Goal: Task Accomplishment & Management: Use online tool/utility

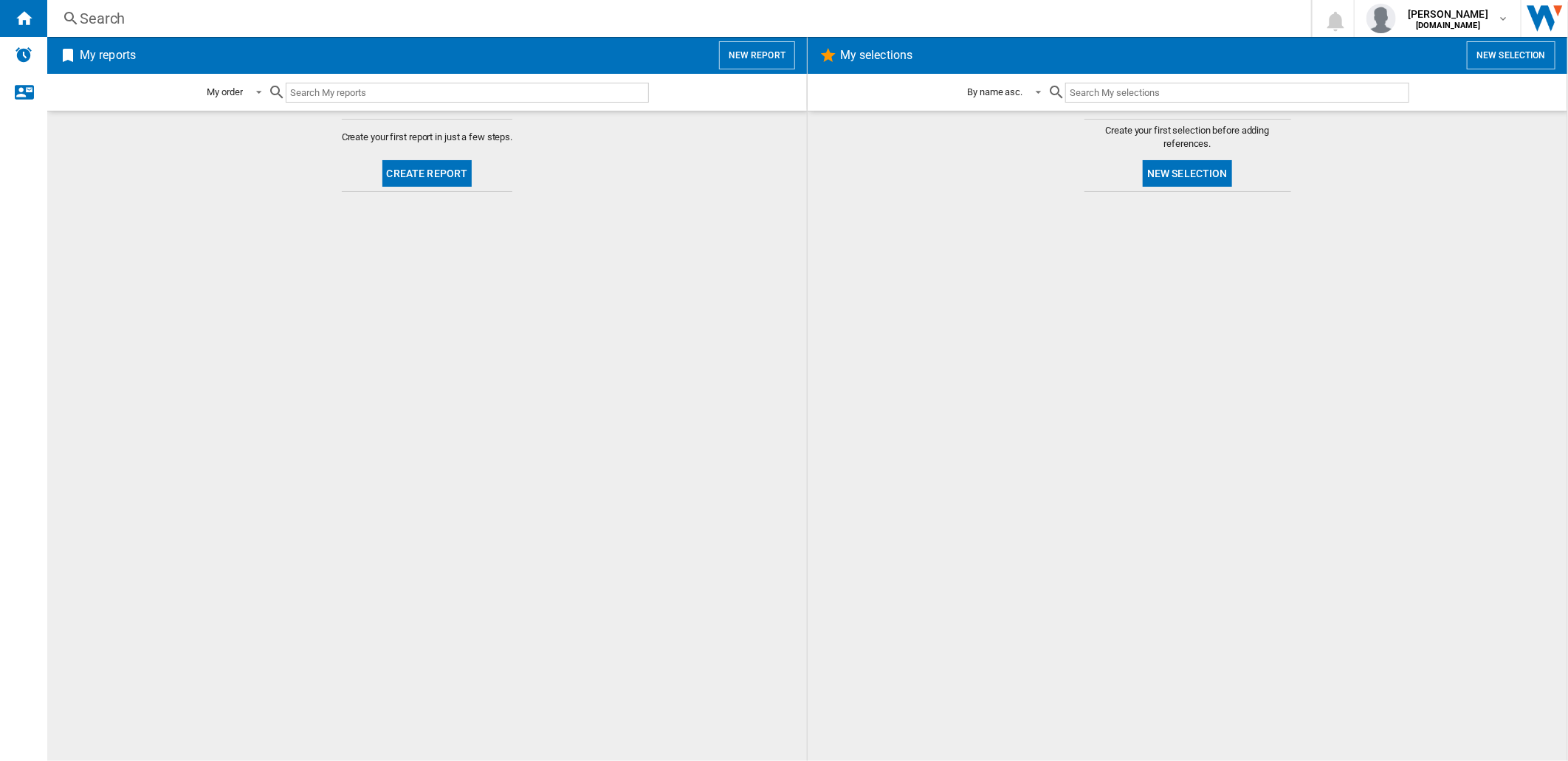
click at [421, 172] on button "Create report" at bounding box center [428, 173] width 90 height 26
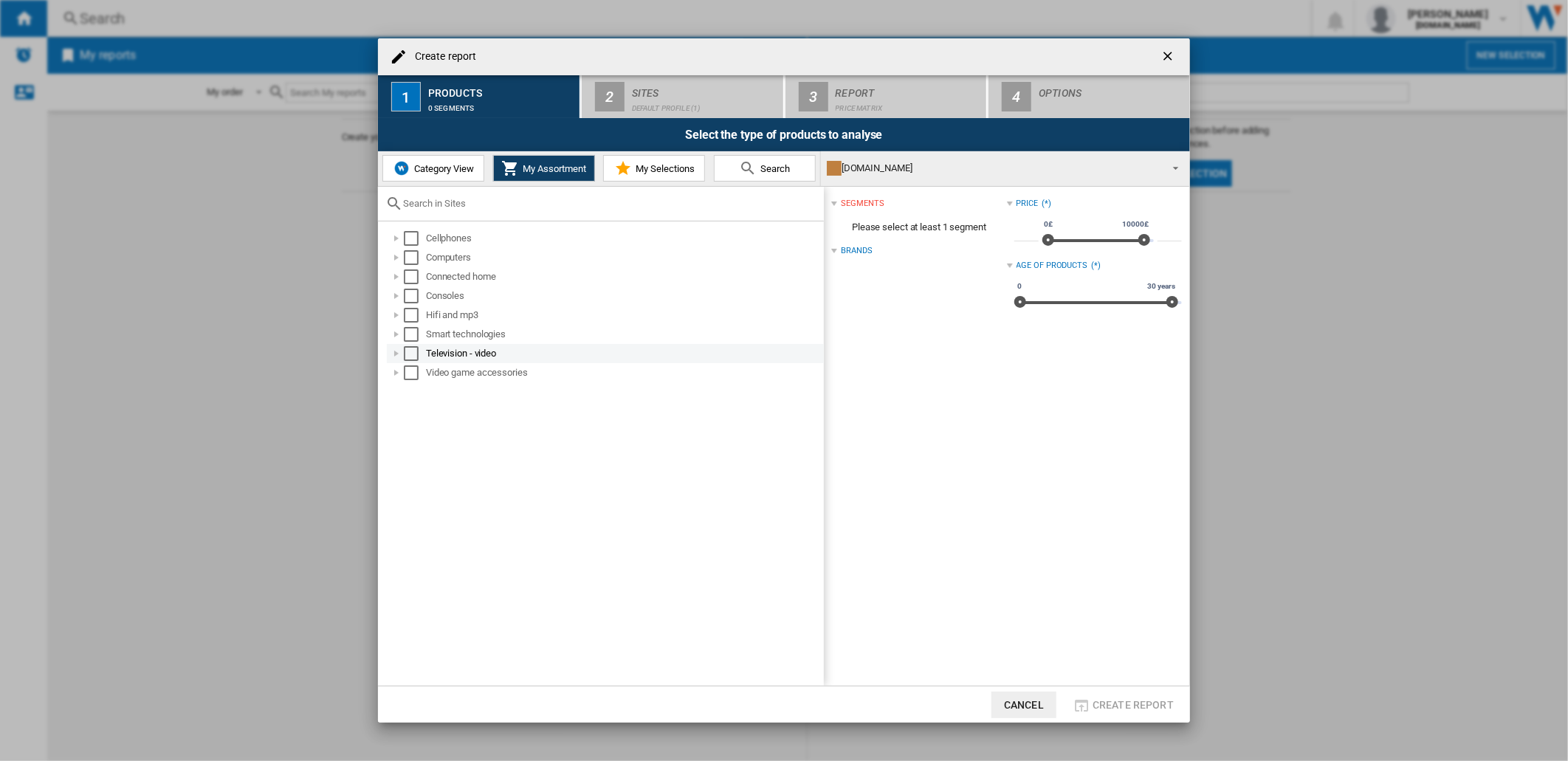
click at [392, 355] on div at bounding box center [396, 353] width 14 height 14
click at [415, 373] on div at bounding box center [412, 372] width 14 height 14
click at [445, 484] on div "Select" at bounding box center [444, 488] width 14 height 14
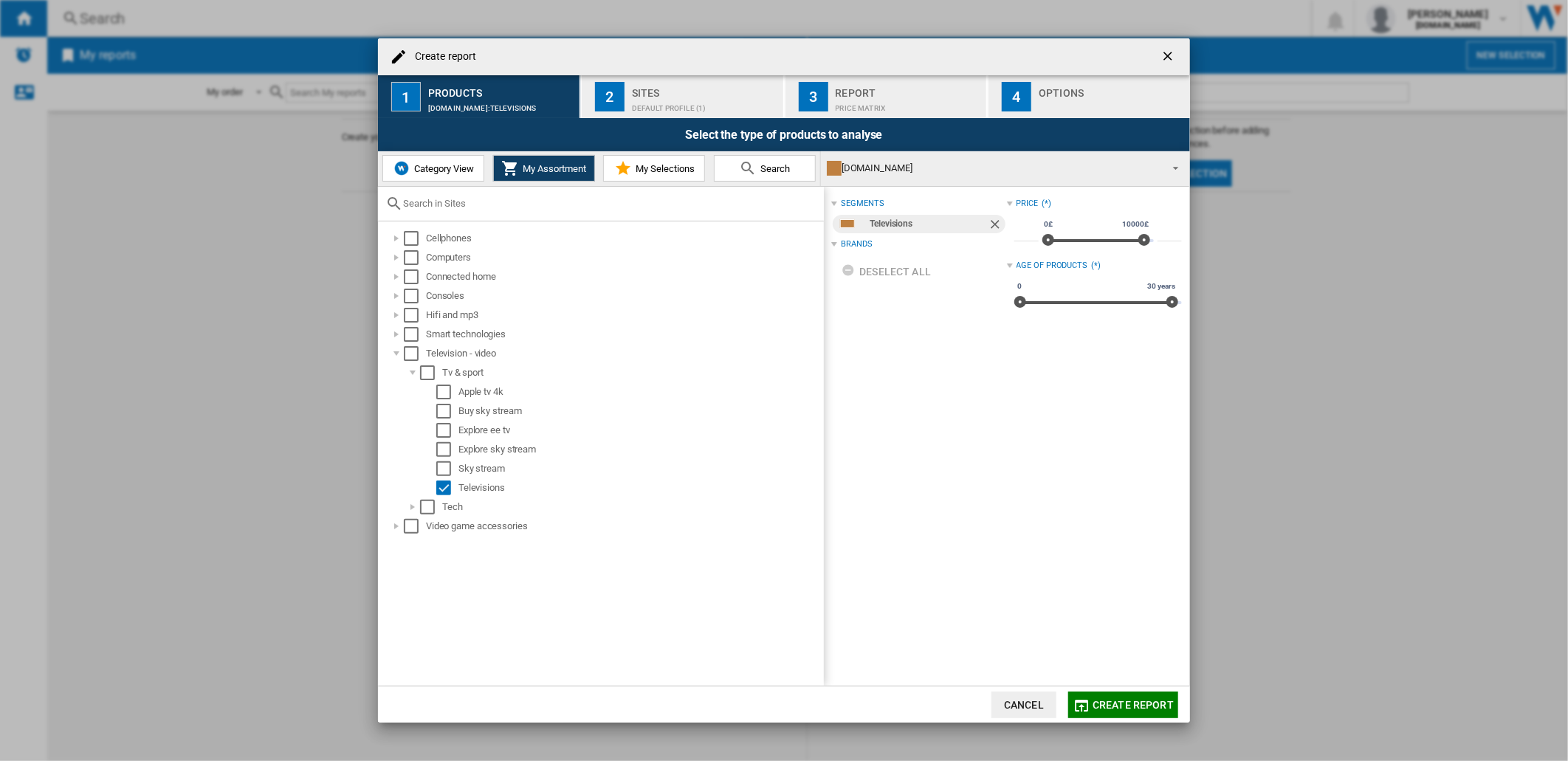
click at [608, 99] on div "2" at bounding box center [609, 96] width 30 height 30
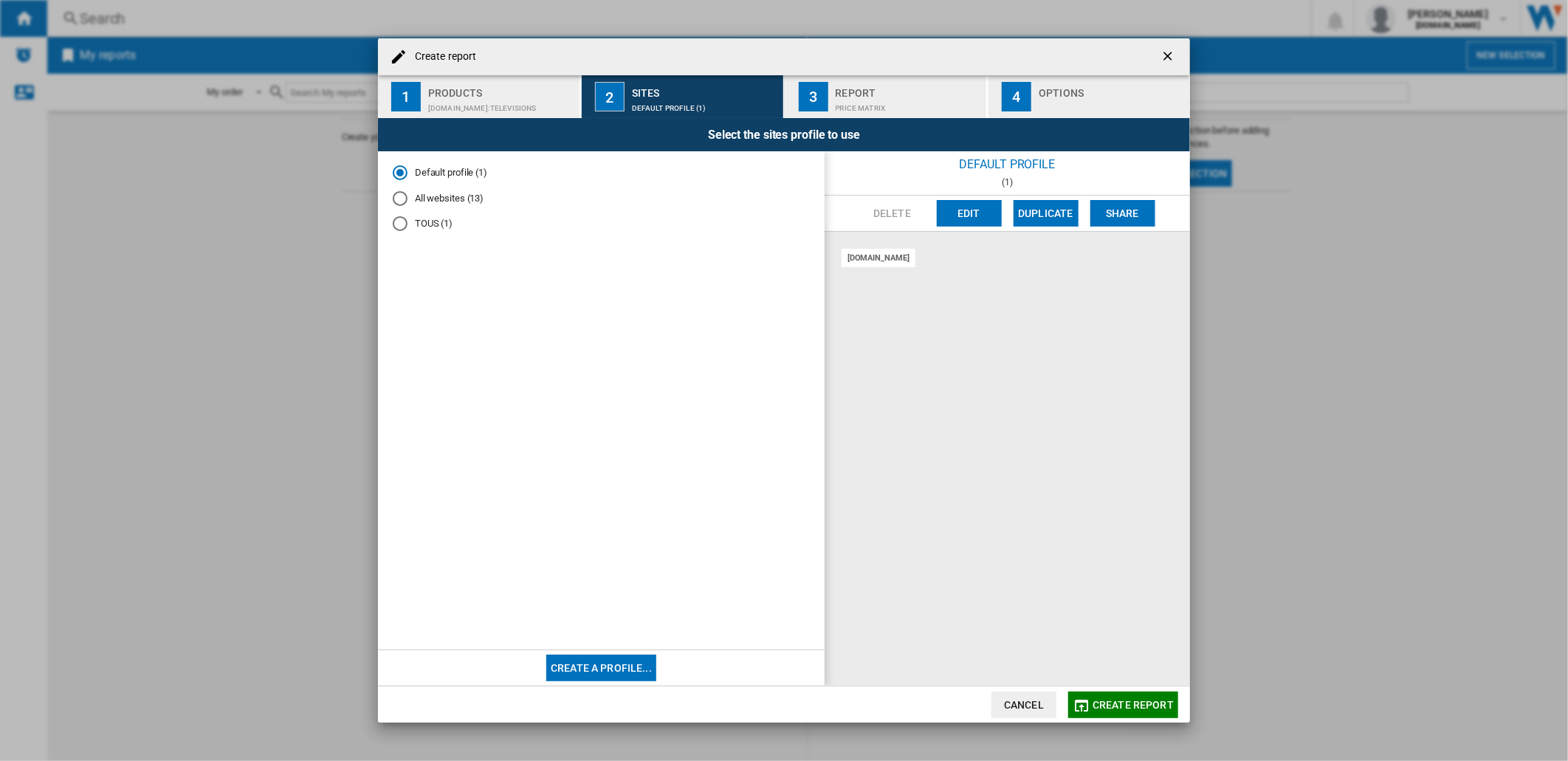
click at [422, 203] on md-radio-button "All websites (13)" at bounding box center [601, 197] width 417 height 14
click at [831, 84] on button "3 Report Price Matrix" at bounding box center [887, 96] width 203 height 43
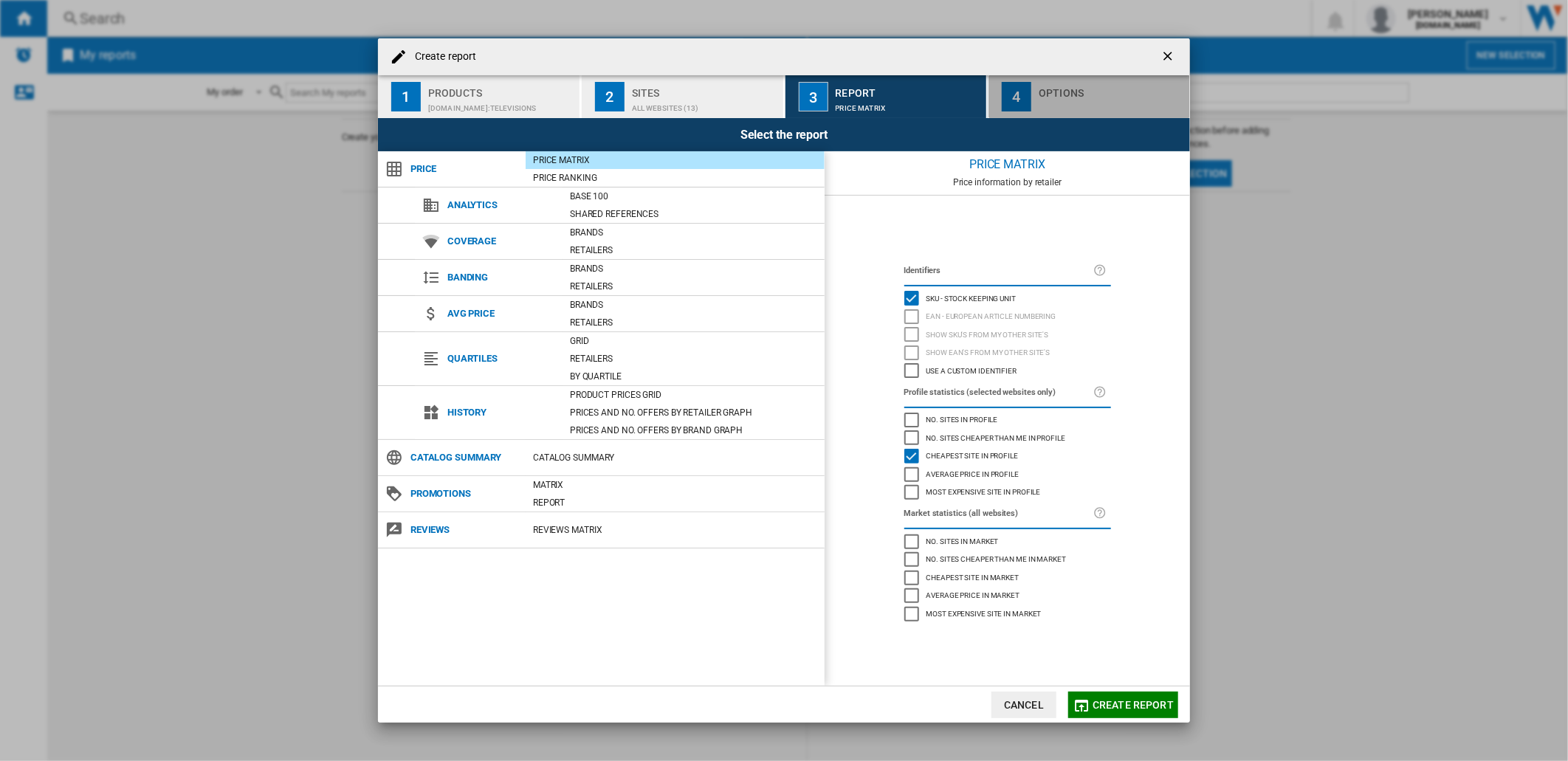
click at [1023, 90] on div "4" at bounding box center [1016, 96] width 30 height 30
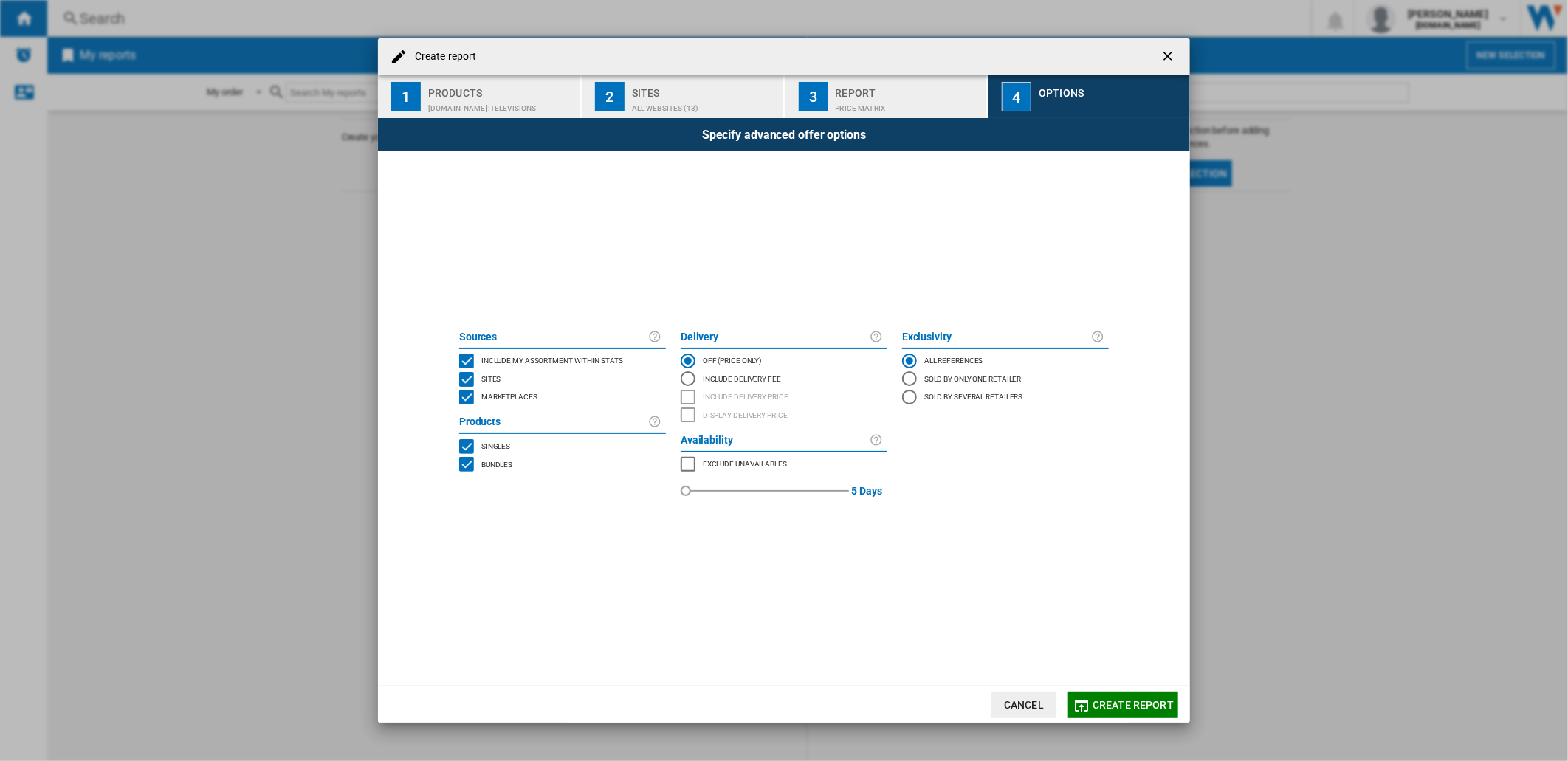
click at [721, 97] on div "All websites (13)" at bounding box center [704, 104] width 145 height 15
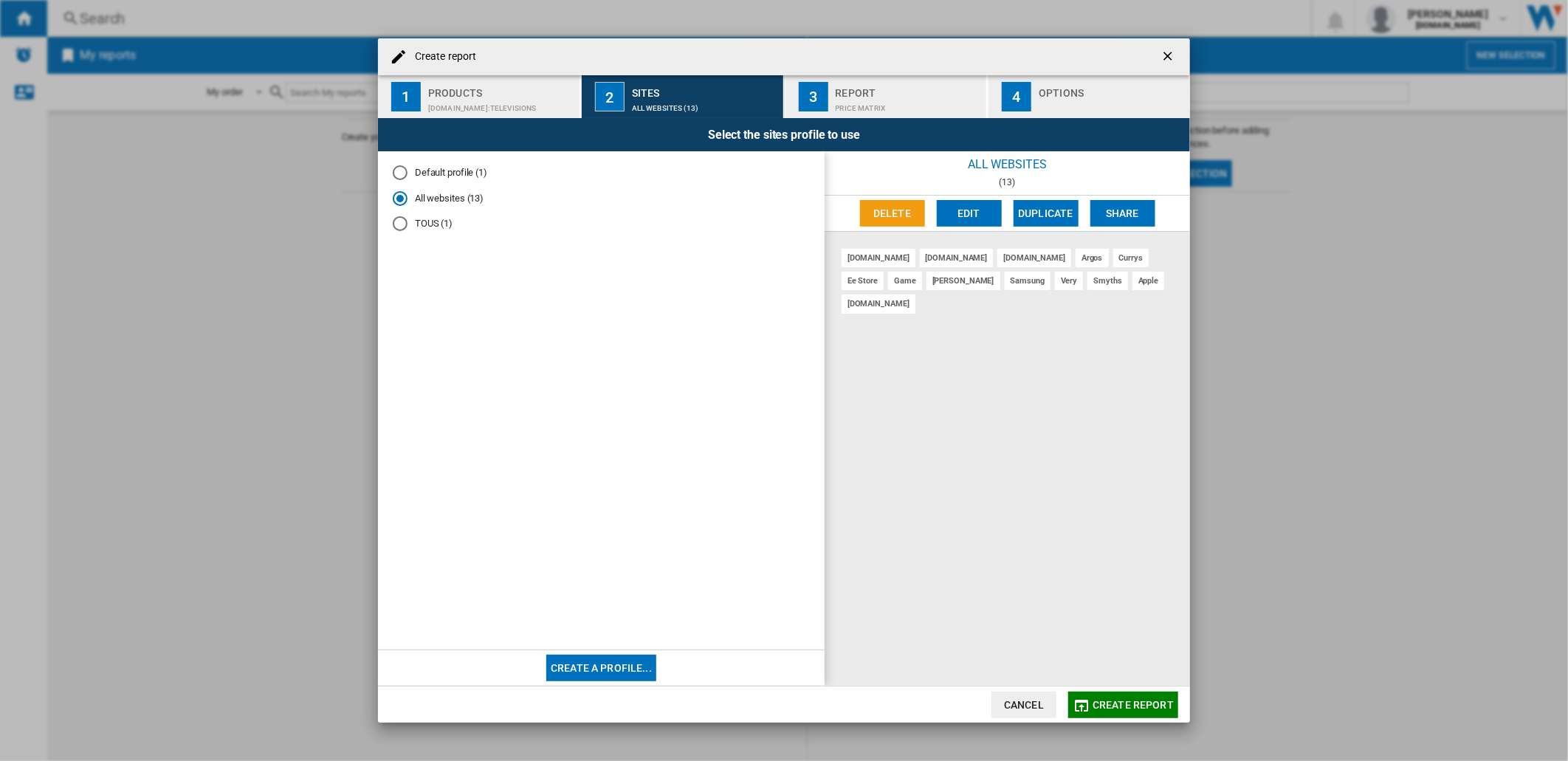
click at [502, 100] on div "[DOMAIN_NAME]:Televisions" at bounding box center [501, 104] width 145 height 15
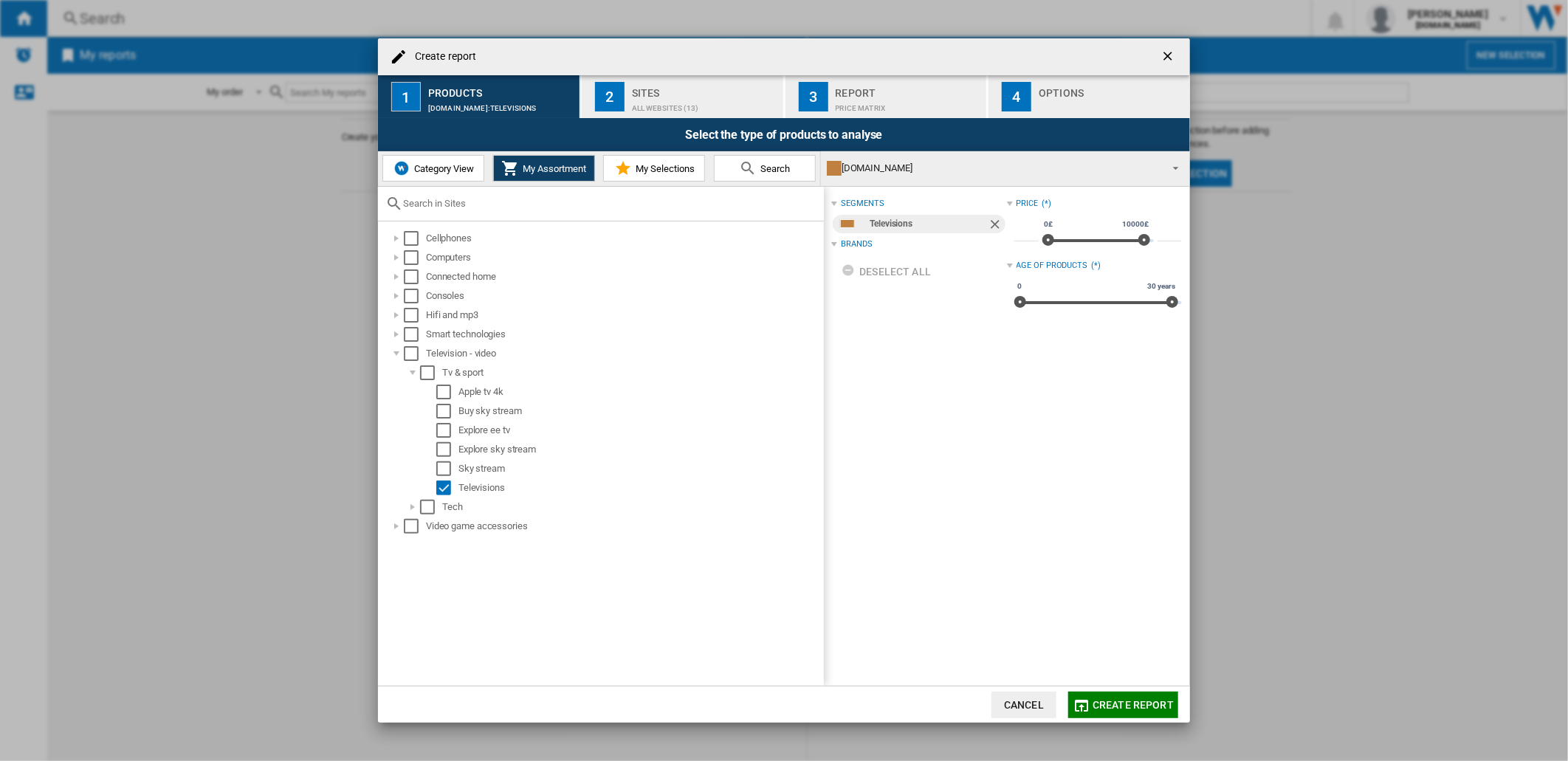
click at [676, 106] on div "All websites (13)" at bounding box center [704, 104] width 145 height 15
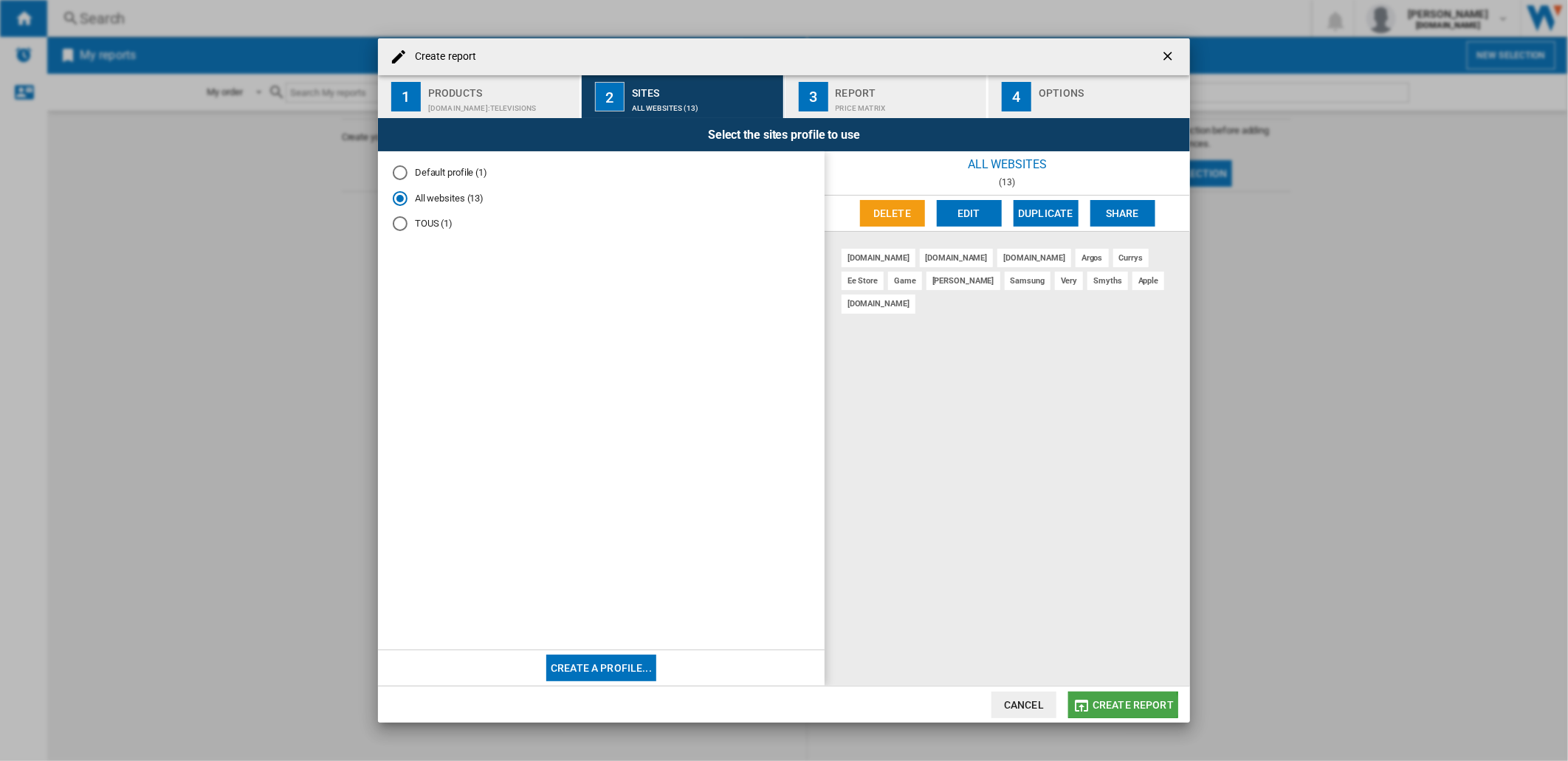
click at [1104, 706] on span "Create report" at bounding box center [1132, 705] width 81 height 12
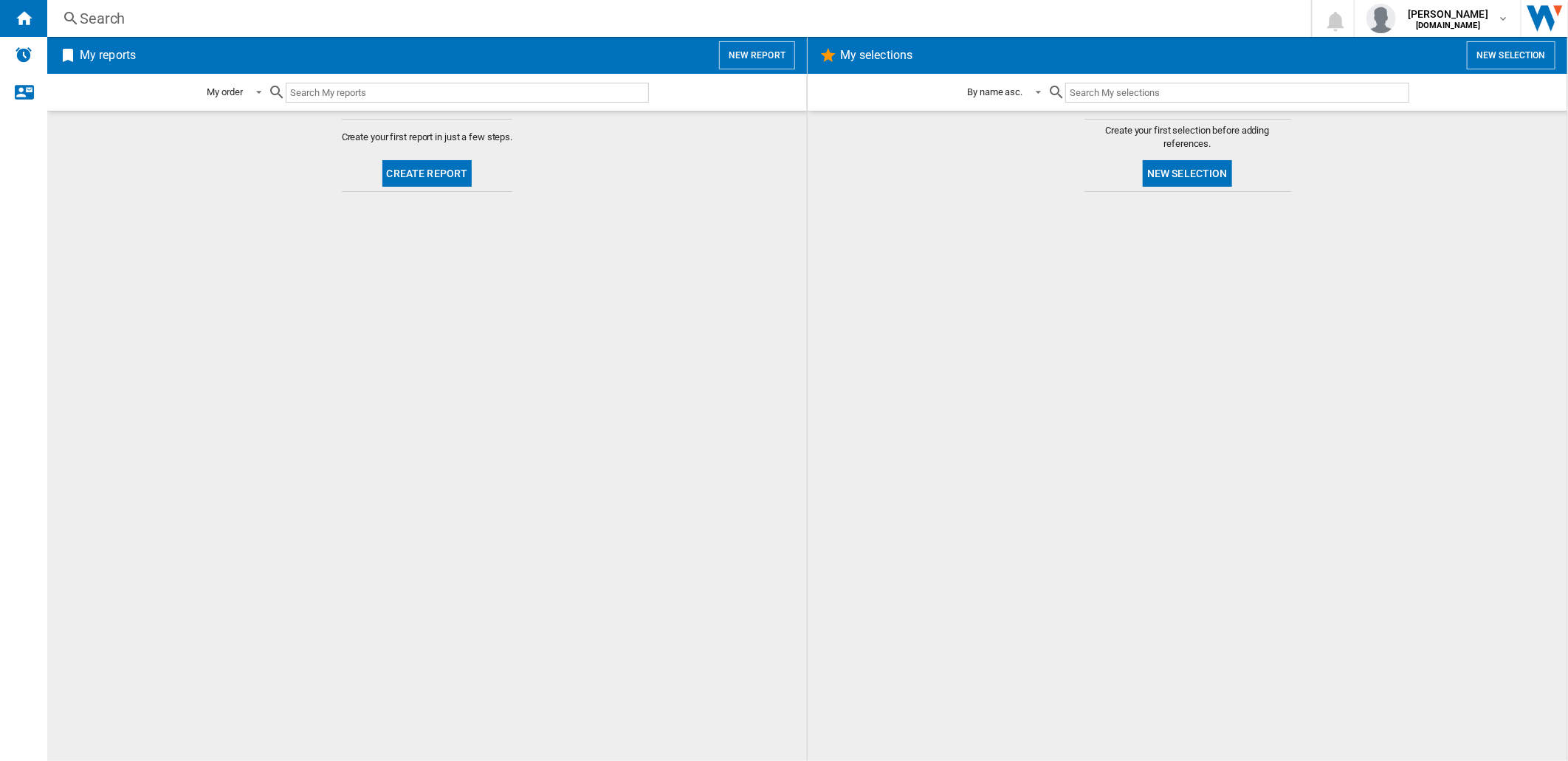
click at [426, 173] on button "Create report" at bounding box center [428, 173] width 90 height 26
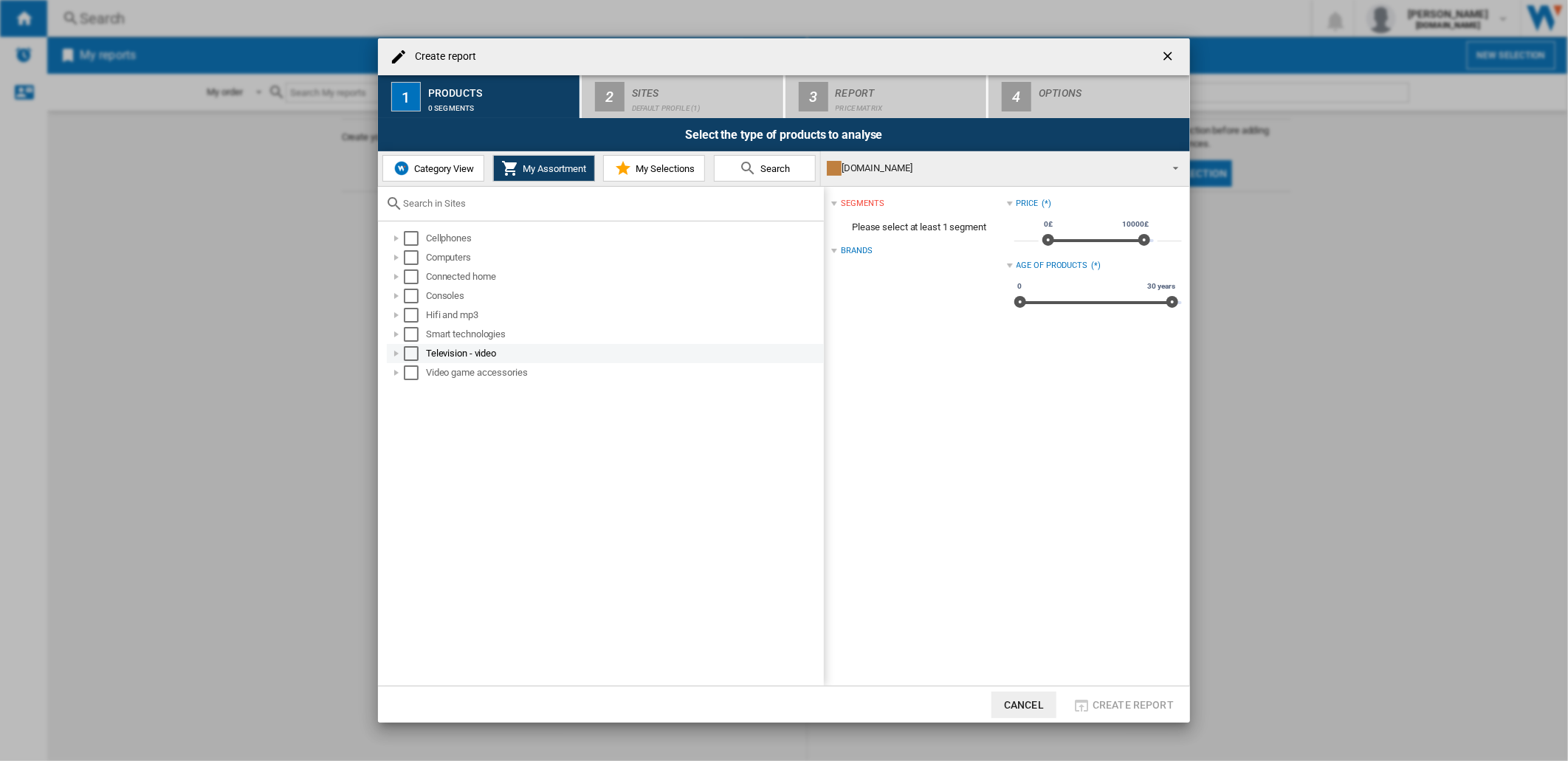
click at [414, 357] on div "Select" at bounding box center [411, 353] width 14 height 14
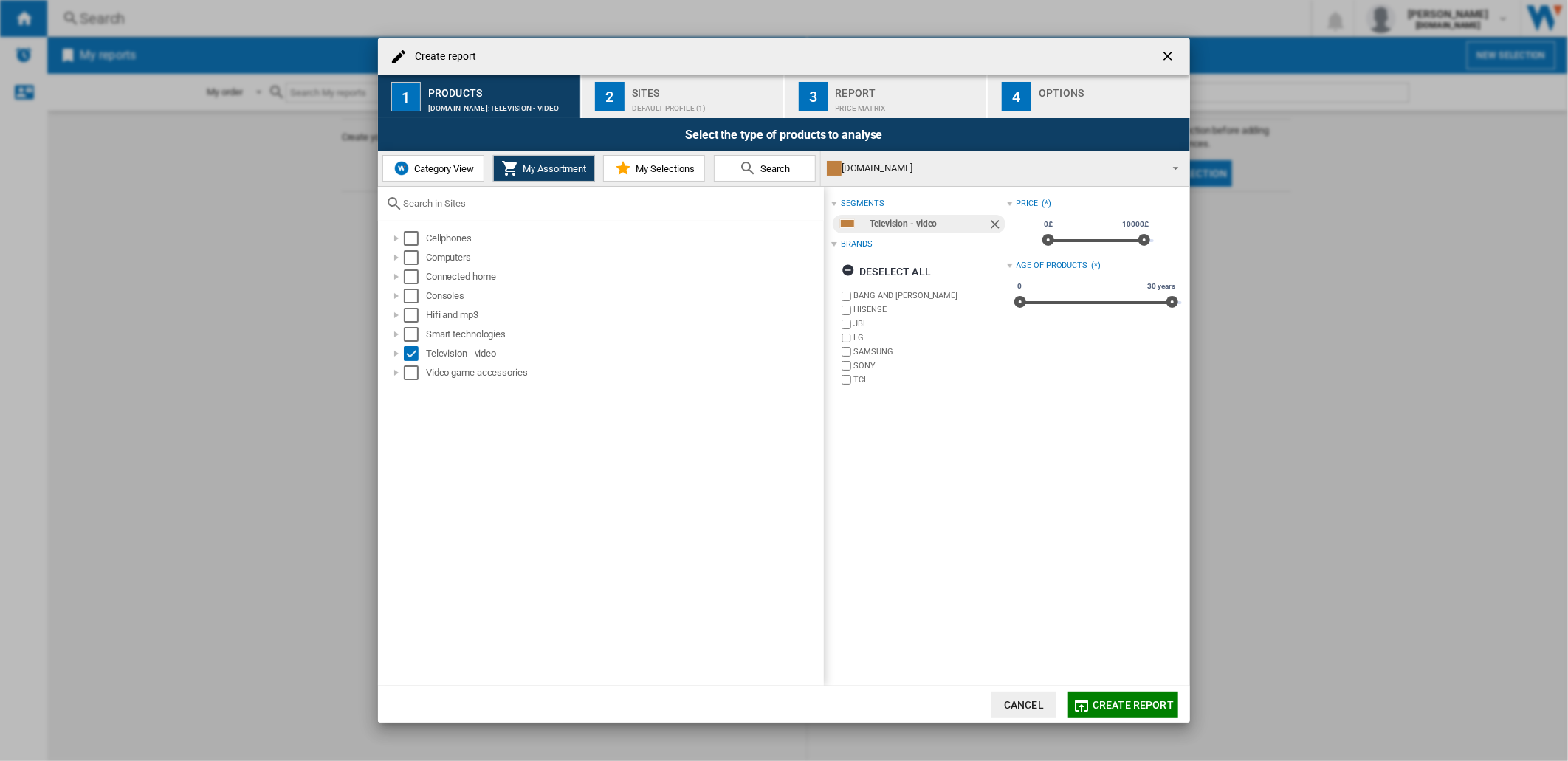
click at [657, 173] on span "My Selections" at bounding box center [663, 169] width 63 height 11
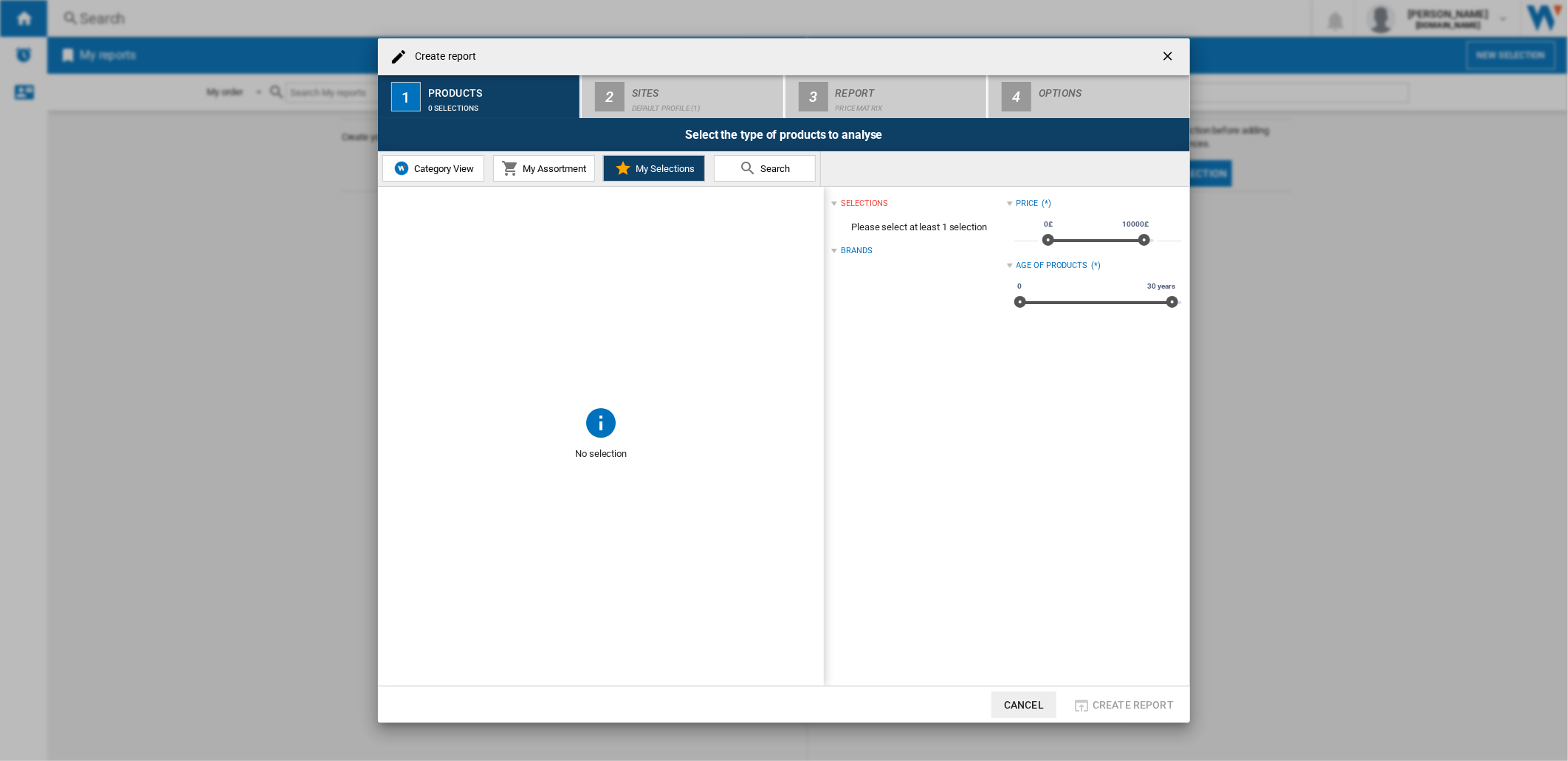
click at [573, 173] on span "My Assortment" at bounding box center [553, 169] width 67 height 11
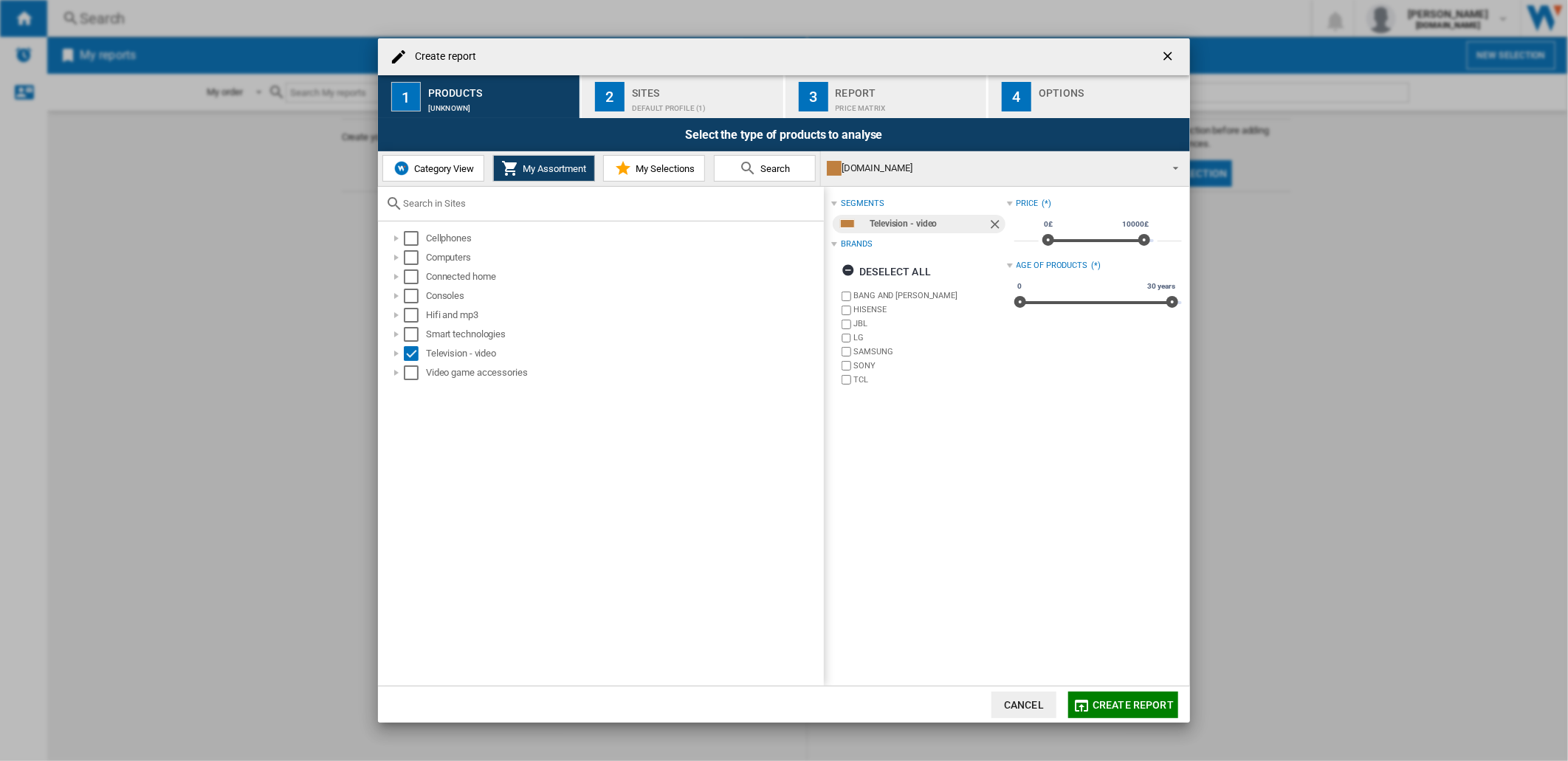
click at [610, 162] on button "My Selections" at bounding box center [654, 168] width 102 height 26
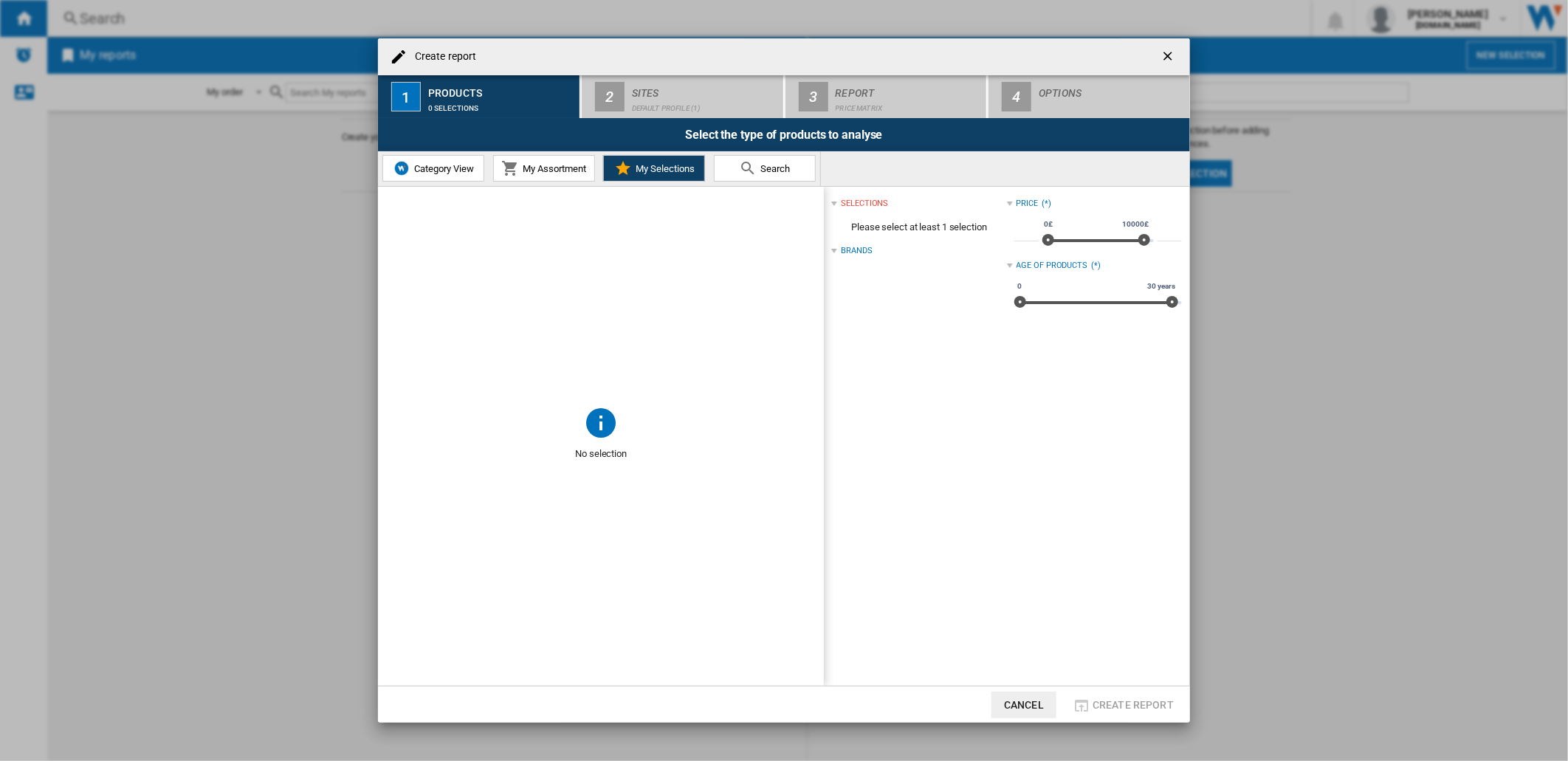
click at [445, 163] on span "Category View" at bounding box center [441, 169] width 63 height 11
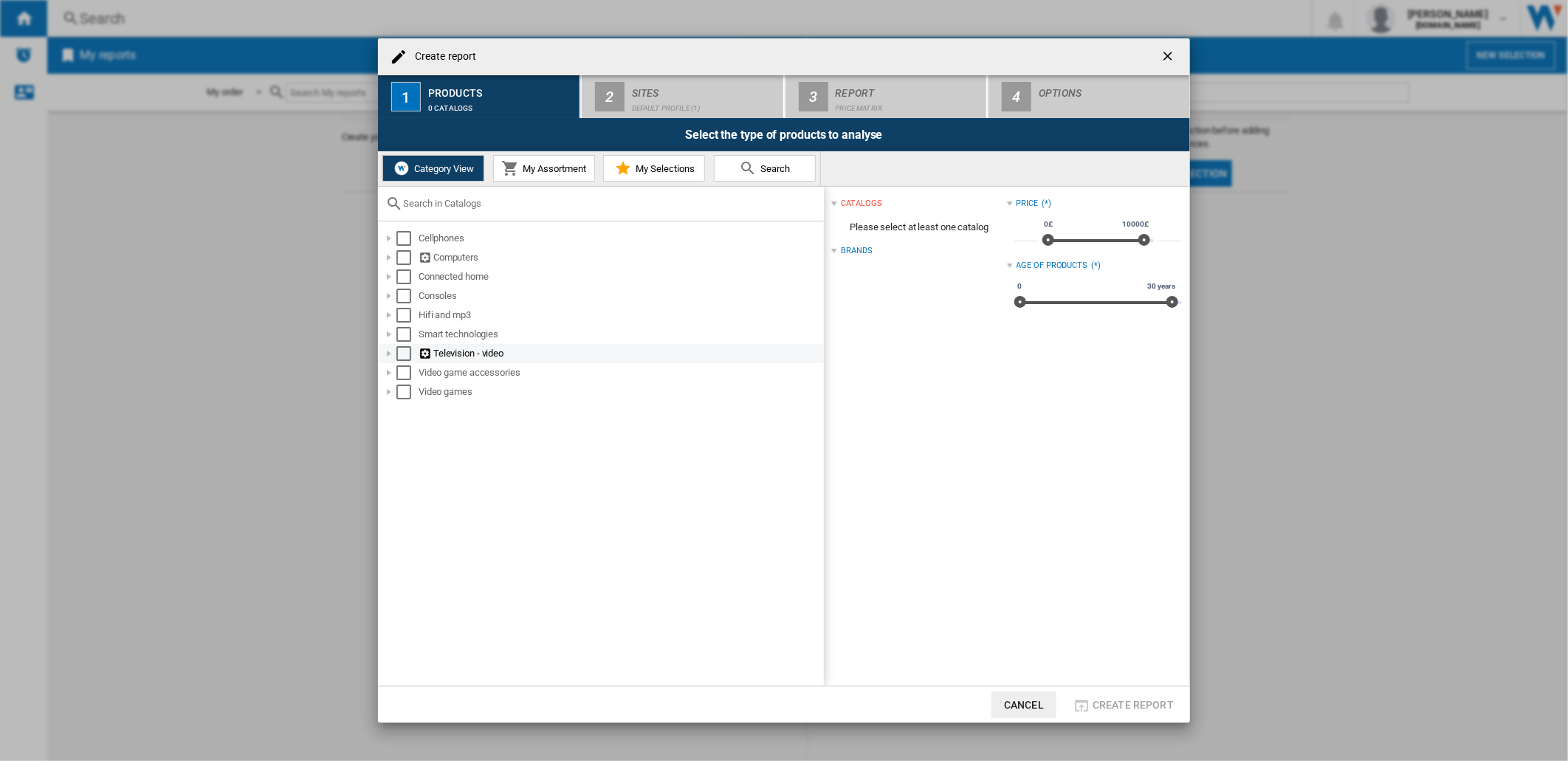
click at [386, 352] on div at bounding box center [389, 353] width 14 height 14
click at [421, 467] on div "Select" at bounding box center [420, 469] width 14 height 14
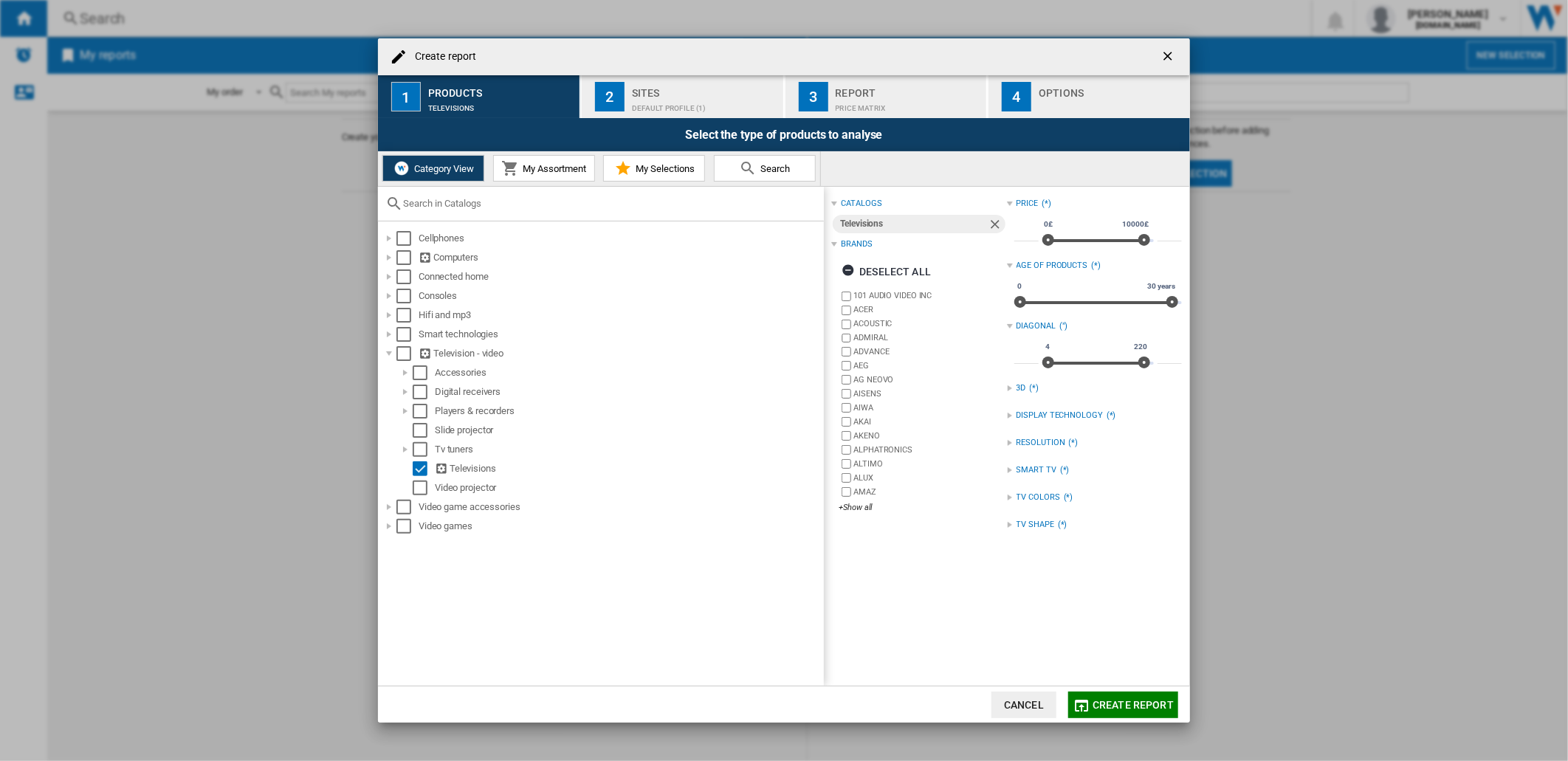
click at [579, 170] on span "My Assortment" at bounding box center [553, 169] width 67 height 11
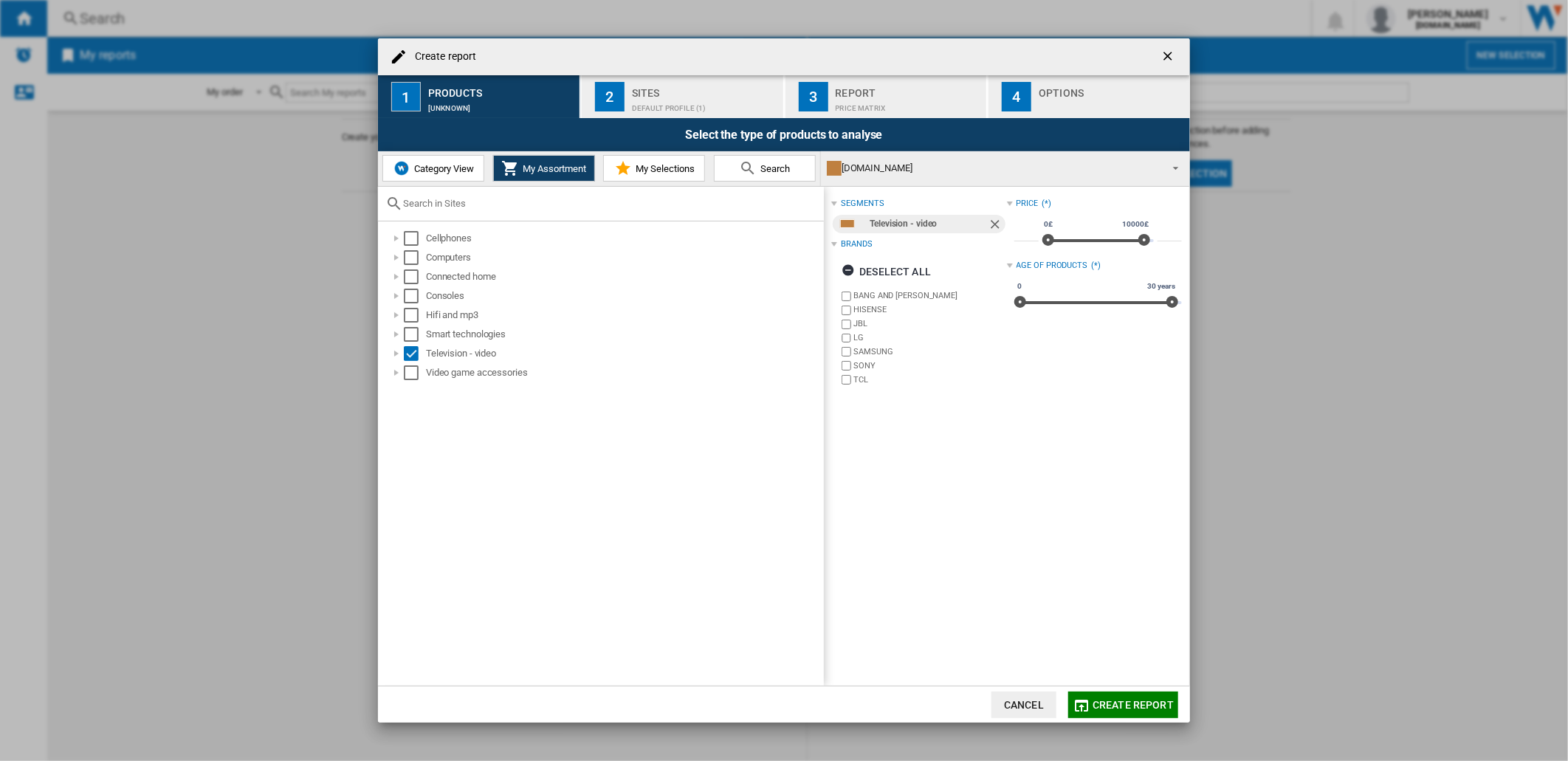
click at [621, 167] on md-icon at bounding box center [623, 169] width 18 height 18
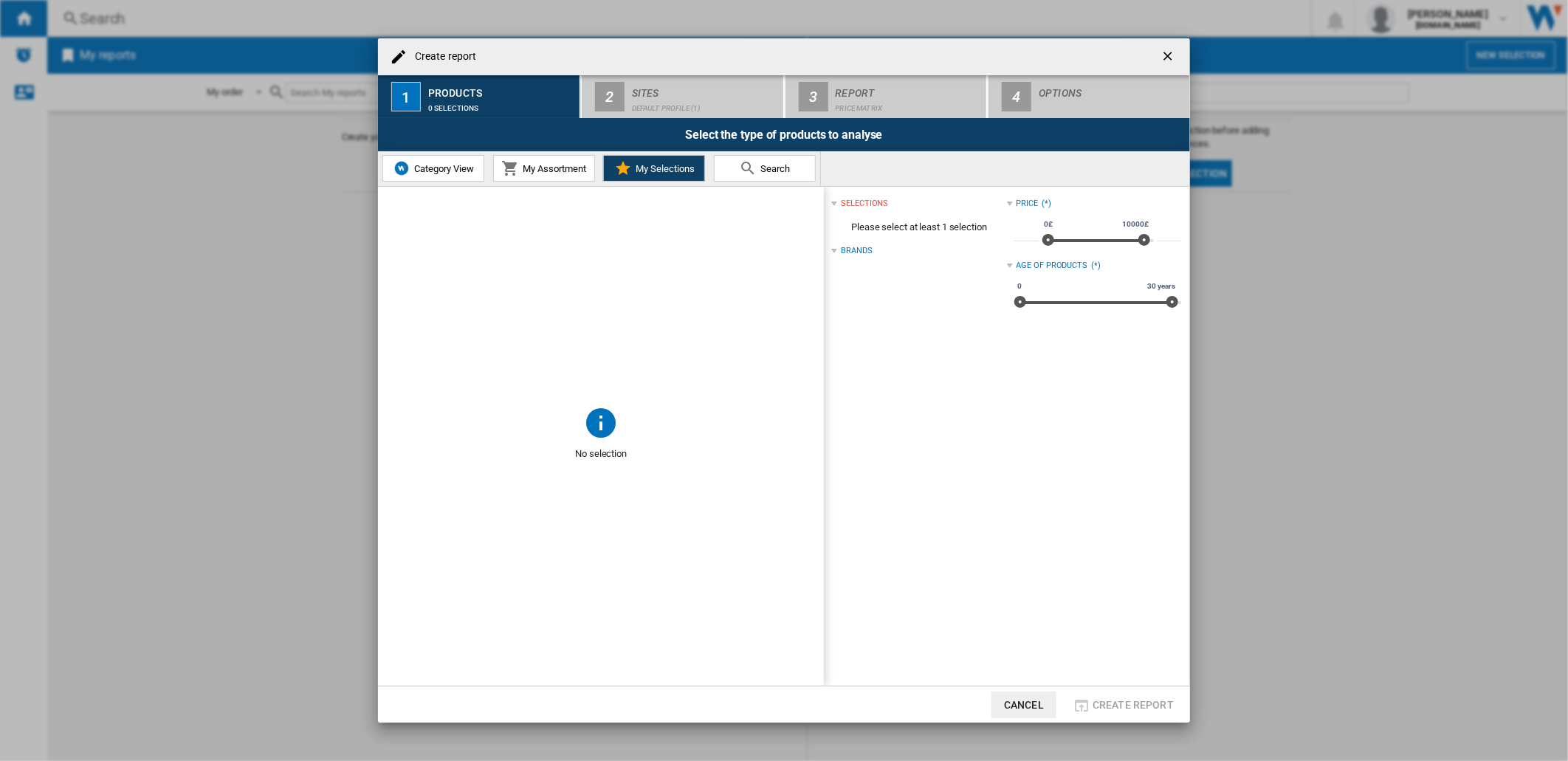
click at [734, 170] on button "Search" at bounding box center [765, 168] width 102 height 26
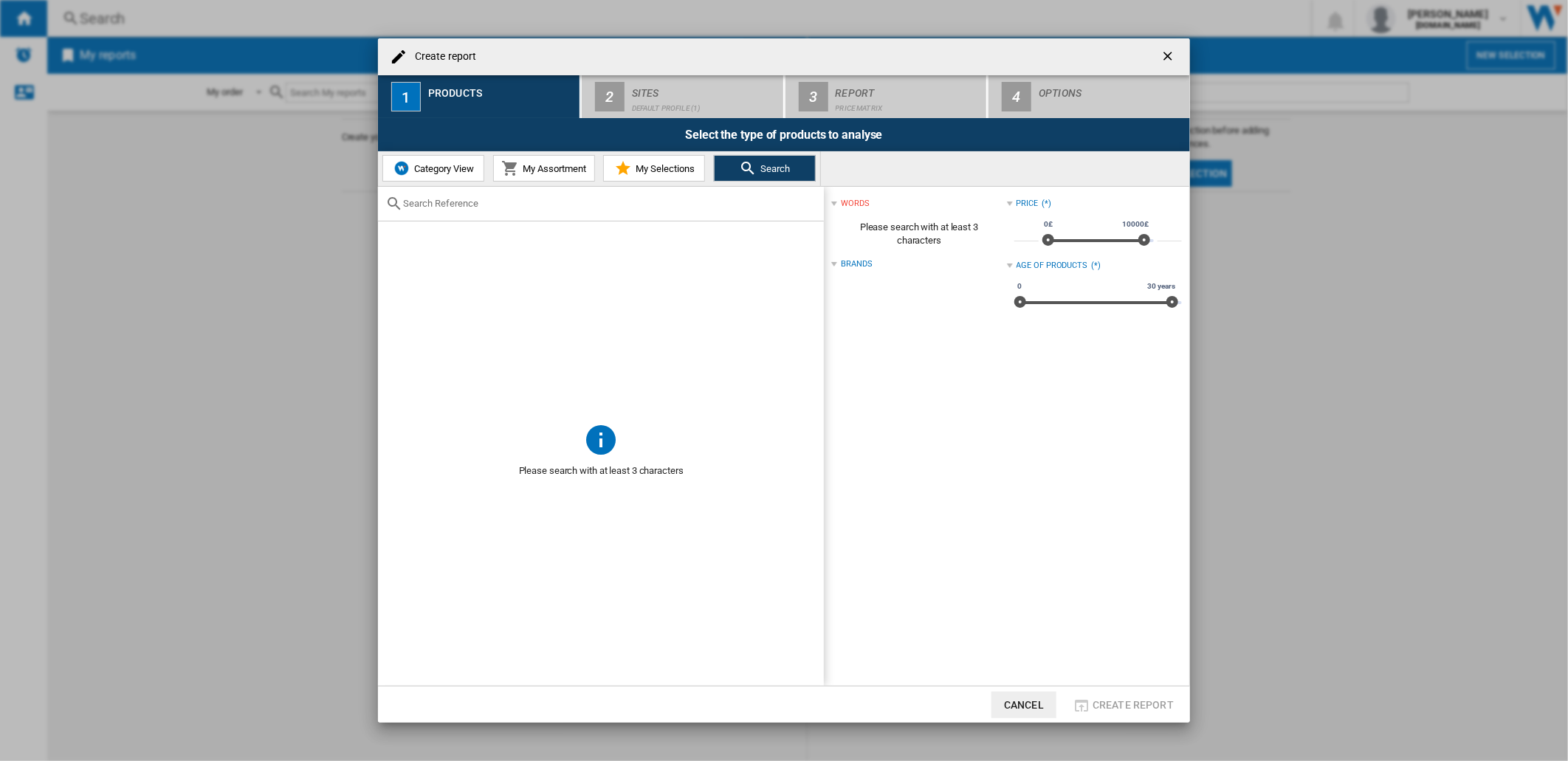
click at [674, 167] on span "My Selections" at bounding box center [663, 169] width 63 height 11
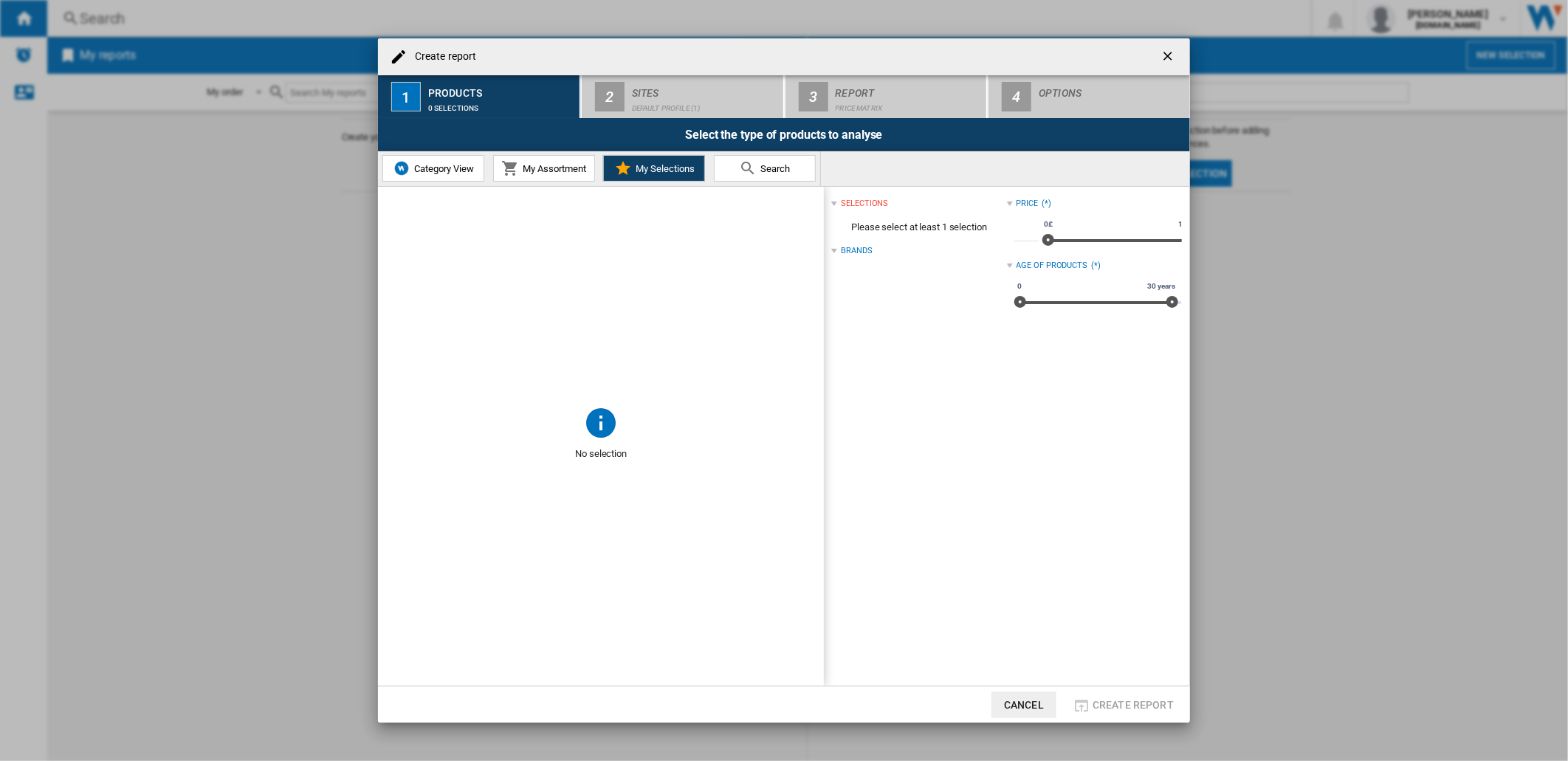
click at [655, 118] on div "Select the type of products to analyse" at bounding box center [784, 134] width 812 height 33
click at [542, 170] on span "My Assortment" at bounding box center [553, 169] width 67 height 11
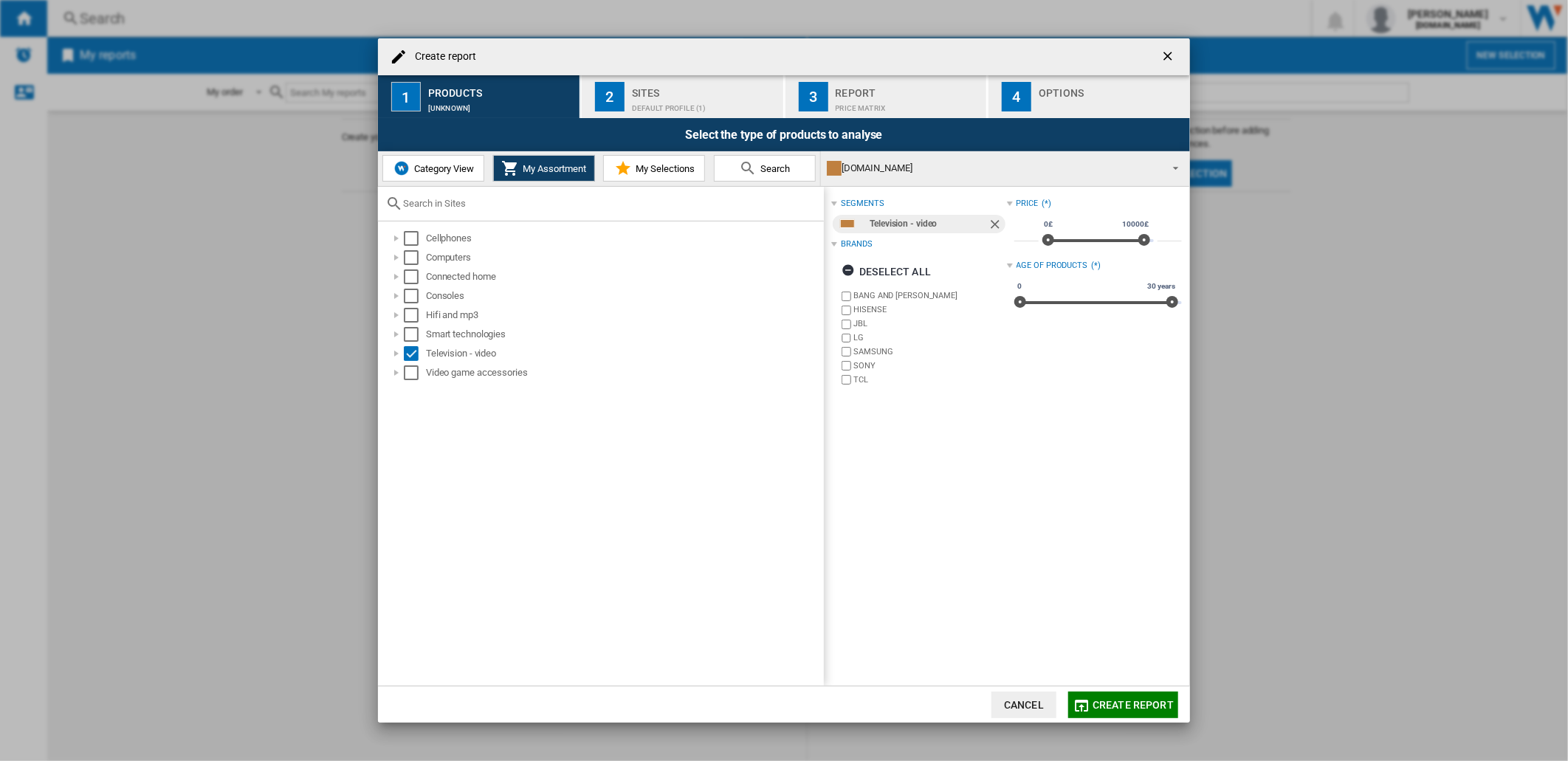
click at [603, 104] on div "2" at bounding box center [609, 96] width 30 height 30
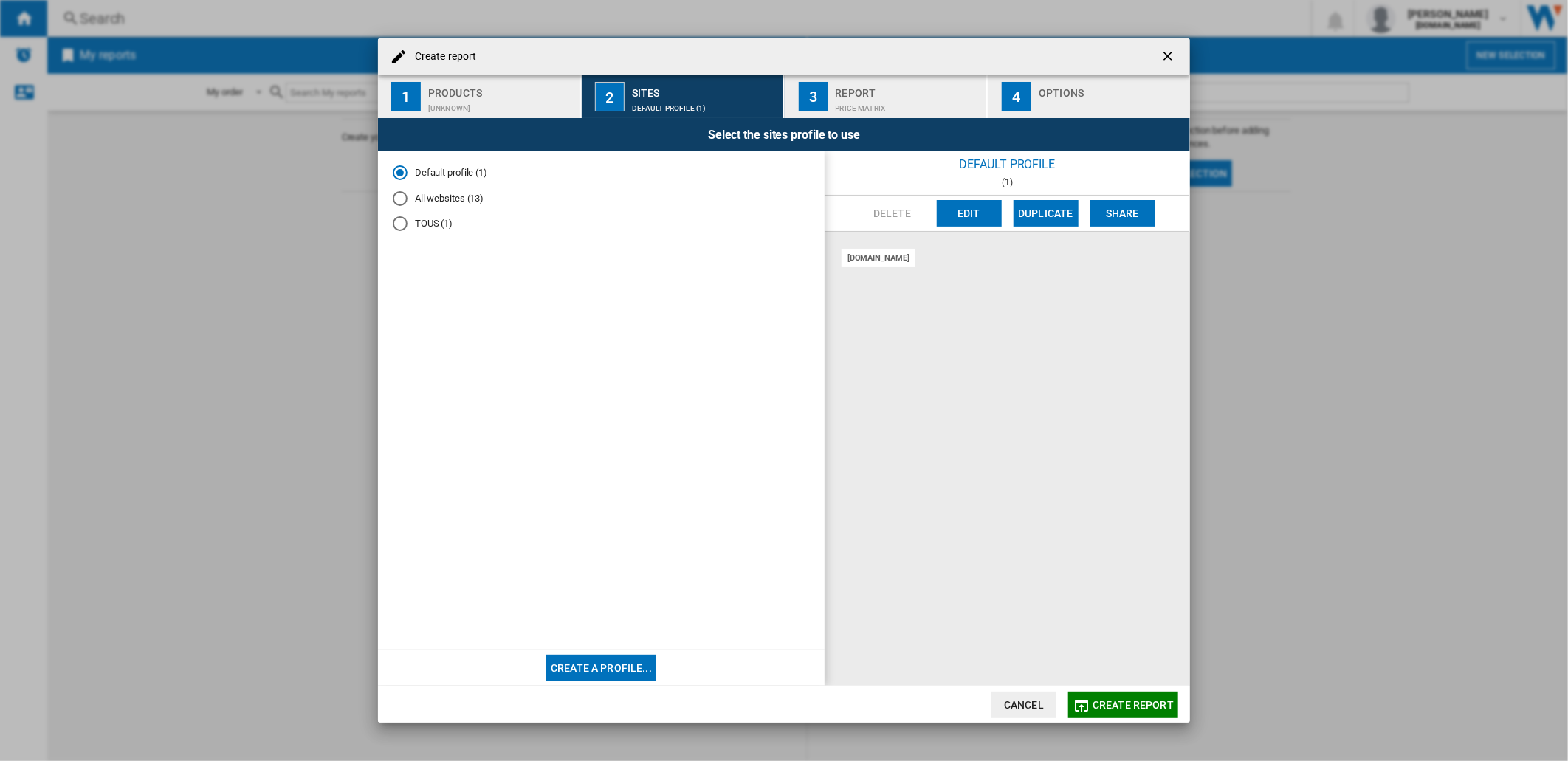
click at [474, 196] on md-radio-button "All websites (13)" at bounding box center [601, 197] width 417 height 14
click at [876, 104] on div "Price Matrix" at bounding box center [908, 104] width 145 height 15
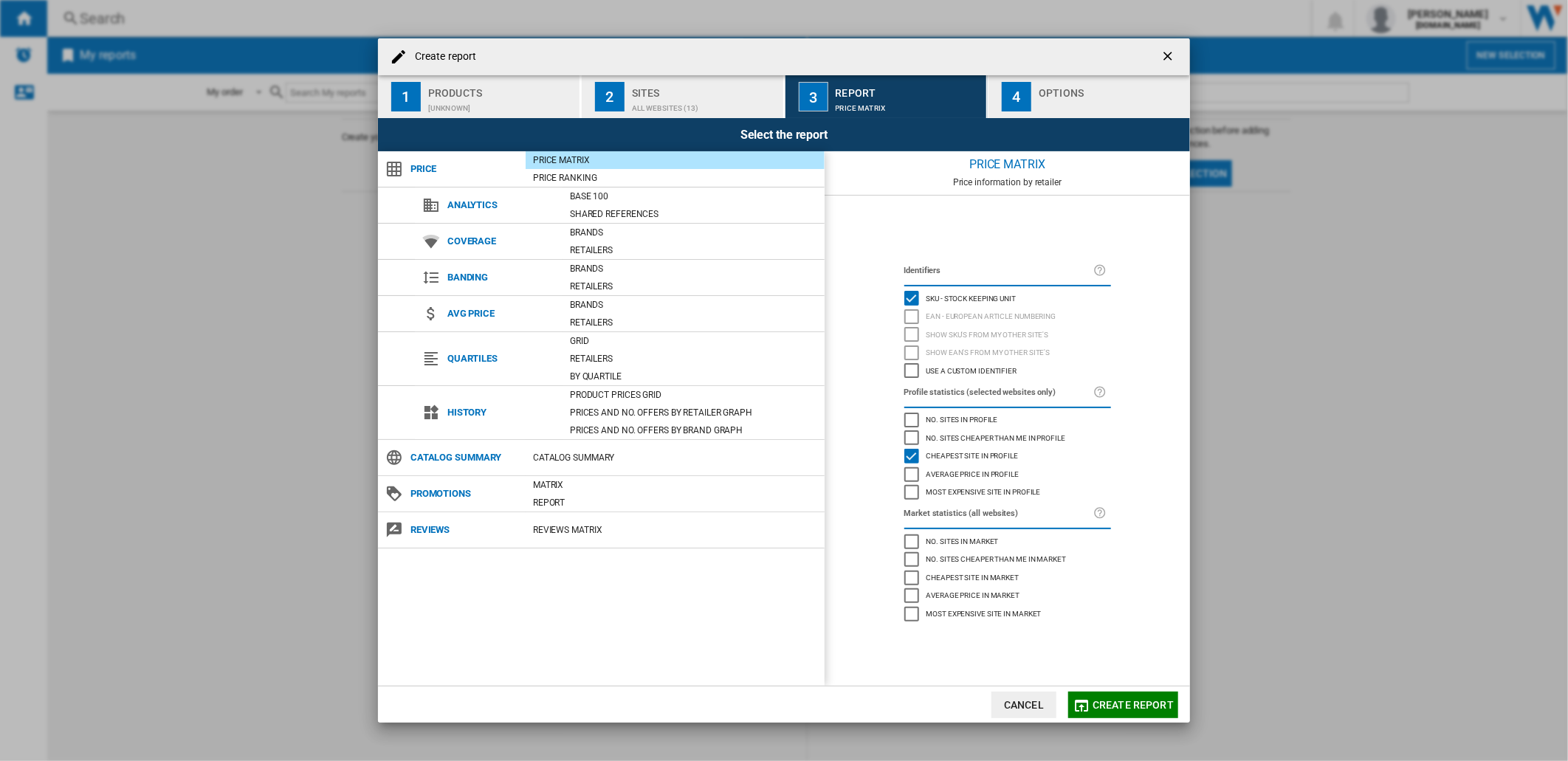
click at [1111, 709] on span "Create report" at bounding box center [1132, 705] width 81 height 12
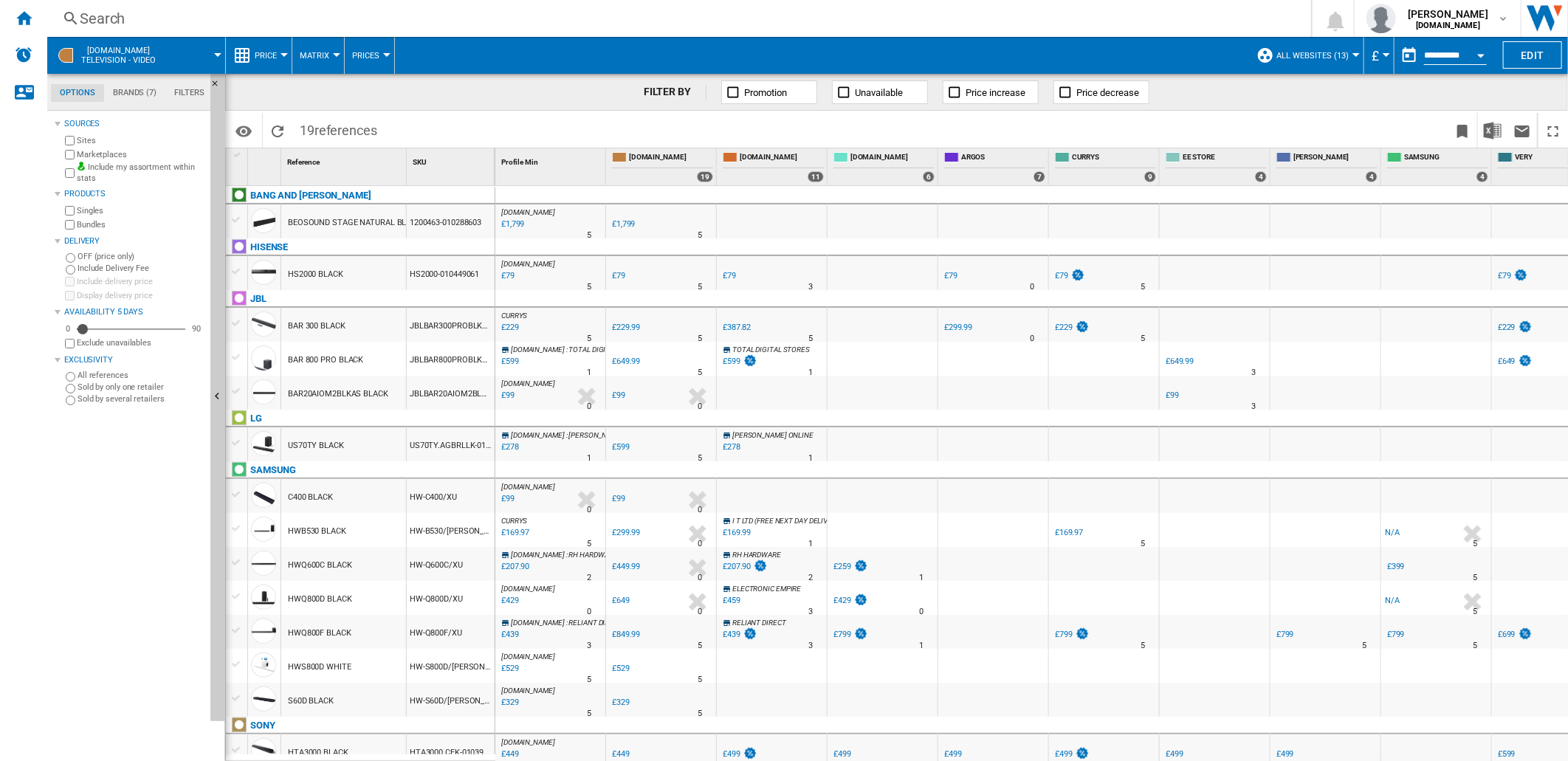
click at [144, 90] on md-tab-item "Brands (7)" at bounding box center [135, 93] width 61 height 18
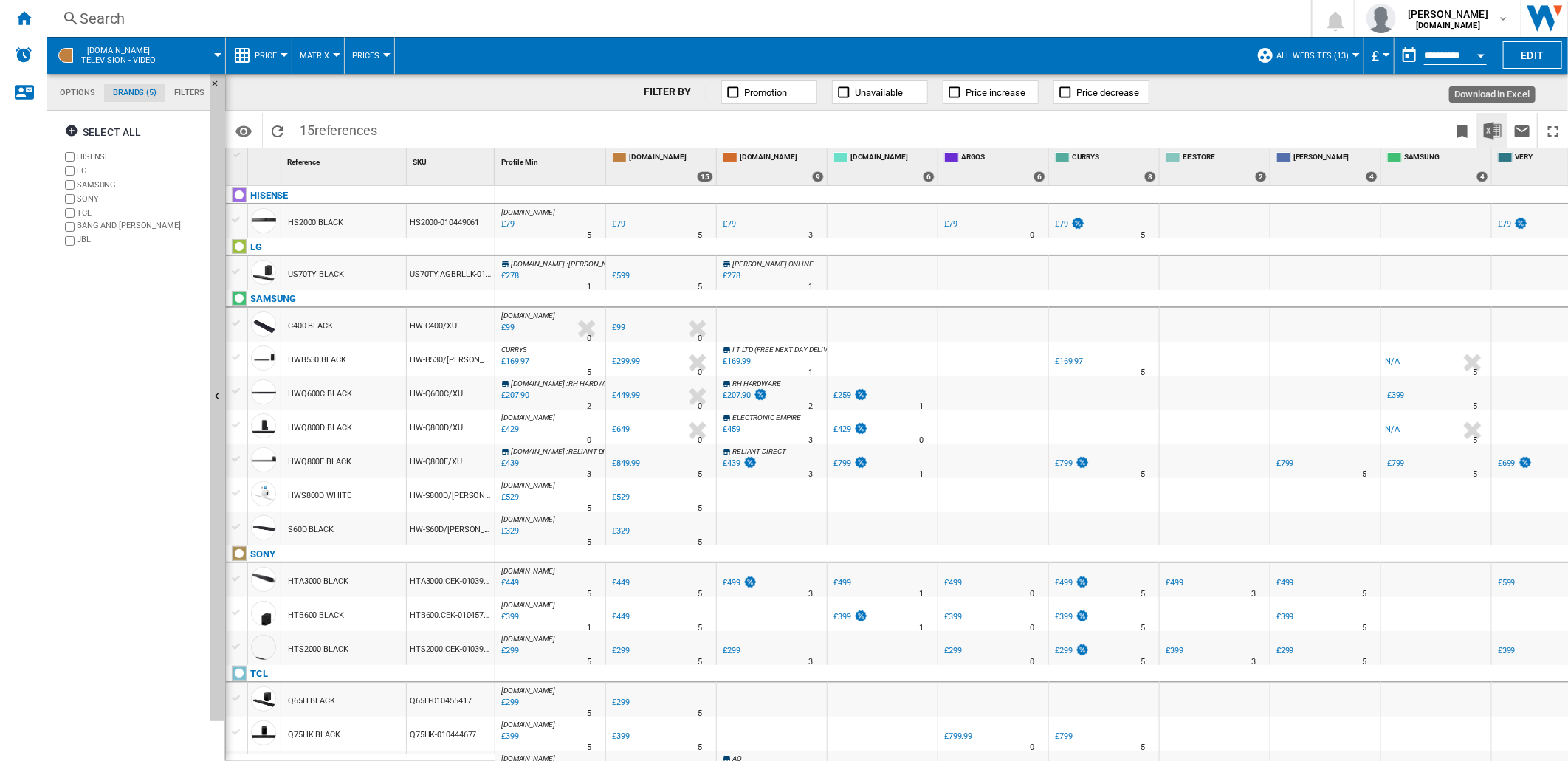
click at [1488, 133] on img "Download in Excel" at bounding box center [1493, 131] width 18 height 18
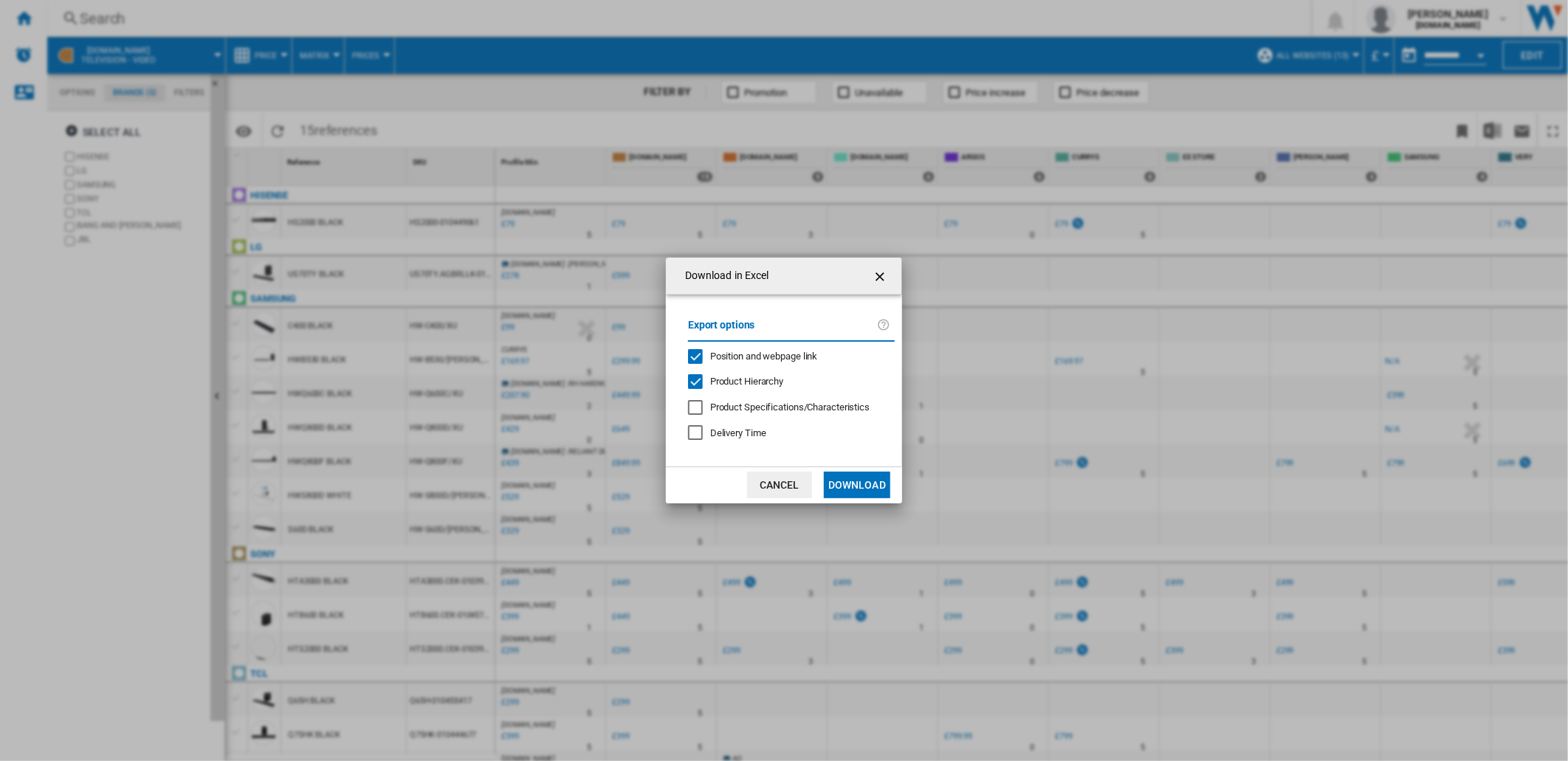
click at [849, 484] on button "Download" at bounding box center [857, 485] width 67 height 26
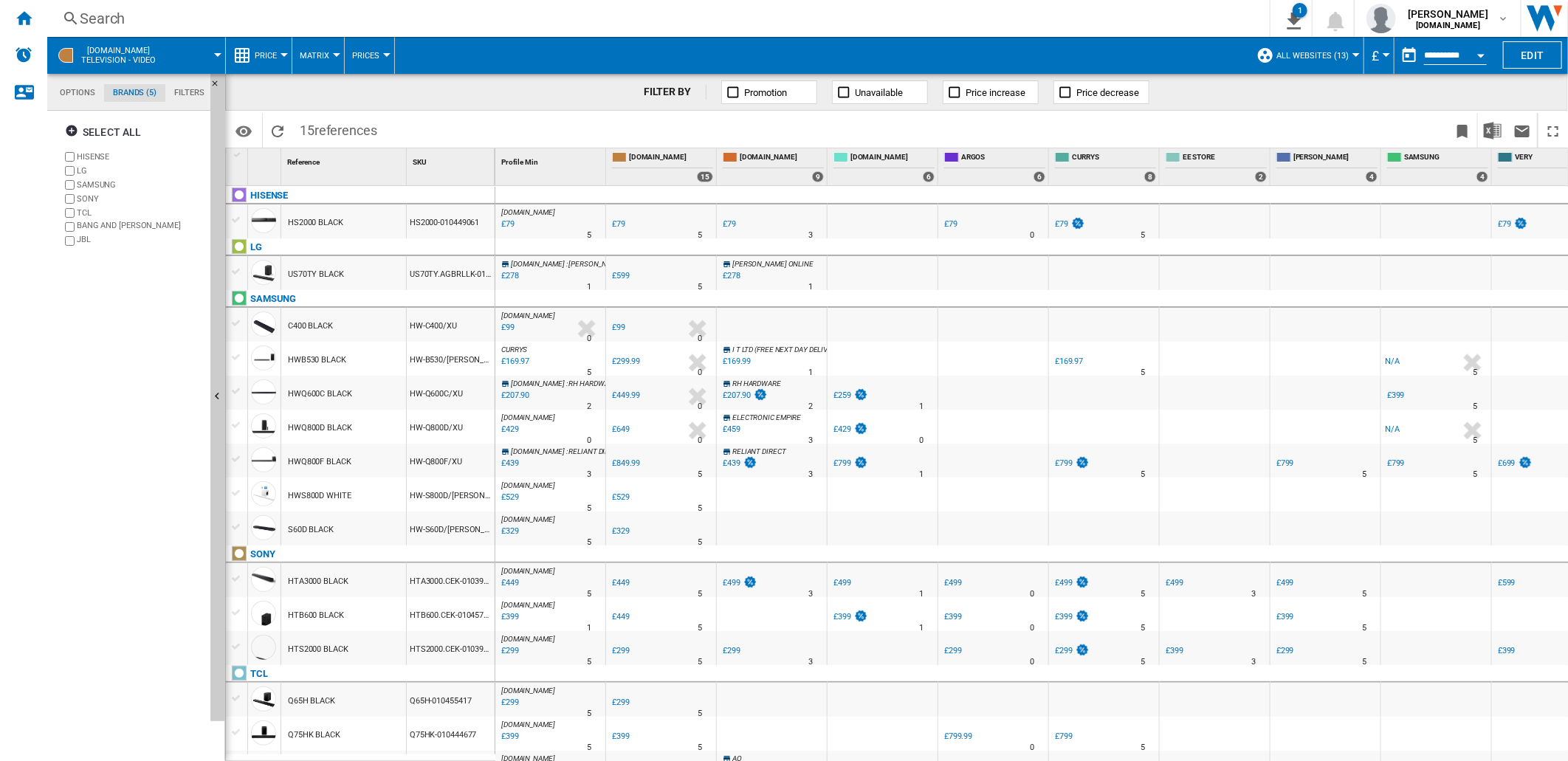
click at [498, 128] on span at bounding box center [650, 130] width 531 height 35
click at [85, 95] on md-tab-item "Options" at bounding box center [77, 93] width 53 height 18
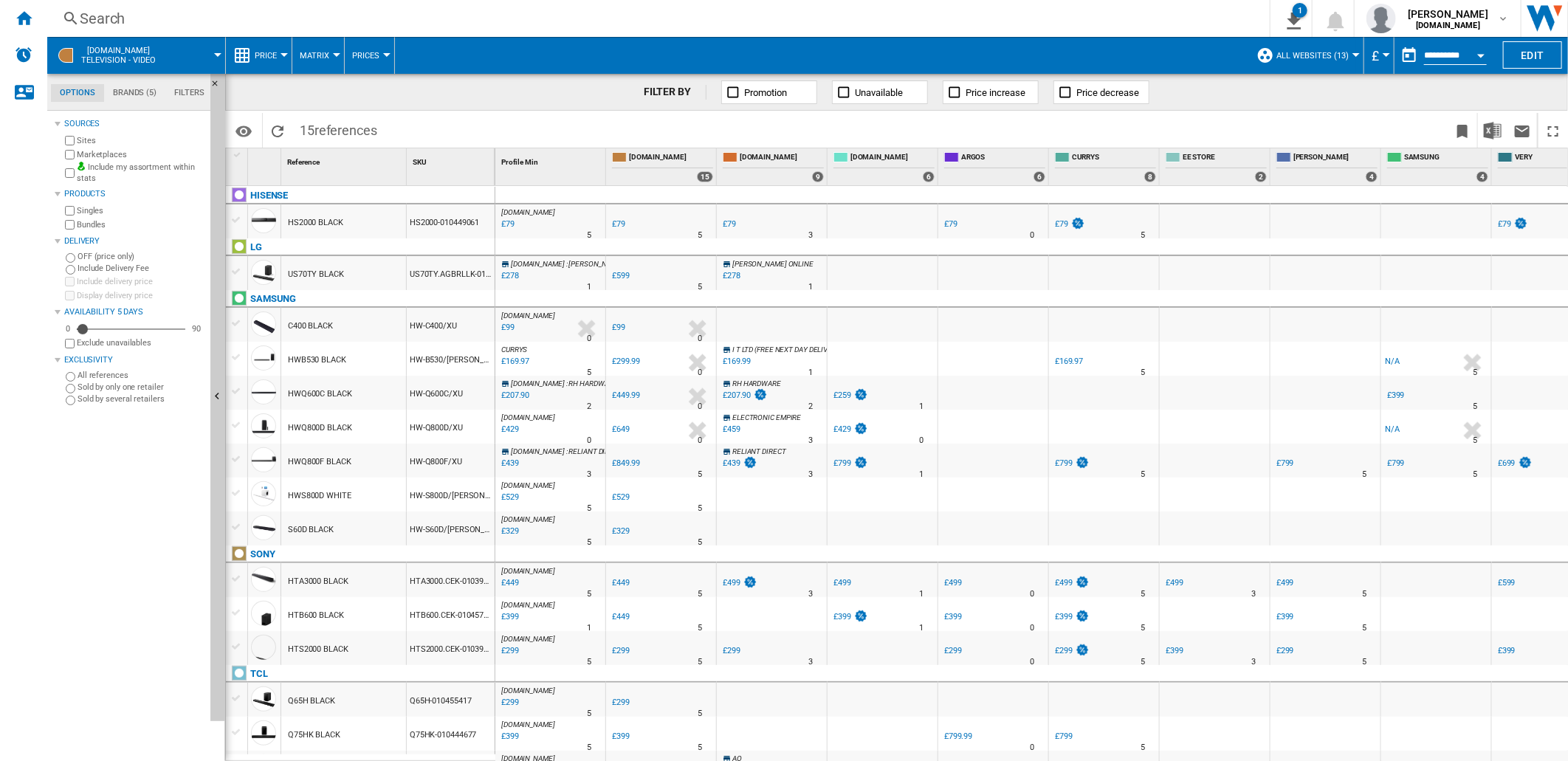
click at [217, 49] on md-menu "[DOMAIN_NAME] Television - video" at bounding box center [136, 55] width 179 height 37
click at [214, 57] on span at bounding box center [197, 55] width 42 height 37
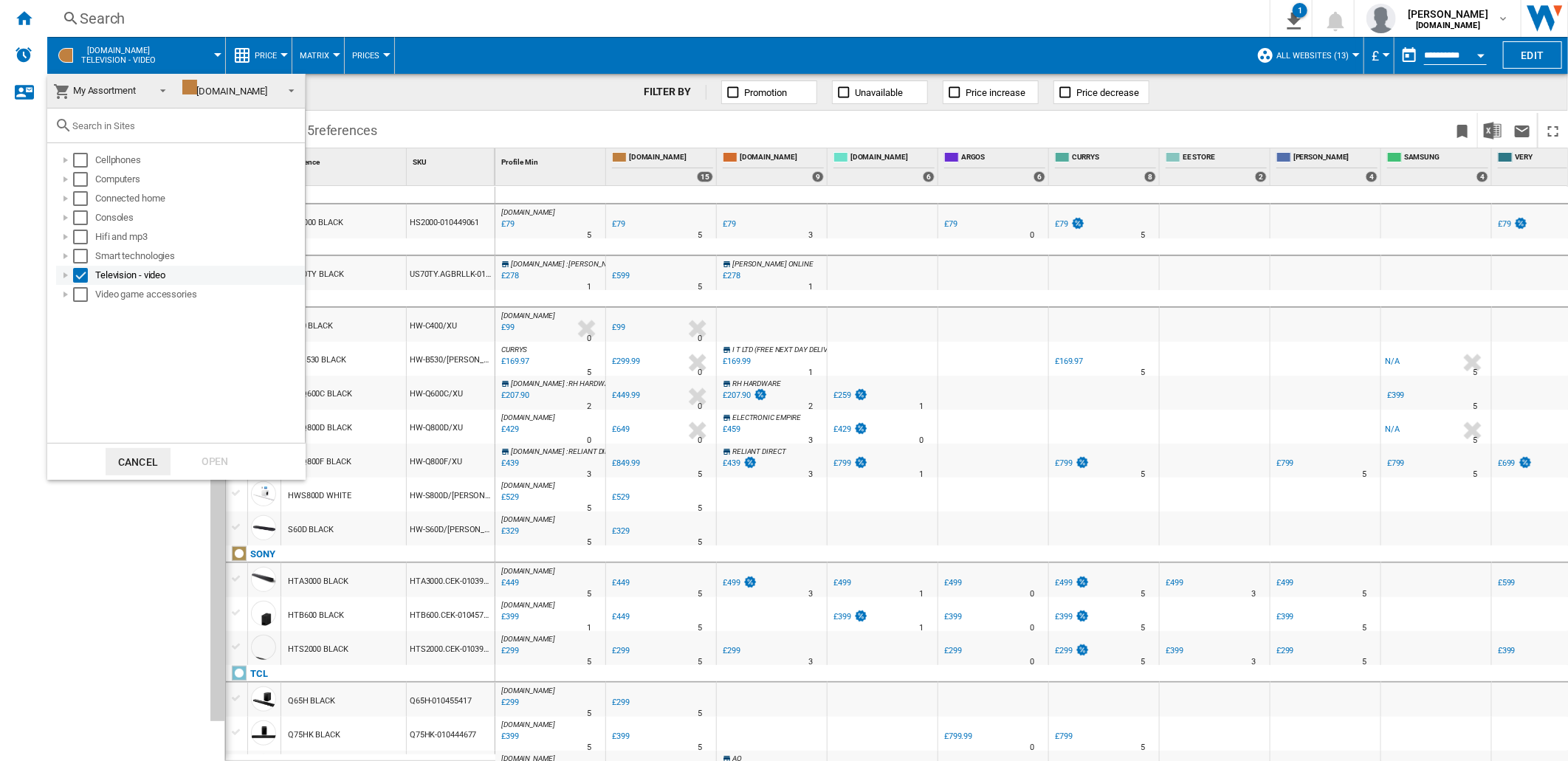
click at [63, 279] on div at bounding box center [66, 275] width 14 height 14
click at [291, 85] on span at bounding box center [287, 89] width 18 height 21
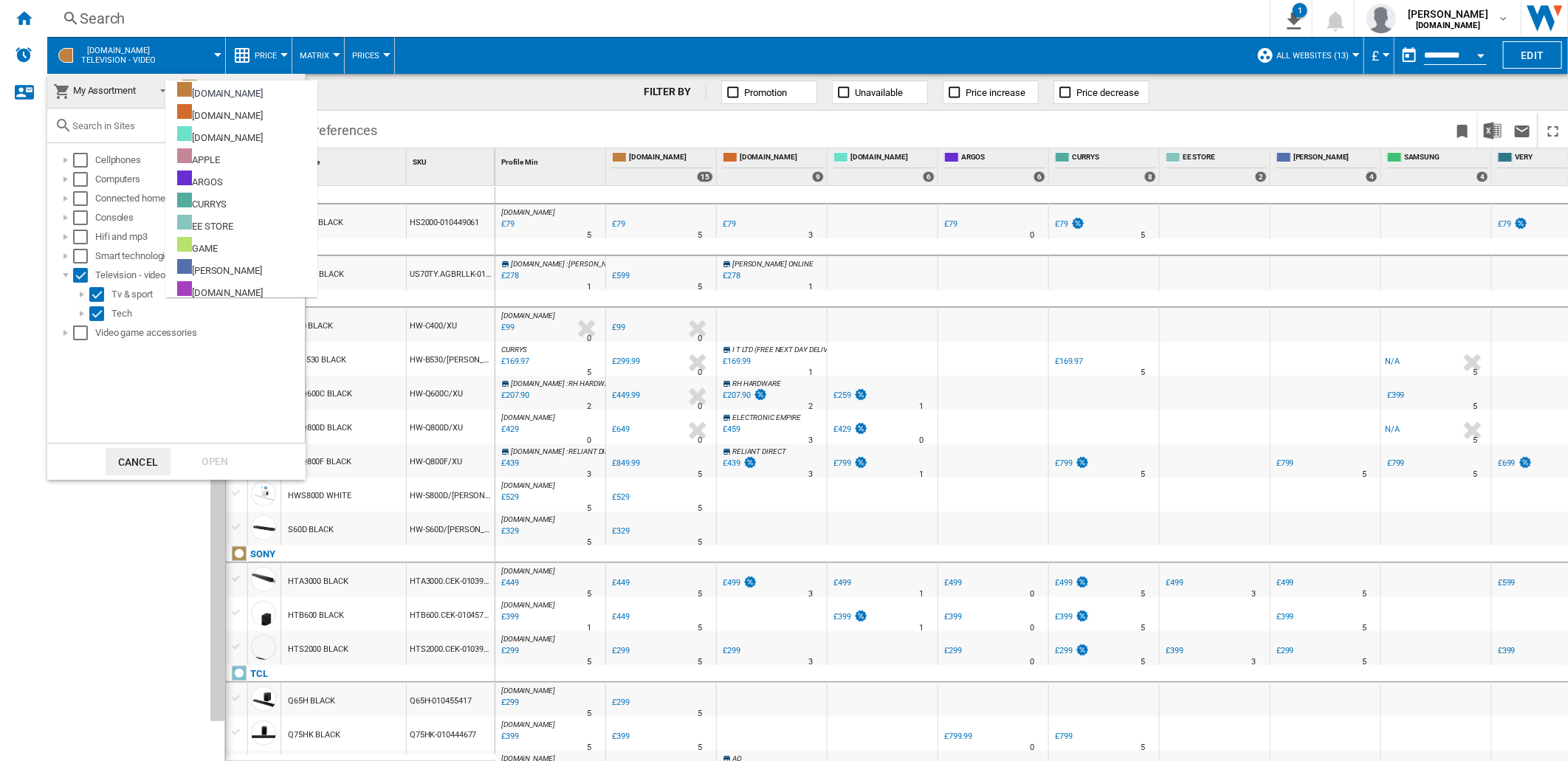
click at [104, 364] on div "Cellphones Computers Connected home Consoles Hifi and mp3 Smart technologies Te…" at bounding box center [176, 292] width 258 height 299
click at [229, 220] on div "EE STORE" at bounding box center [205, 224] width 56 height 18
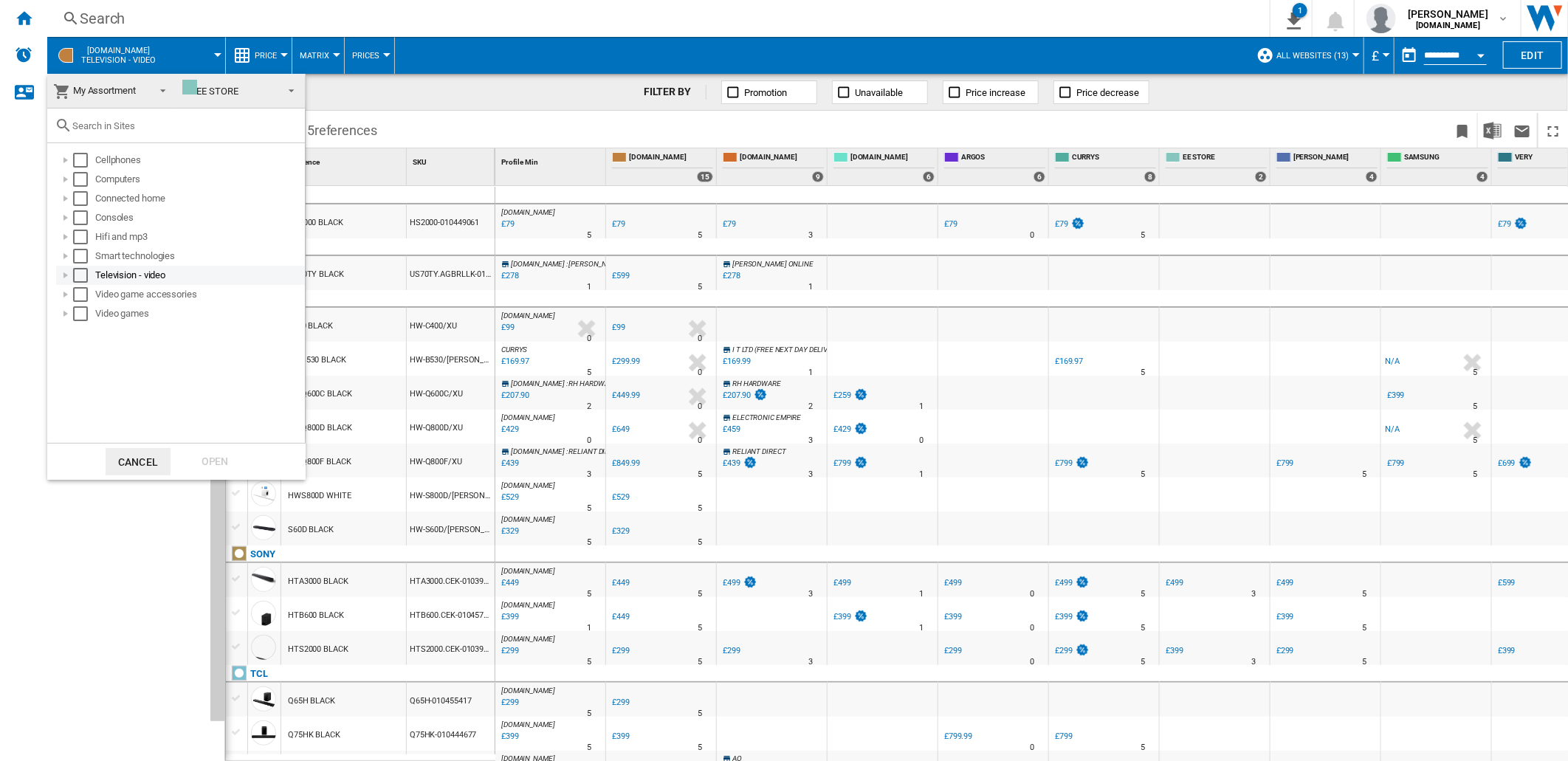
click at [60, 275] on div at bounding box center [66, 275] width 14 height 14
click at [78, 274] on div "Select" at bounding box center [80, 275] width 14 height 14
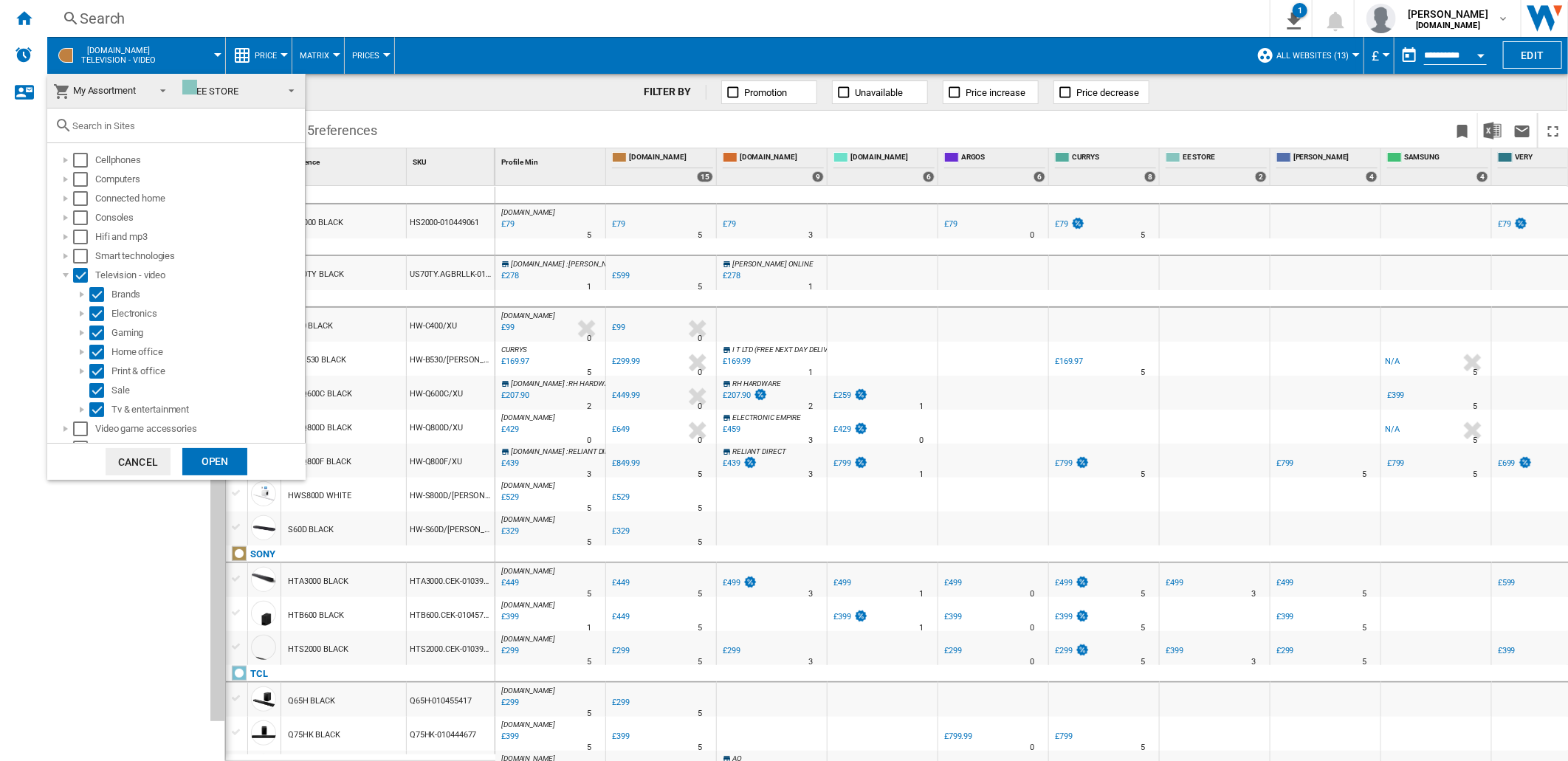
click at [196, 448] on div "Open" at bounding box center [214, 462] width 65 height 27
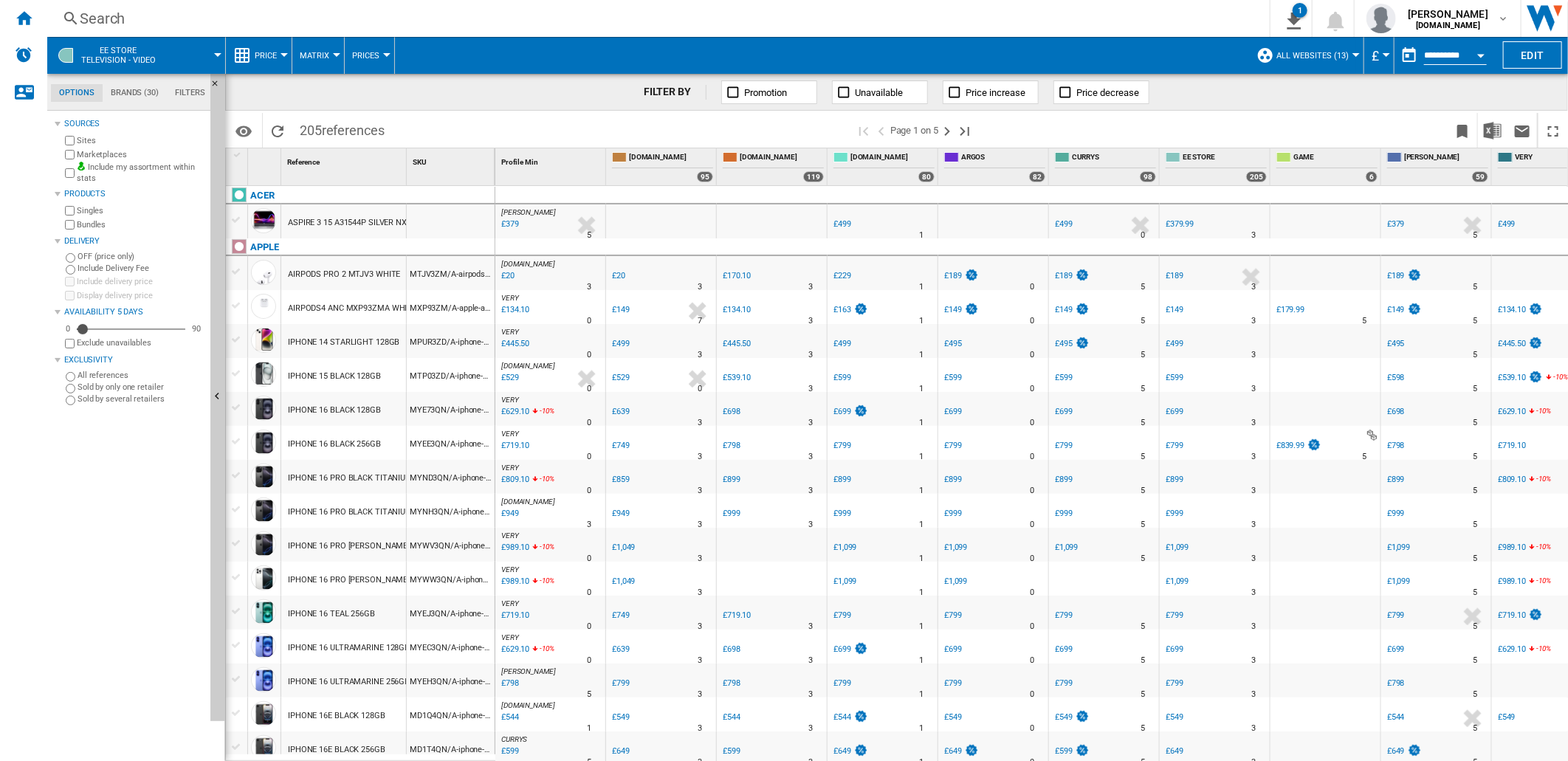
click at [213, 54] on span at bounding box center [197, 55] width 42 height 37
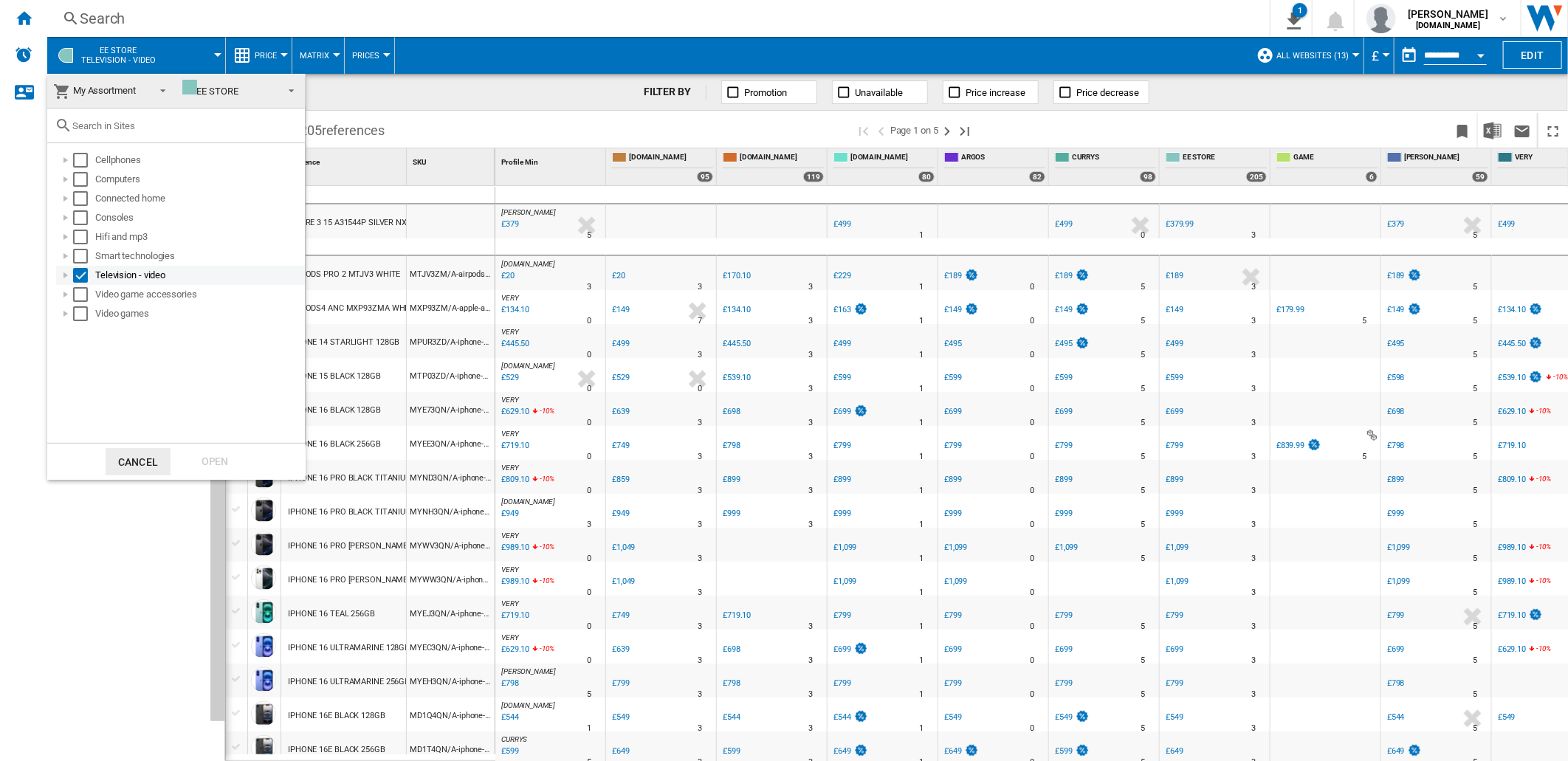
click at [63, 275] on div at bounding box center [66, 275] width 14 height 14
click at [79, 278] on div "Select" at bounding box center [80, 275] width 14 height 14
click at [93, 407] on div "Select" at bounding box center [96, 409] width 14 height 14
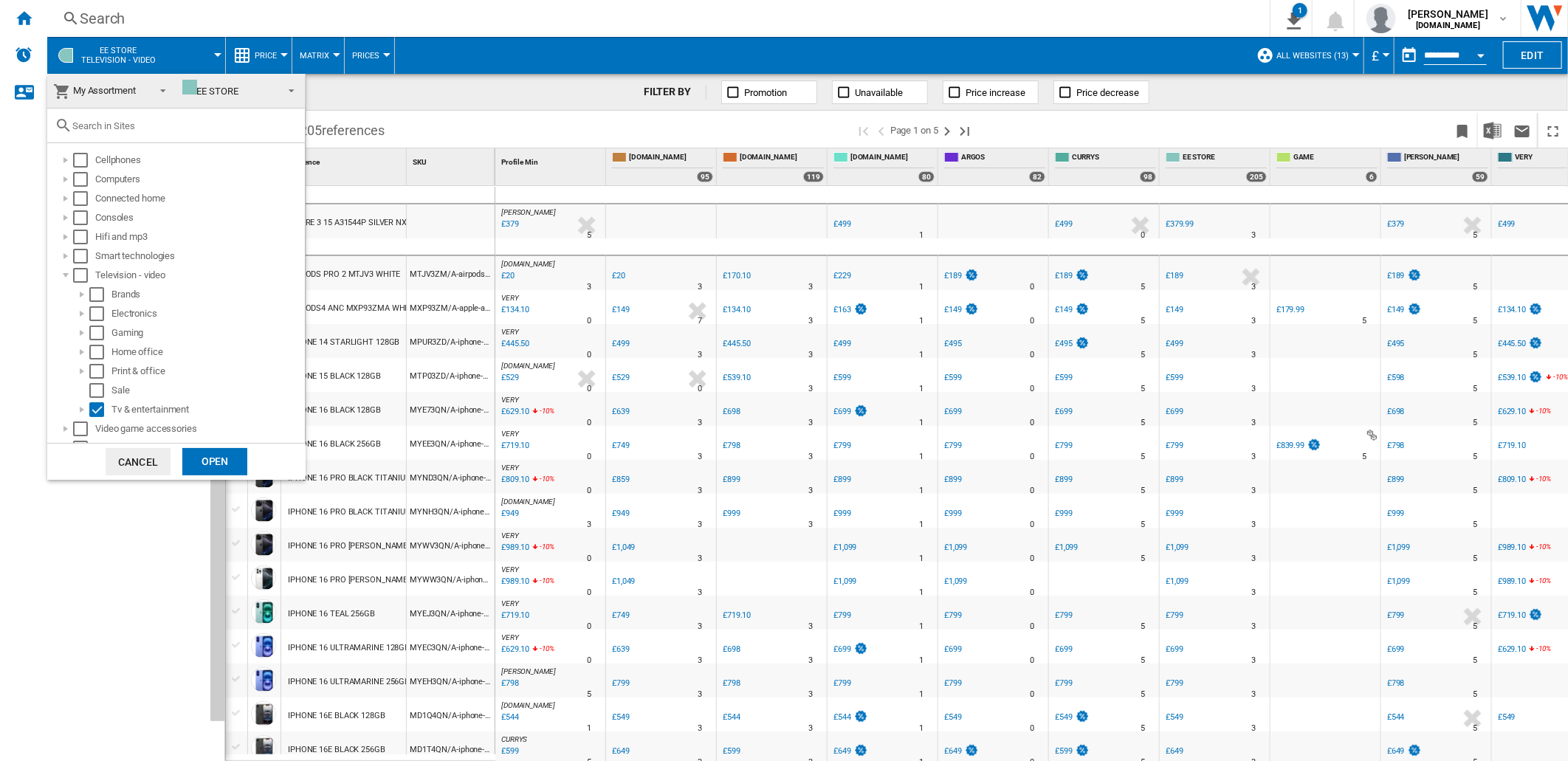
click at [189, 447] on md-dialog-actions "Cancel Open" at bounding box center [177, 462] width 258 height 37
click at [202, 462] on div "Open" at bounding box center [214, 462] width 65 height 27
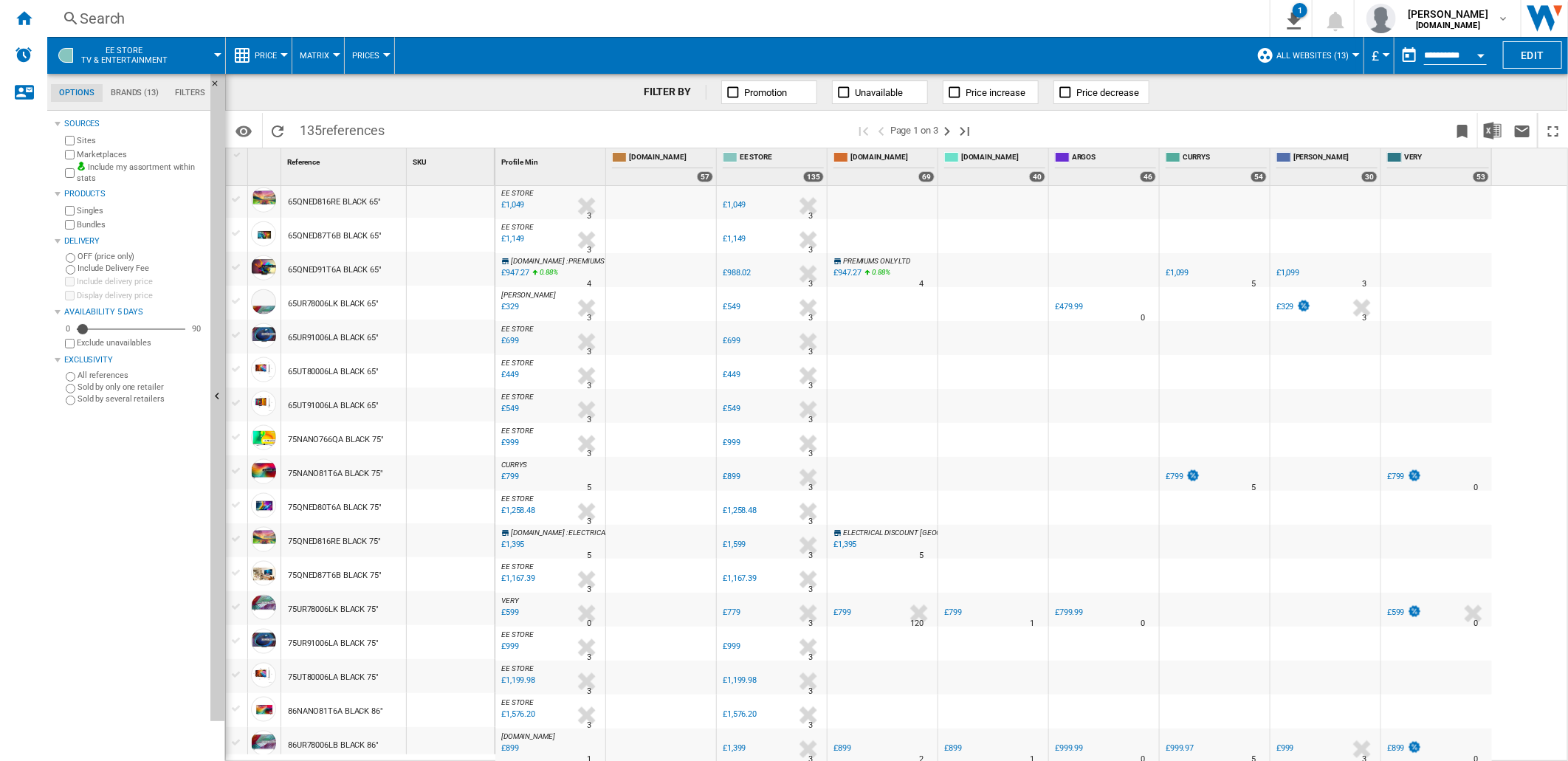
click at [128, 90] on md-tab-item "Brands (13)" at bounding box center [135, 93] width 64 height 18
click at [217, 54] on div at bounding box center [217, 55] width 7 height 4
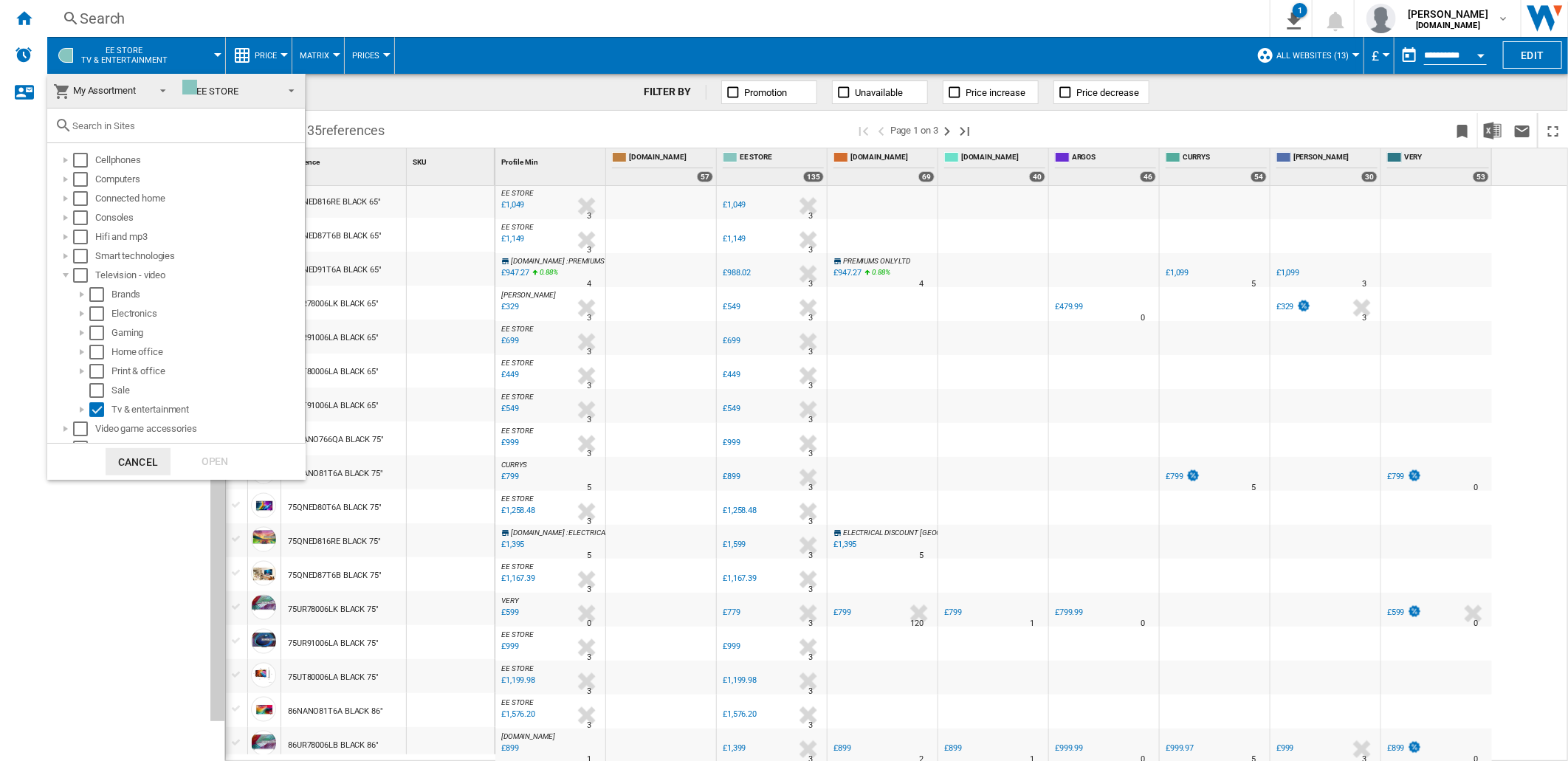
click at [283, 92] on span at bounding box center [287, 89] width 18 height 21
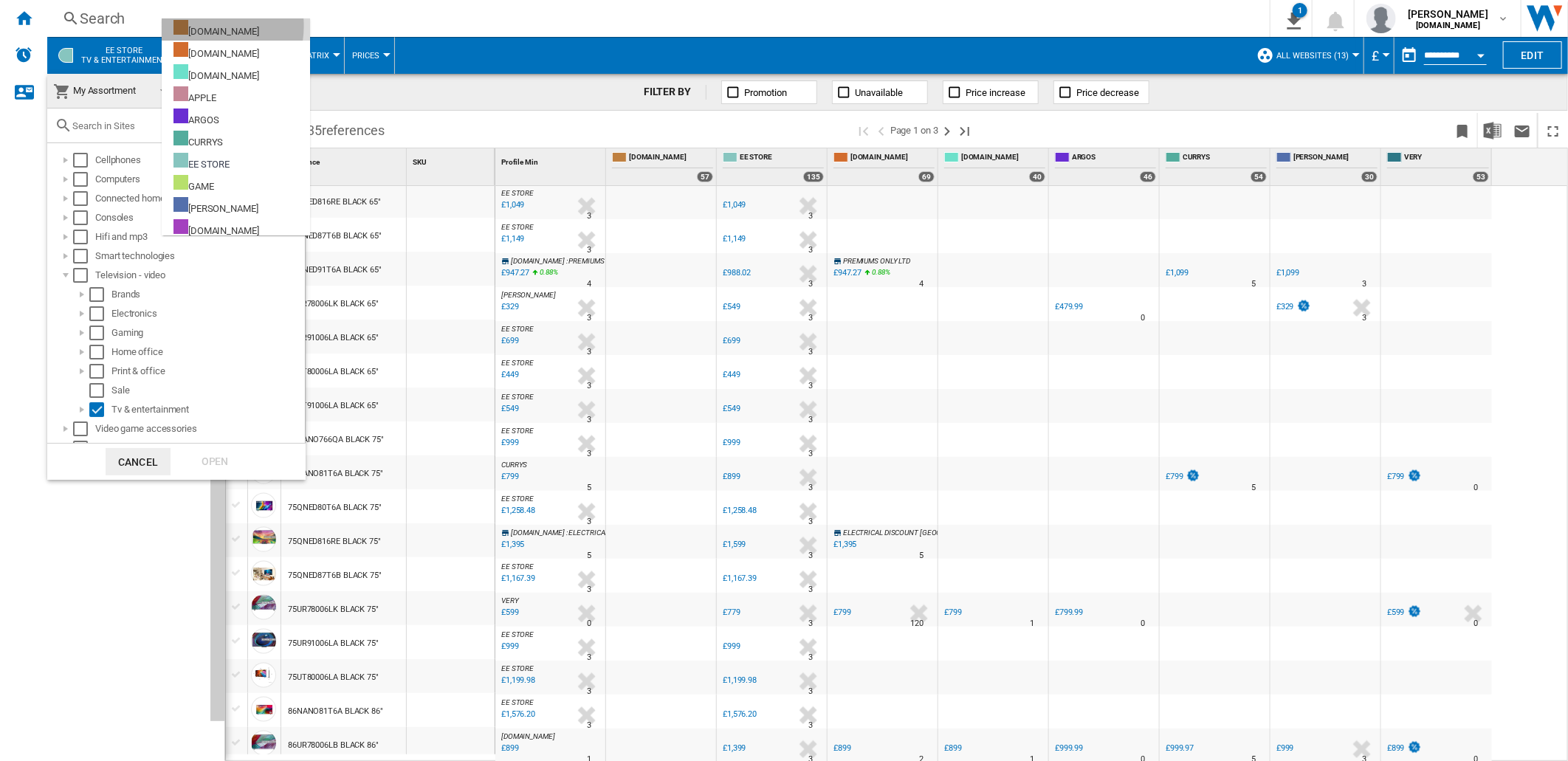
click at [199, 26] on div "[DOMAIN_NAME]" at bounding box center [216, 29] width 86 height 18
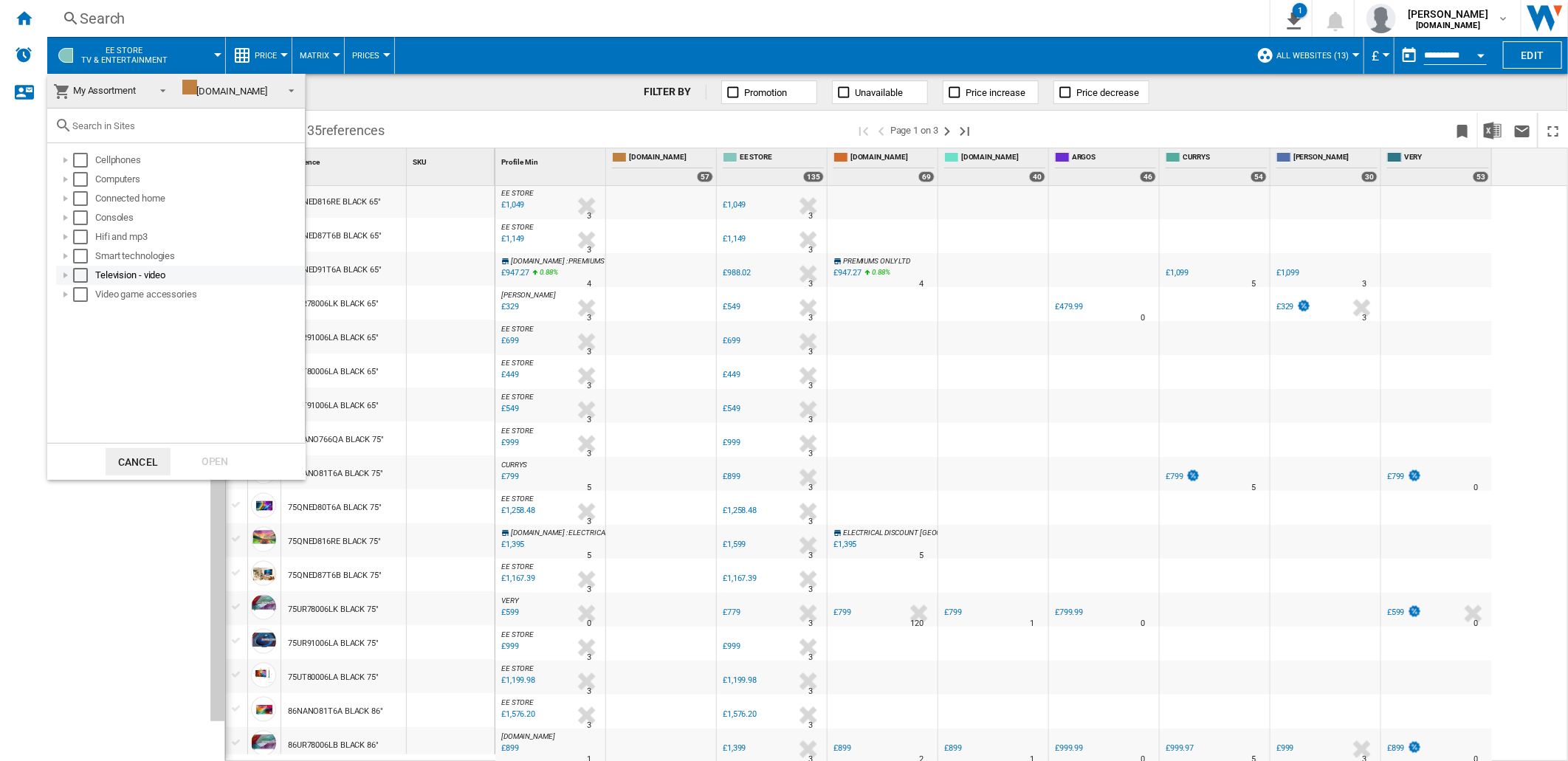
click at [68, 273] on div at bounding box center [66, 275] width 14 height 14
click at [79, 295] on div at bounding box center [82, 295] width 14 height 14
click at [116, 409] on div "Select" at bounding box center [113, 409] width 14 height 14
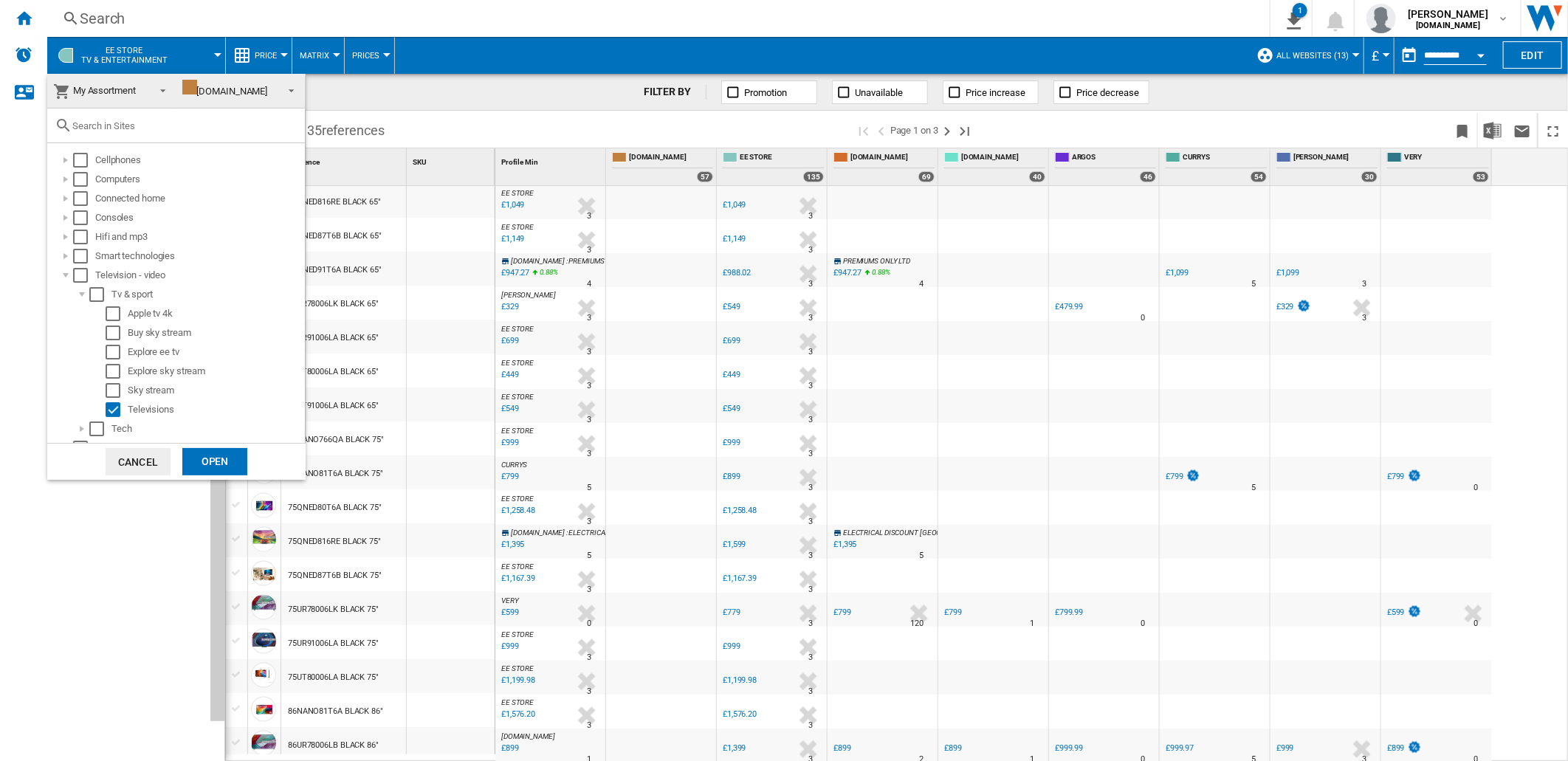
click at [185, 458] on div "Open" at bounding box center [214, 462] width 65 height 27
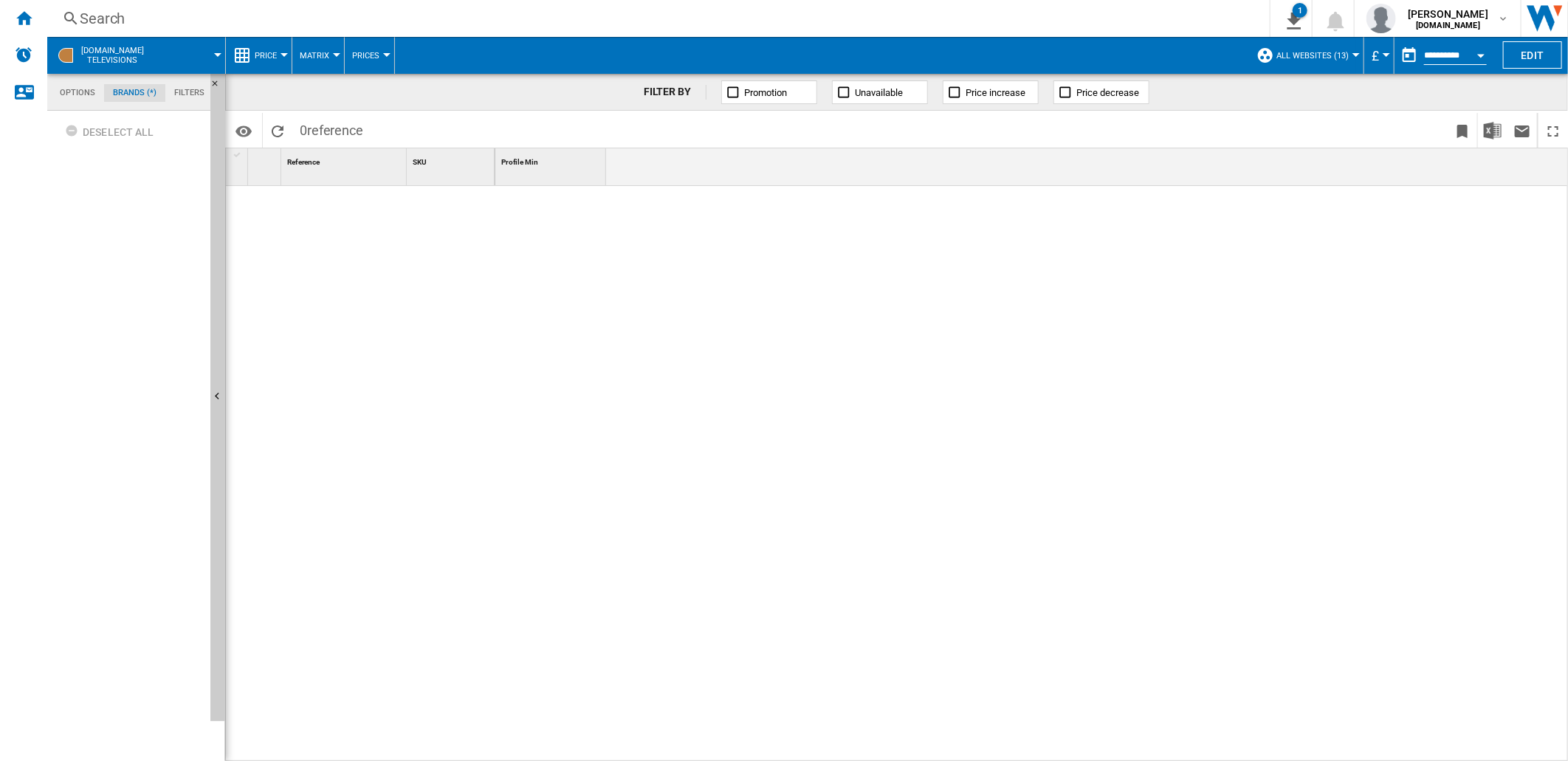
click at [217, 50] on md-menu "[DOMAIN_NAME] Televisions" at bounding box center [136, 55] width 179 height 37
click at [217, 51] on md-menu "[DOMAIN_NAME] Televisions" at bounding box center [136, 55] width 179 height 37
click at [115, 50] on span "[DOMAIN_NAME] Televisions" at bounding box center [112, 55] width 63 height 19
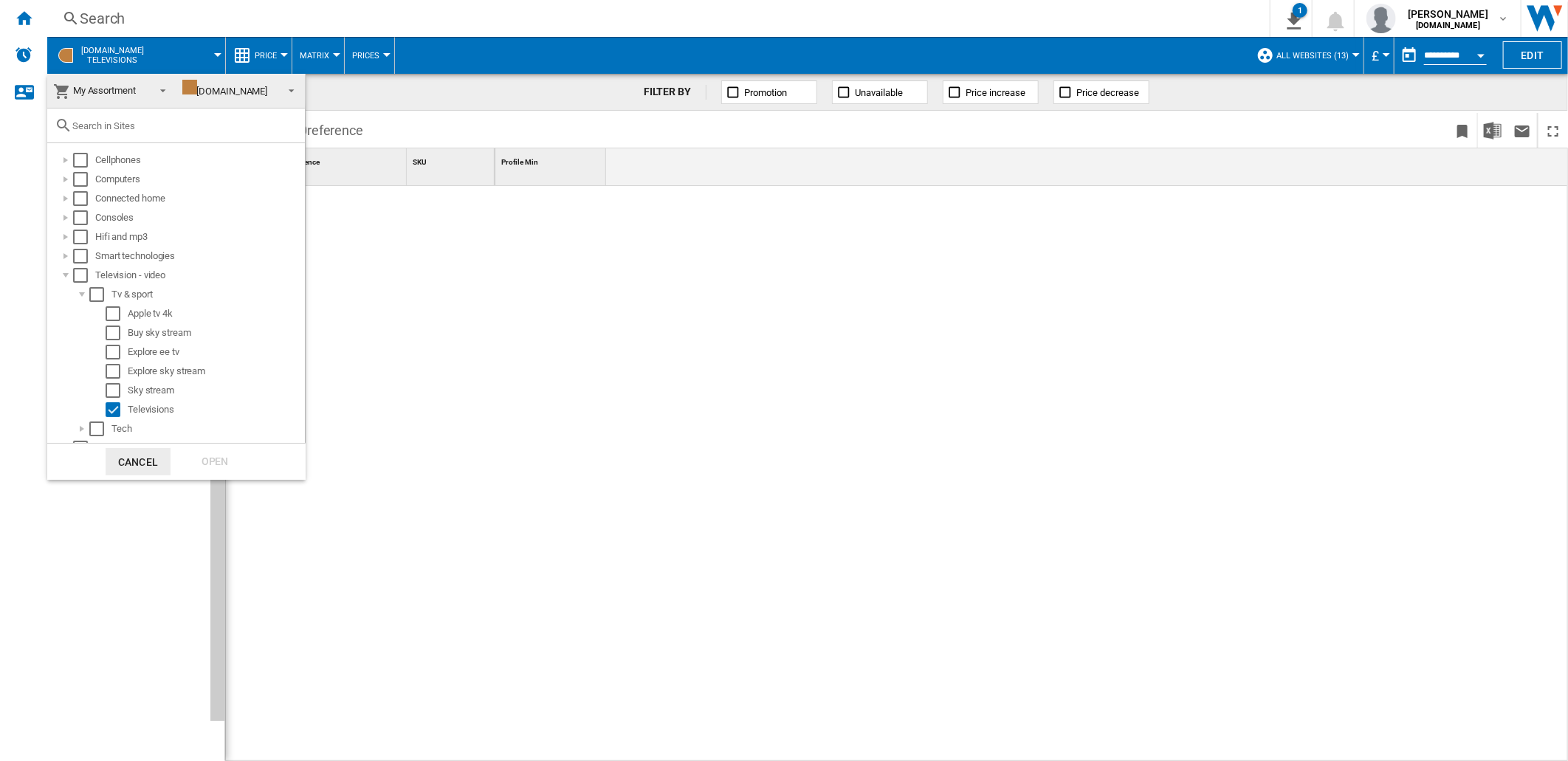
click at [211, 92] on div "[DOMAIN_NAME]" at bounding box center [225, 92] width 86 height 11
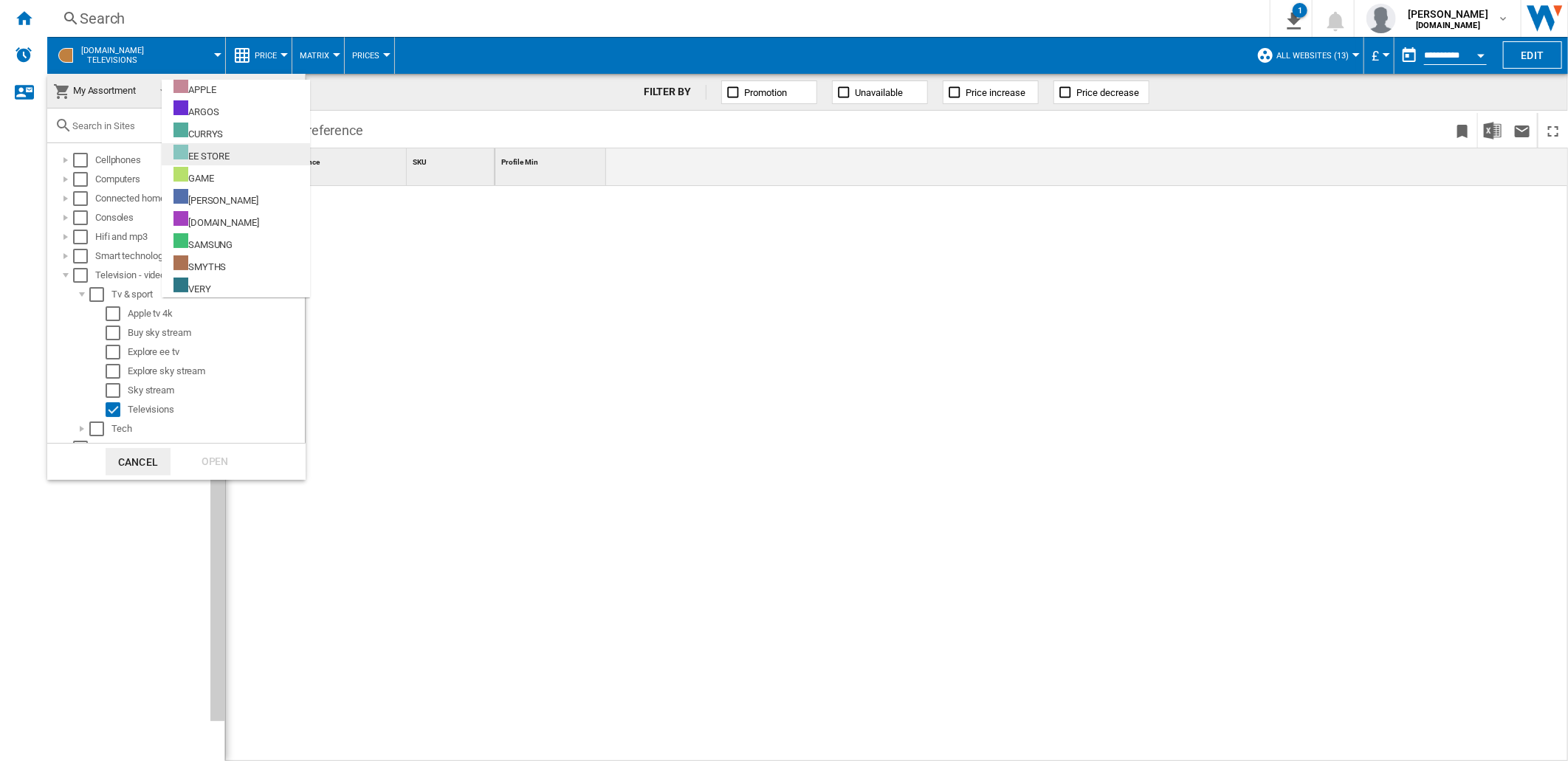
click at [208, 157] on div "EE STORE" at bounding box center [201, 153] width 56 height 18
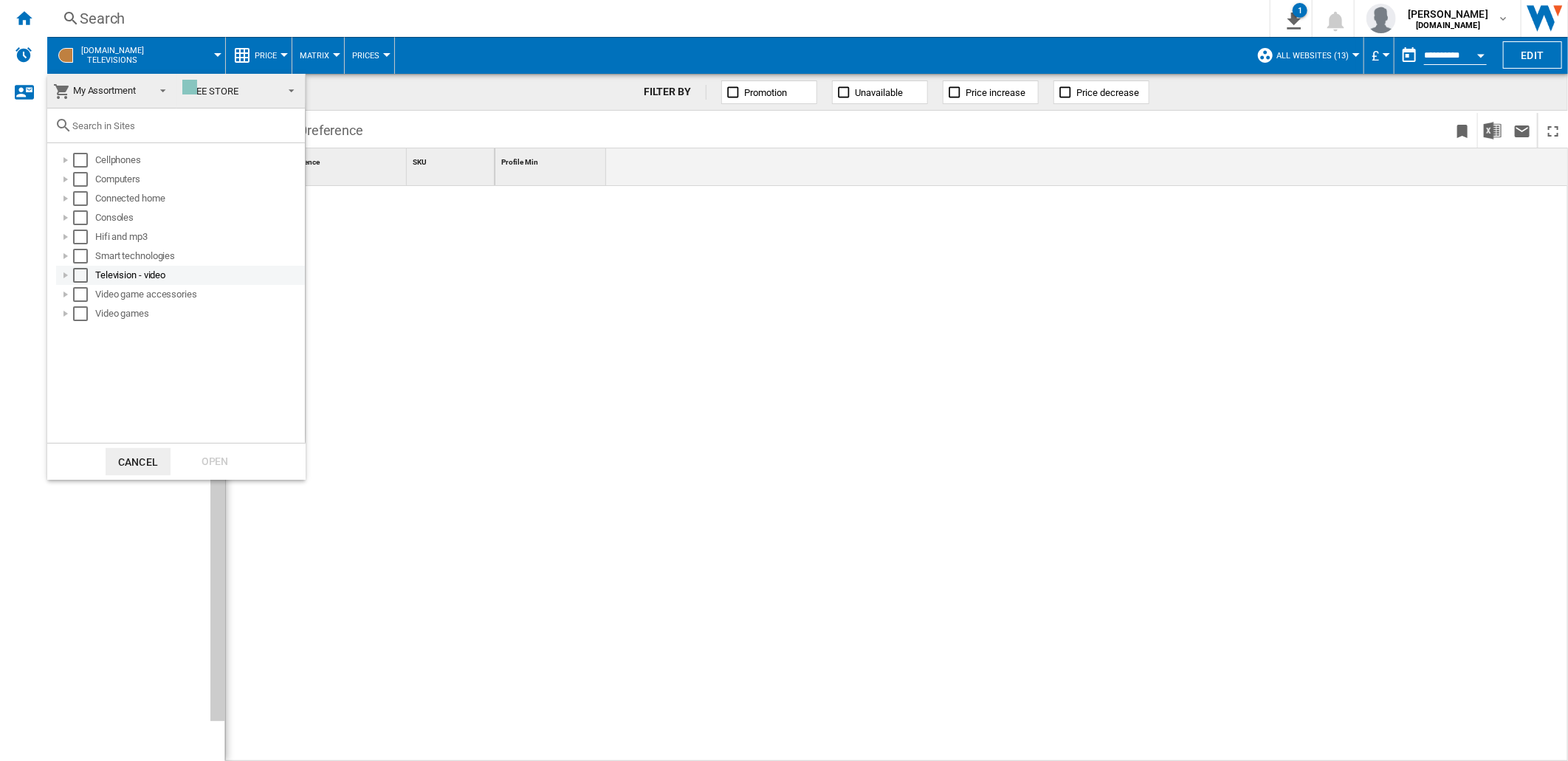
click at [63, 275] on div at bounding box center [66, 275] width 14 height 14
click at [104, 403] on div "Select" at bounding box center [96, 409] width 14 height 14
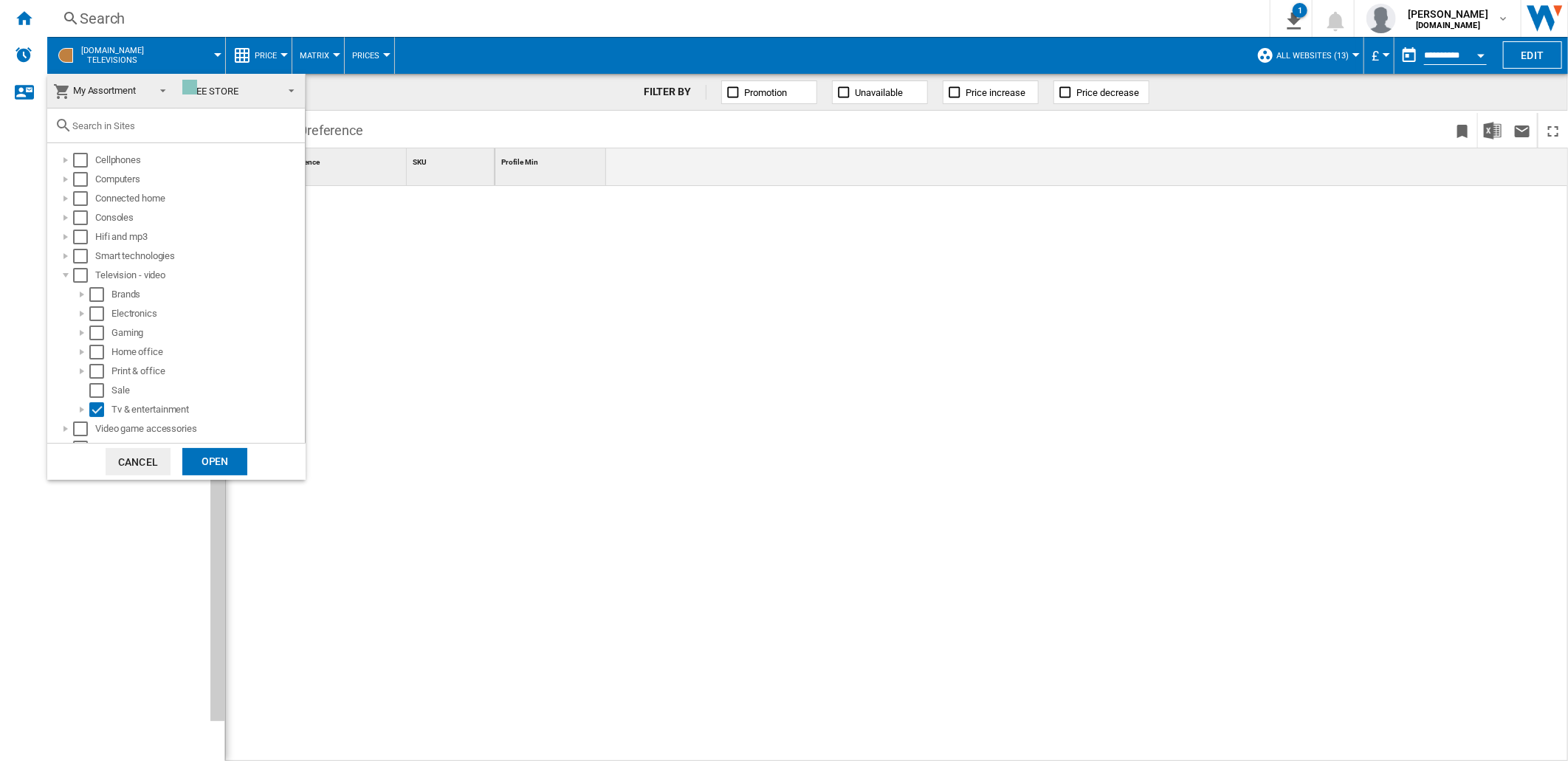
click at [199, 455] on div "Open" at bounding box center [214, 462] width 65 height 27
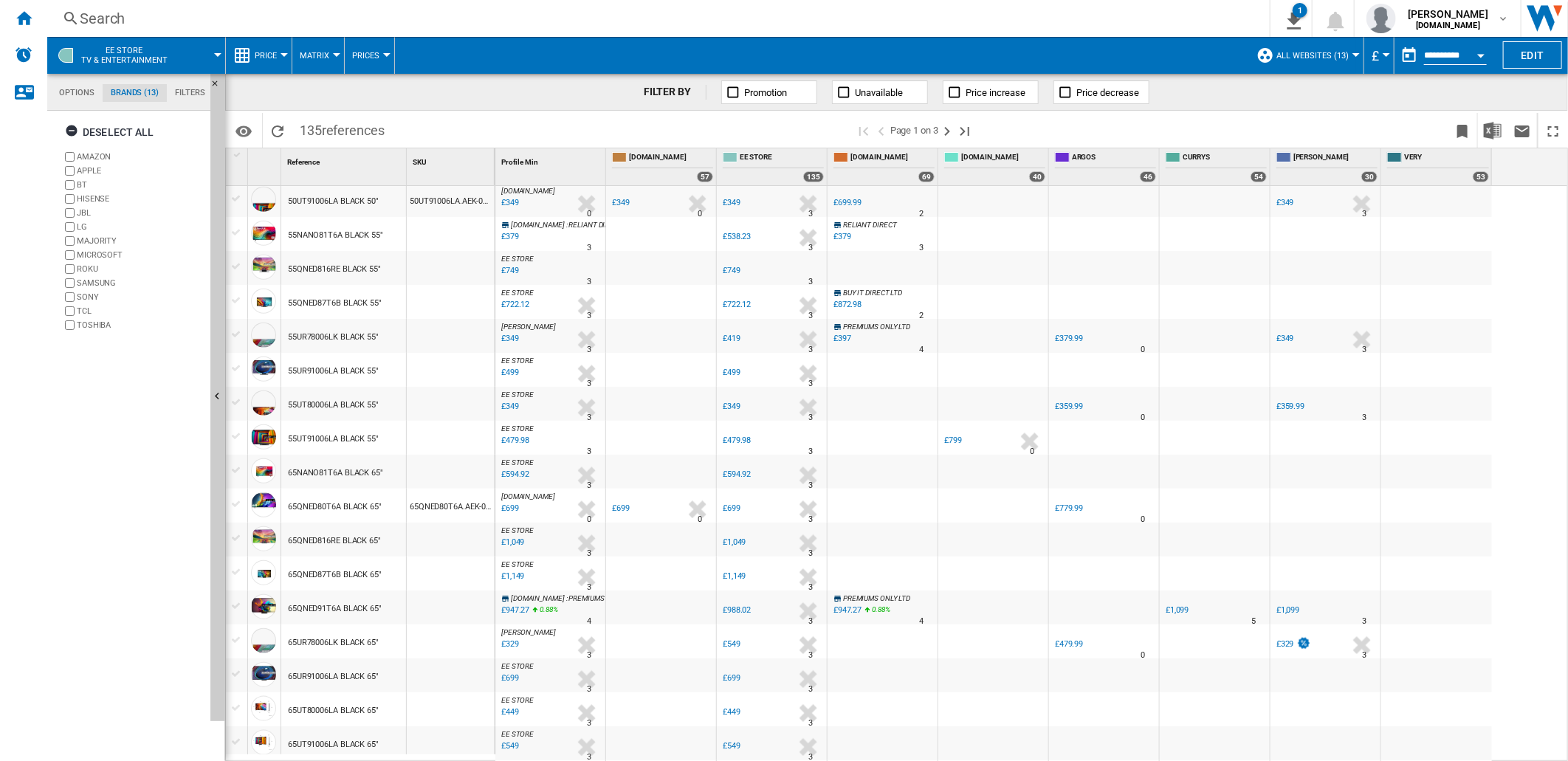
scroll to position [1158, 0]
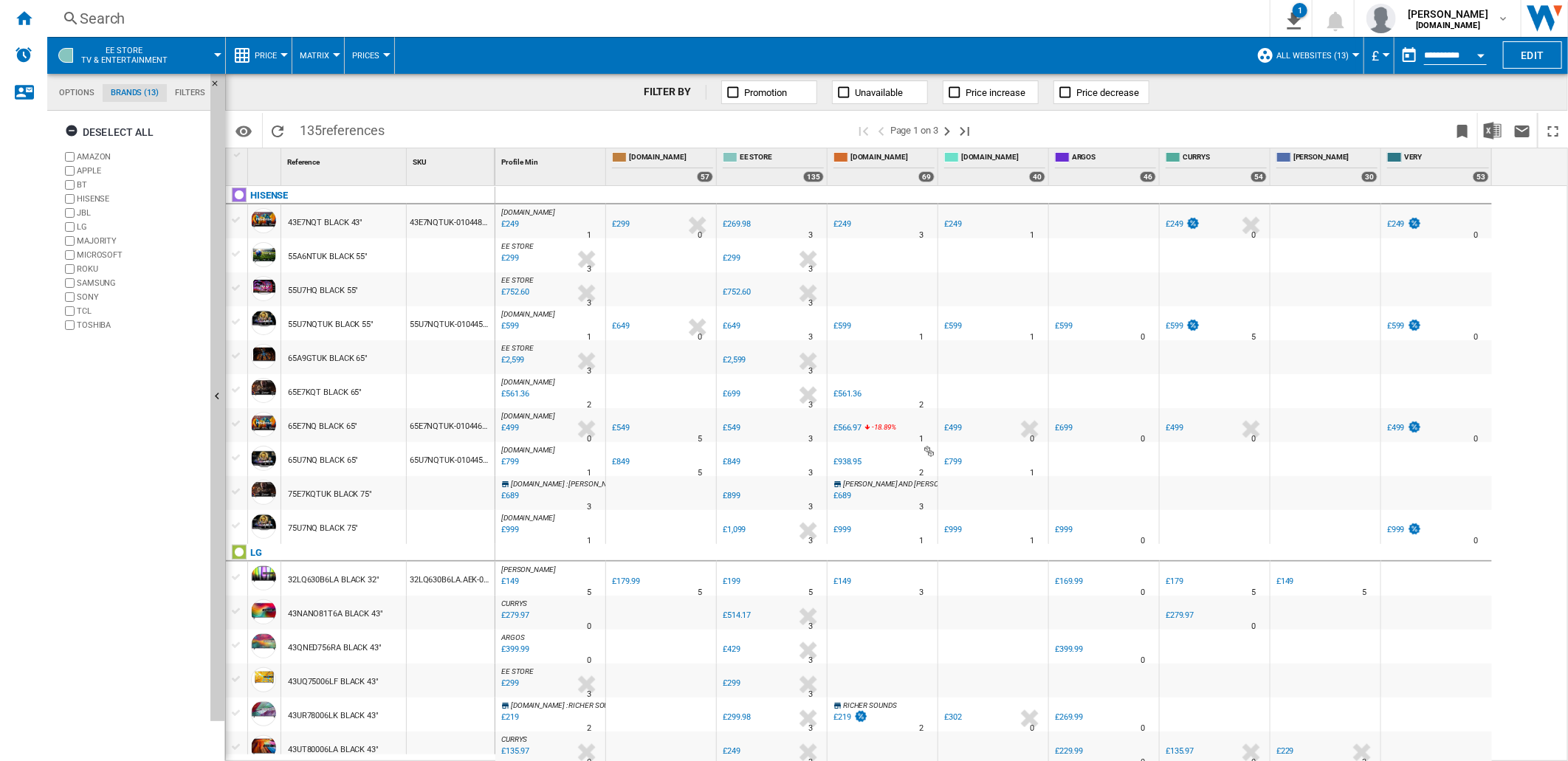
click at [1352, 51] on button "All websites (13)" at bounding box center [1316, 55] width 79 height 37
click at [1352, 54] on md-backdrop at bounding box center [784, 380] width 1568 height 761
click at [1548, 51] on button "Edit" at bounding box center [1533, 55] width 59 height 27
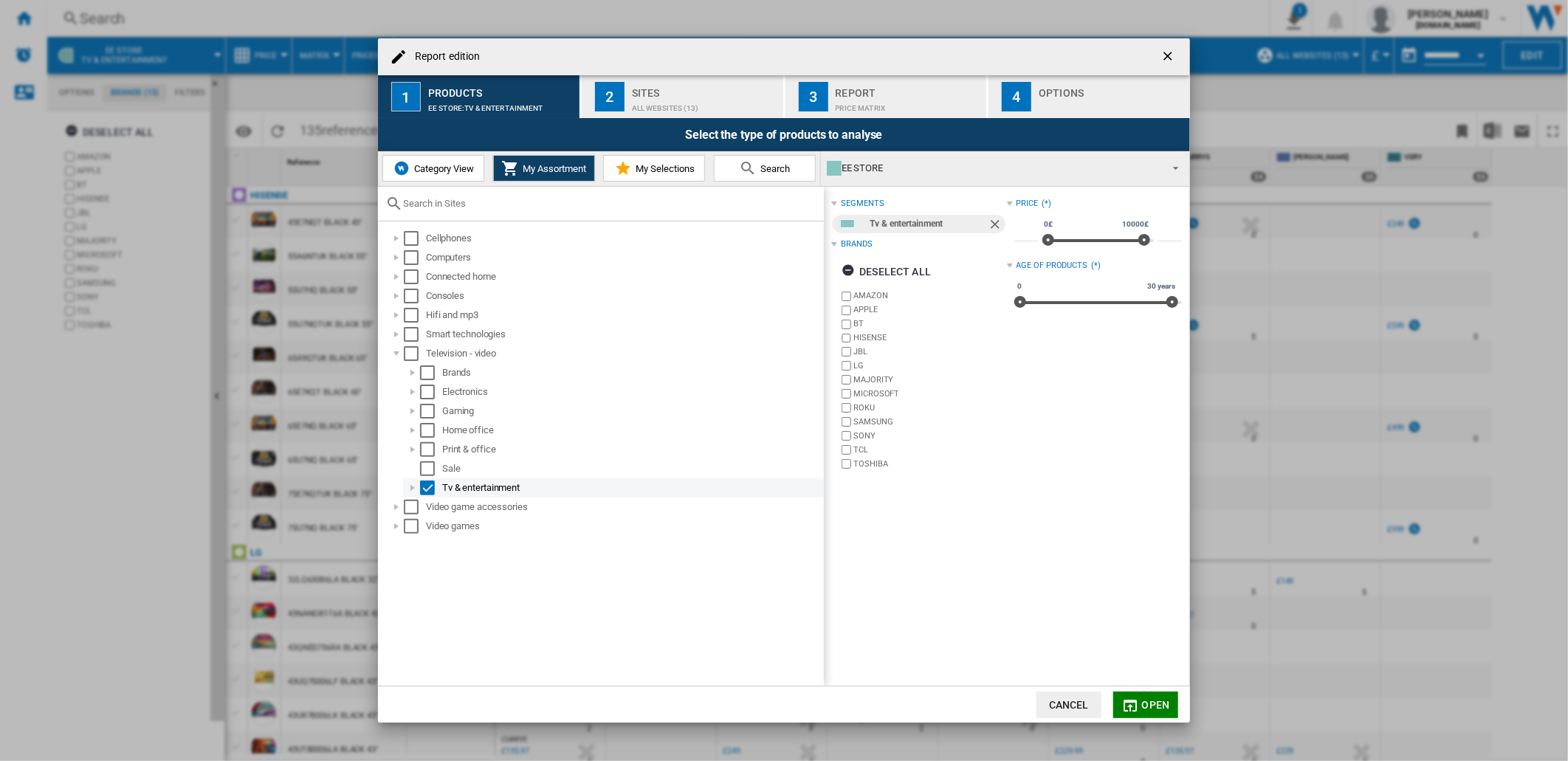
click at [410, 485] on div "Report edition ..." at bounding box center [412, 488] width 14 height 14
click at [440, 166] on span "Category View" at bounding box center [441, 169] width 63 height 11
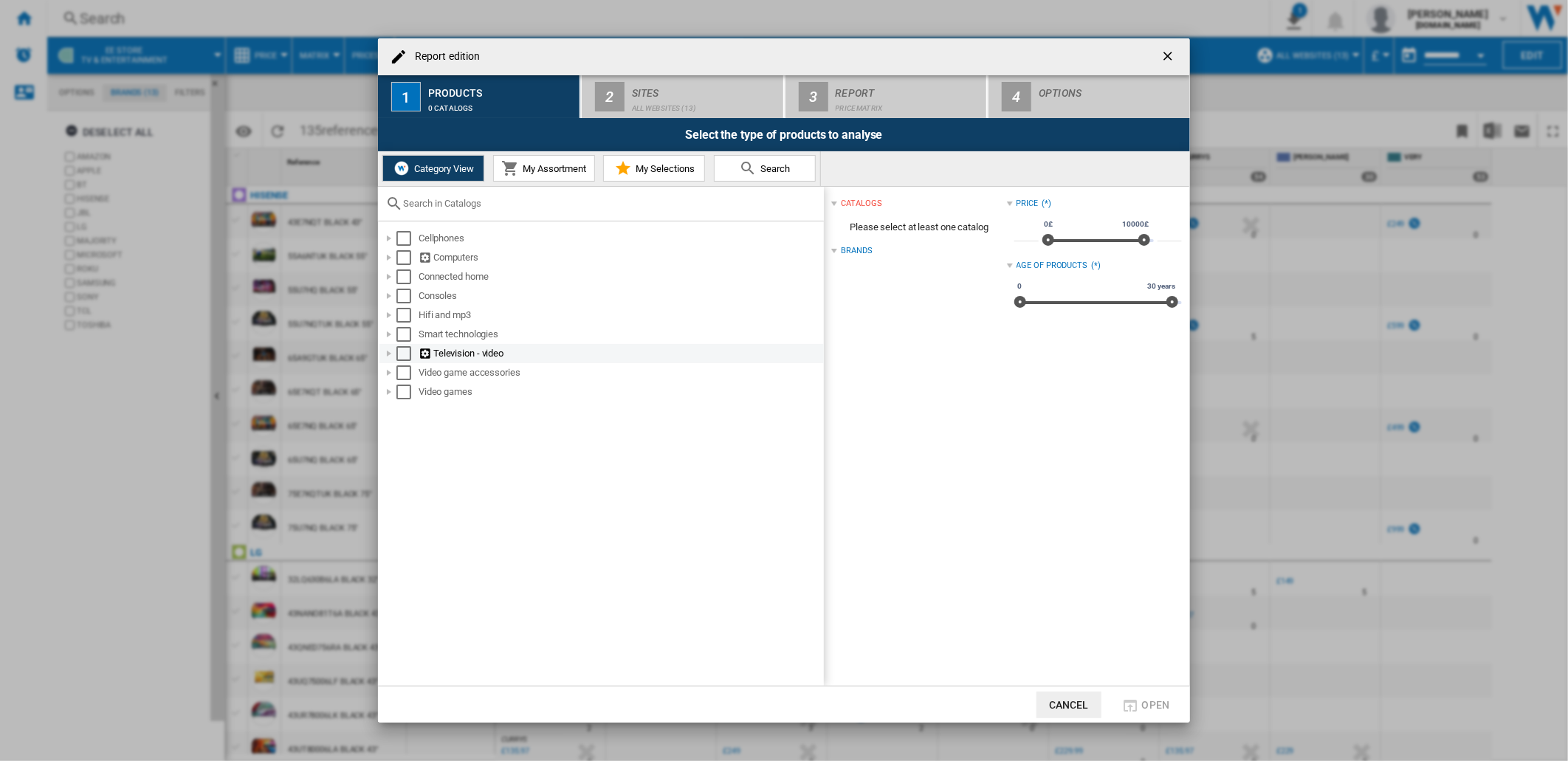
click at [402, 349] on div "Select" at bounding box center [404, 353] width 14 height 14
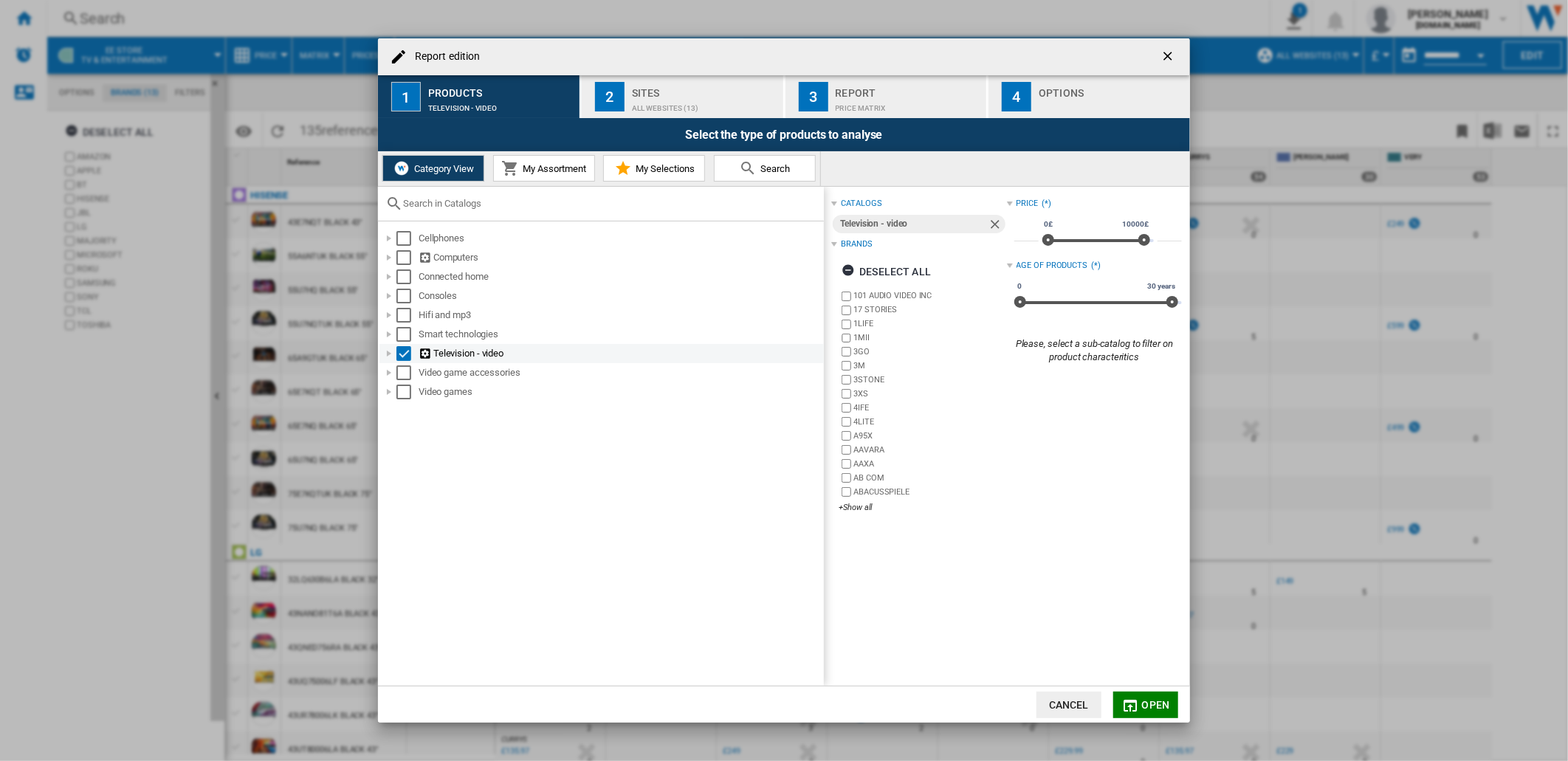
click at [386, 355] on div "Report edition ..." at bounding box center [389, 353] width 14 height 14
click at [417, 373] on div "Select" at bounding box center [420, 372] width 14 height 14
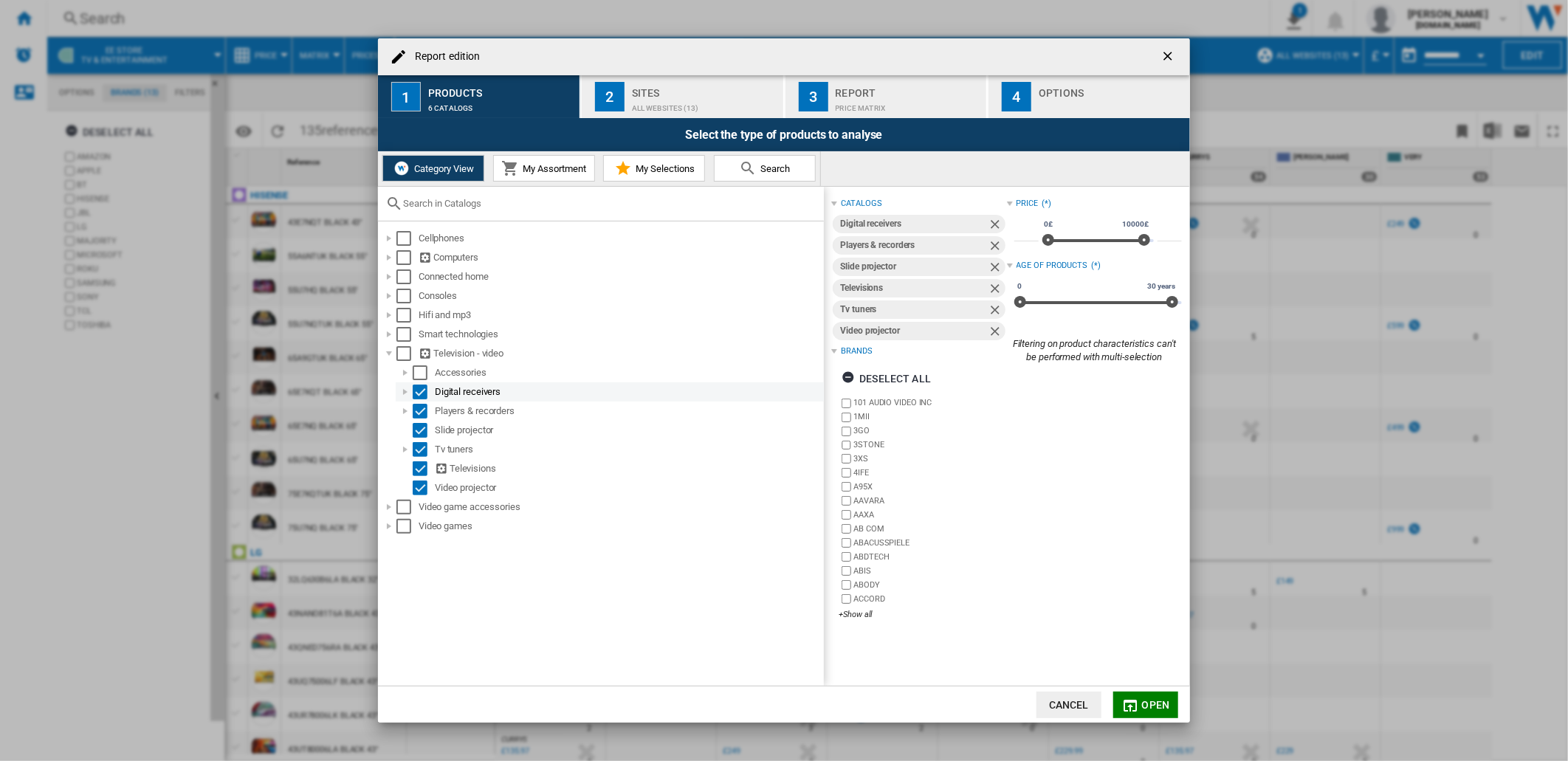
click at [417, 392] on div "Select" at bounding box center [420, 392] width 14 height 14
click at [417, 408] on div "Select" at bounding box center [420, 411] width 14 height 14
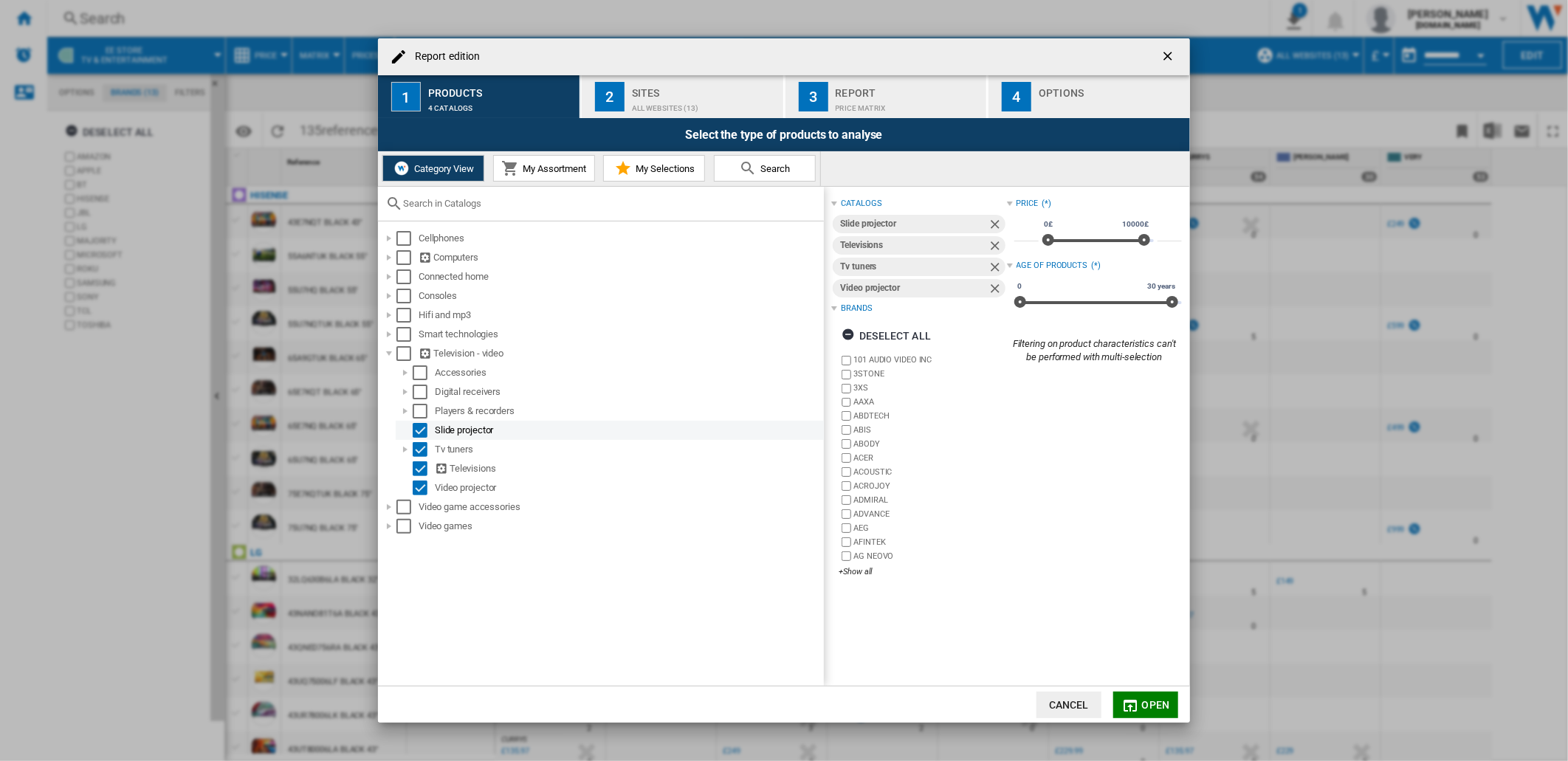
click at [417, 424] on div "Select" at bounding box center [420, 430] width 14 height 14
click at [424, 446] on div "Select" at bounding box center [420, 450] width 14 height 14
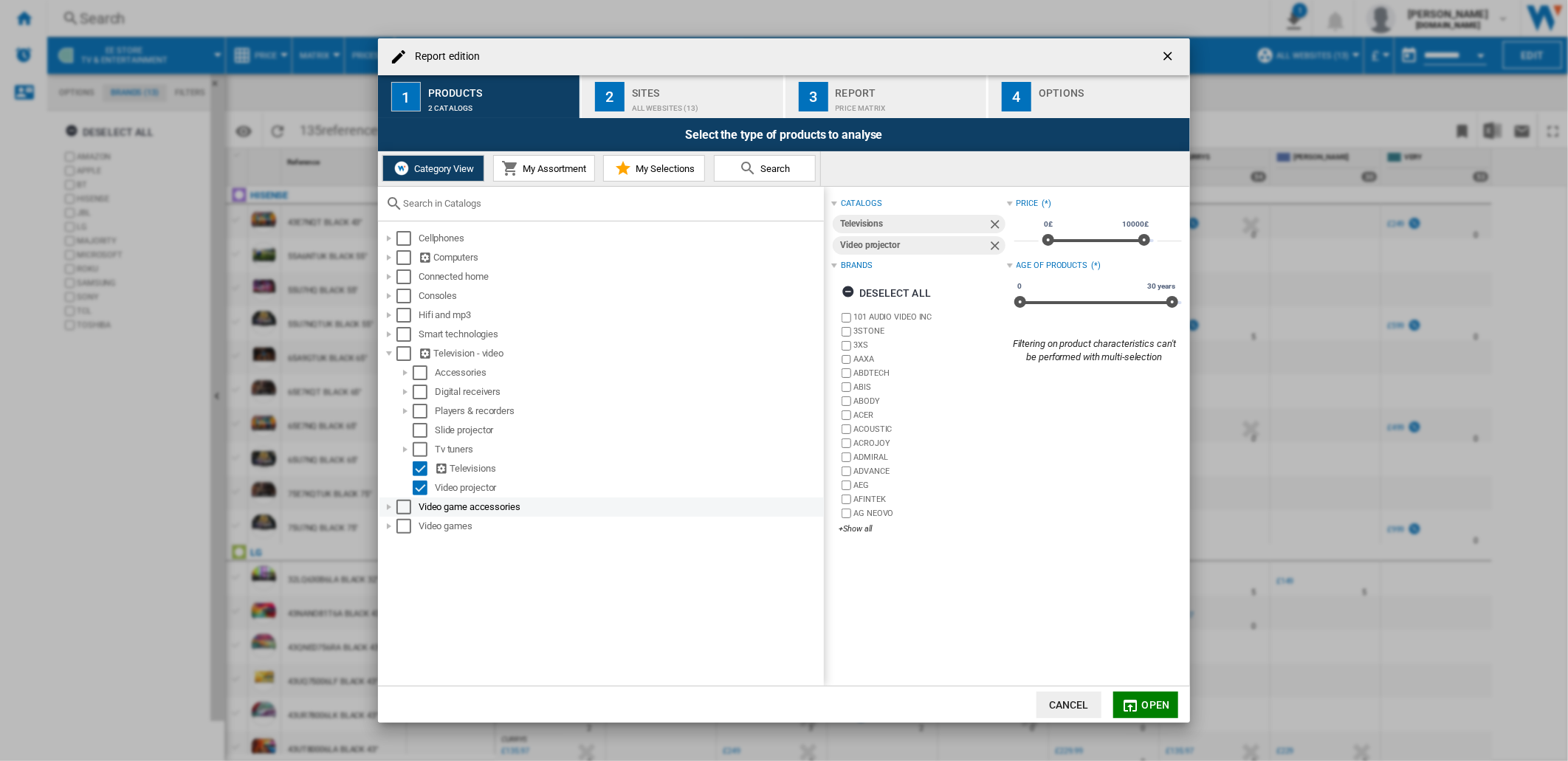
click at [419, 499] on div "Video game accessories" at bounding box center [602, 507] width 445 height 19
click at [418, 487] on div "Select" at bounding box center [420, 488] width 14 height 14
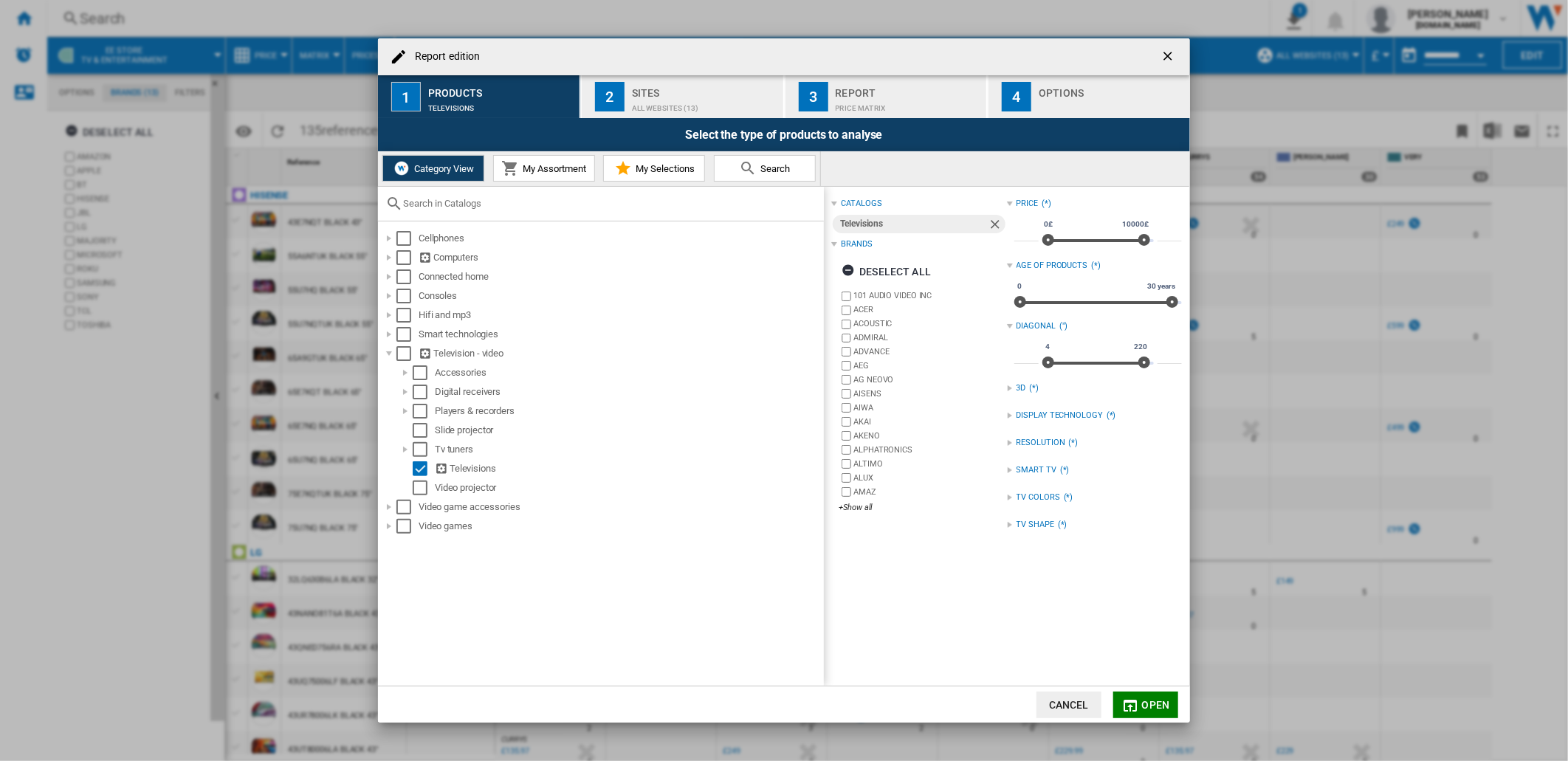
click at [1129, 696] on button "Open" at bounding box center [1145, 705] width 65 height 26
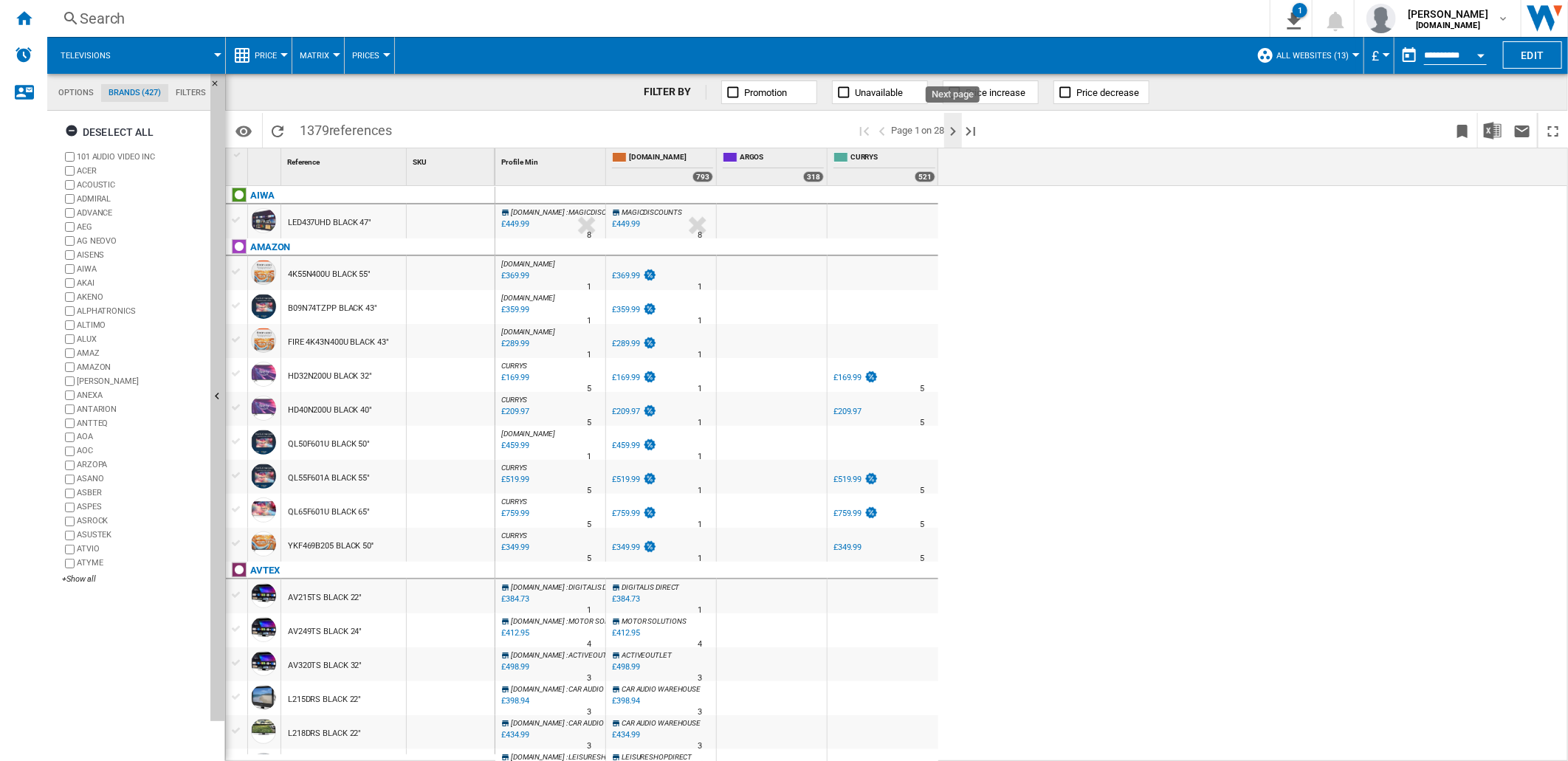
click at [953, 134] on ng-md-icon "Next page" at bounding box center [953, 132] width 18 height 18
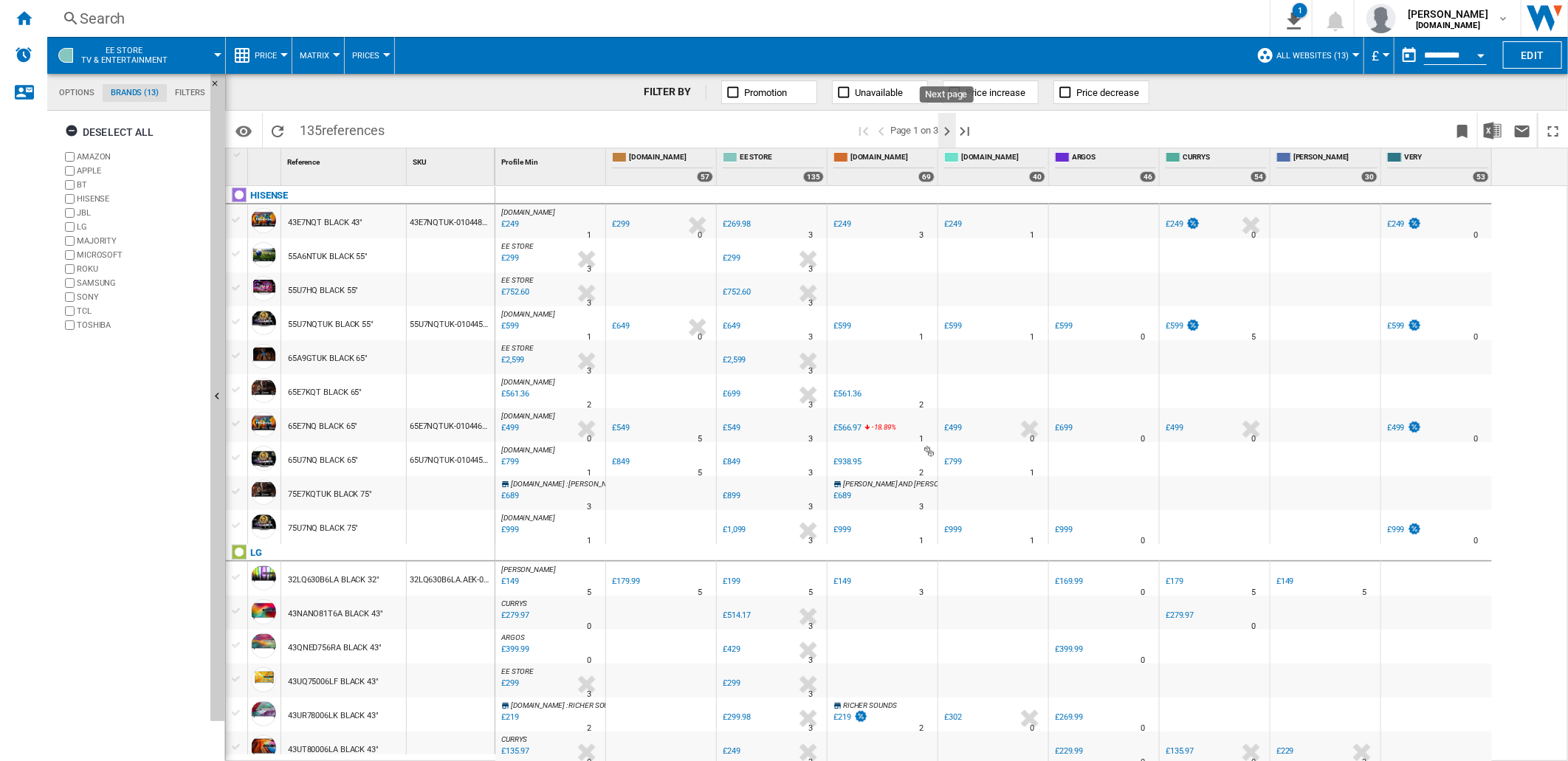
click at [945, 128] on ng-md-icon "Next page" at bounding box center [947, 132] width 18 height 18
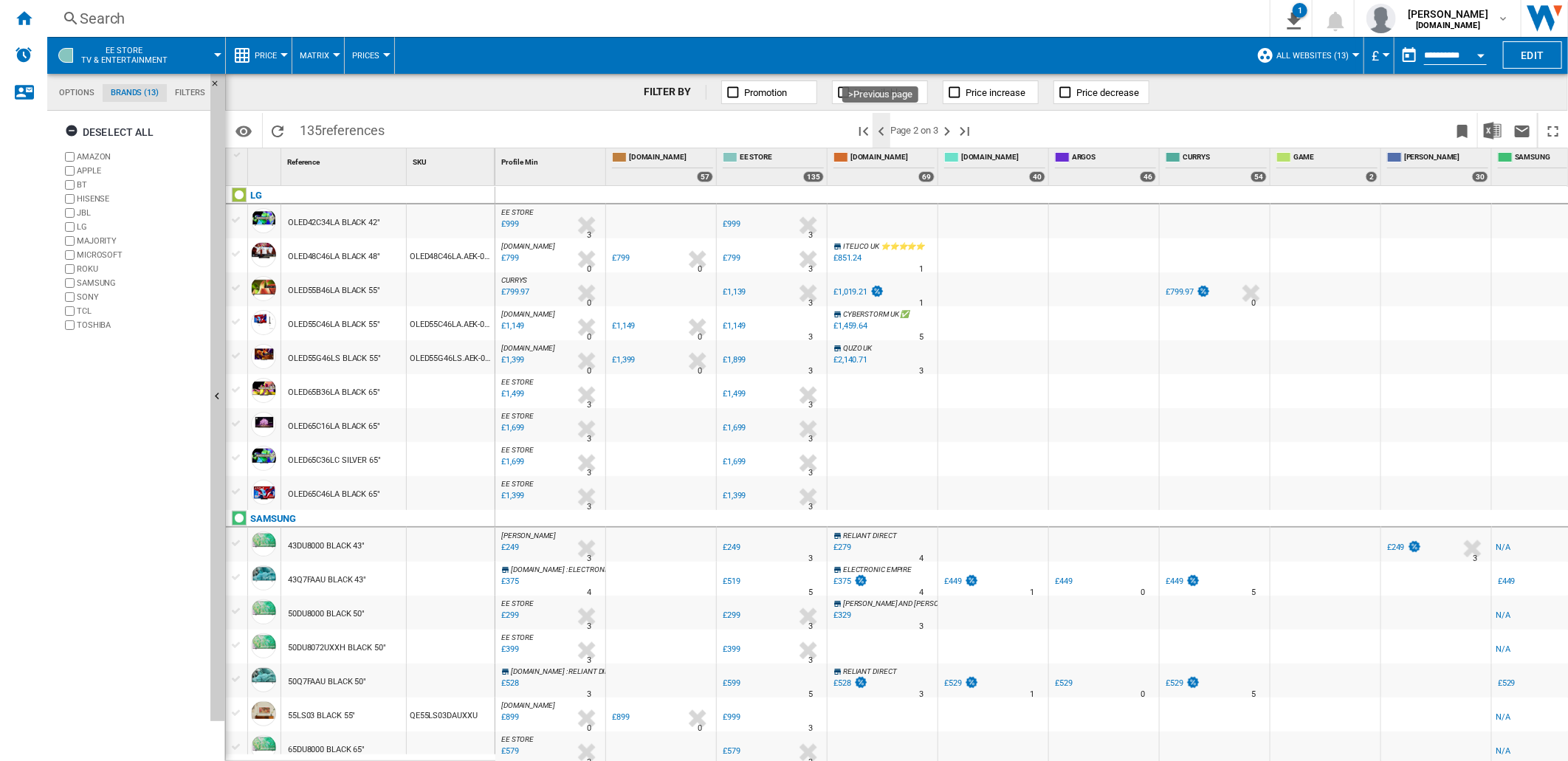
click at [880, 134] on ng-md-icon ">Previous page" at bounding box center [881, 132] width 18 height 18
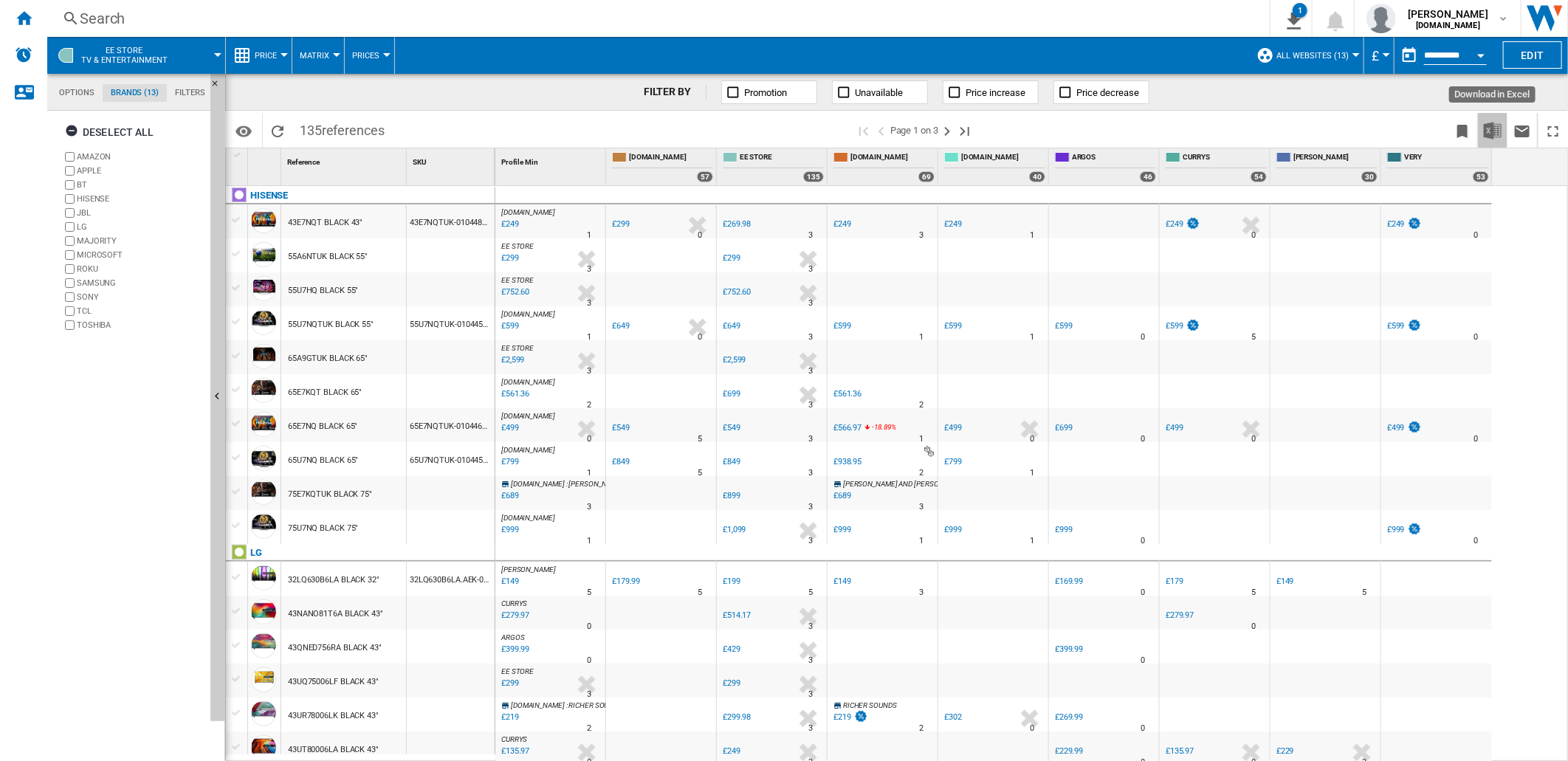
click at [1489, 134] on img "Download in Excel" at bounding box center [1493, 131] width 18 height 18
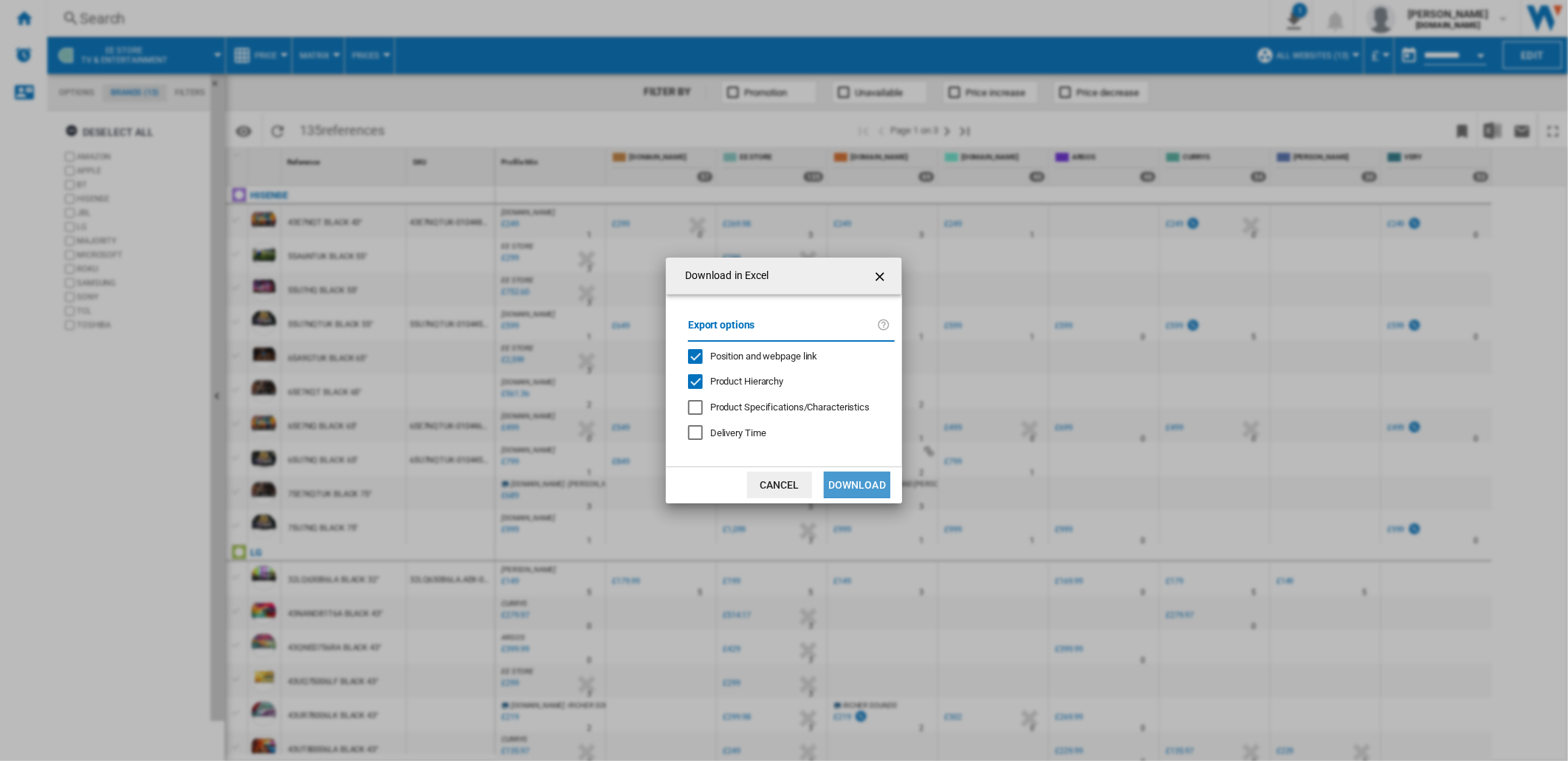
click at [836, 483] on button "Download" at bounding box center [857, 485] width 67 height 26
